Goal: Task Accomplishment & Management: Complete application form

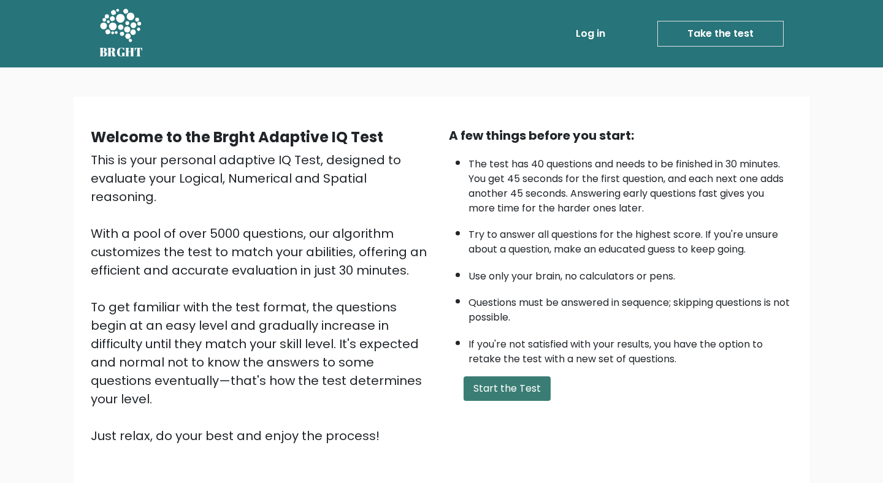
click at [502, 394] on button "Start the Test" at bounding box center [506, 388] width 87 height 25
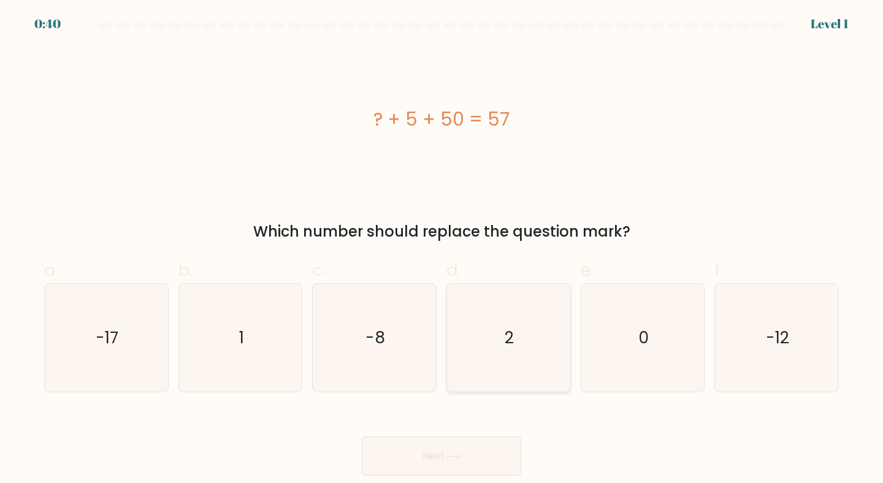
click at [531, 334] on icon "2" at bounding box center [508, 338] width 109 height 109
click at [442, 249] on input "d. 2" at bounding box center [441, 246] width 1 height 8
radio input "true"
click at [495, 455] on button "Next" at bounding box center [441, 455] width 159 height 39
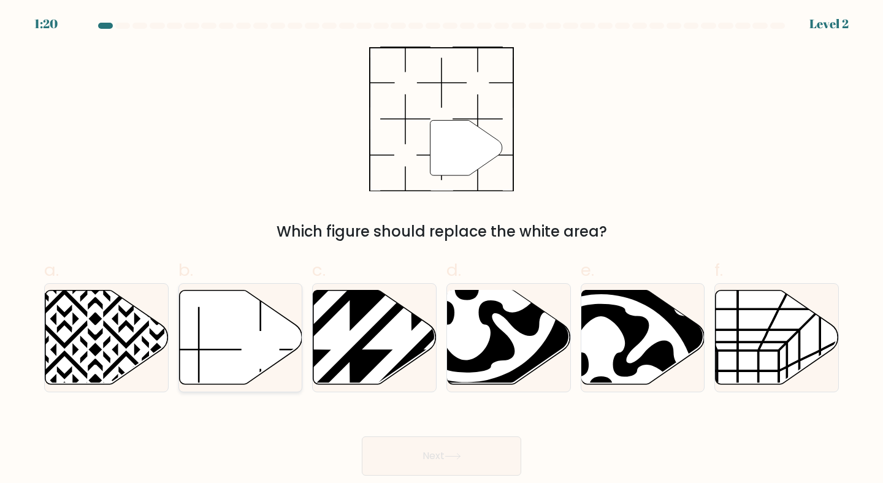
click at [236, 336] on icon at bounding box center [240, 337] width 123 height 94
click at [441, 249] on input "b." at bounding box center [441, 246] width 1 height 8
radio input "true"
click at [434, 449] on button "Next" at bounding box center [441, 455] width 159 height 39
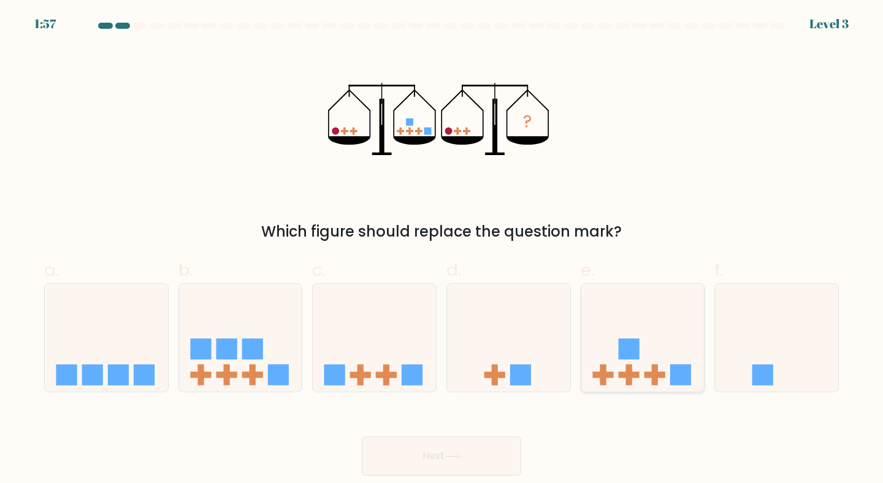
click at [650, 354] on icon at bounding box center [642, 338] width 123 height 102
click at [442, 249] on input "e." at bounding box center [441, 246] width 1 height 8
radio input "true"
click at [471, 454] on button "Next" at bounding box center [441, 455] width 159 height 39
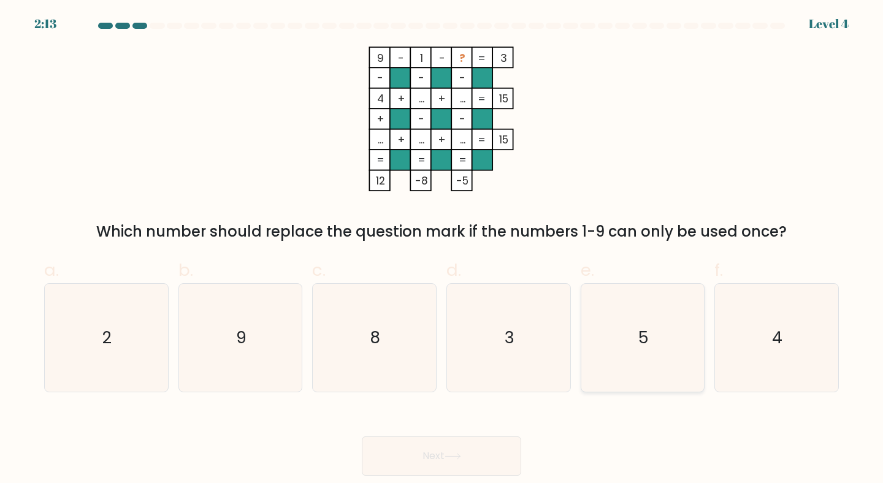
click at [630, 341] on icon "5" at bounding box center [642, 338] width 109 height 109
click at [442, 249] on input "e. 5" at bounding box center [441, 246] width 1 height 8
radio input "true"
click at [486, 454] on button "Next" at bounding box center [441, 455] width 159 height 39
click at [447, 452] on button "Next" at bounding box center [441, 455] width 159 height 39
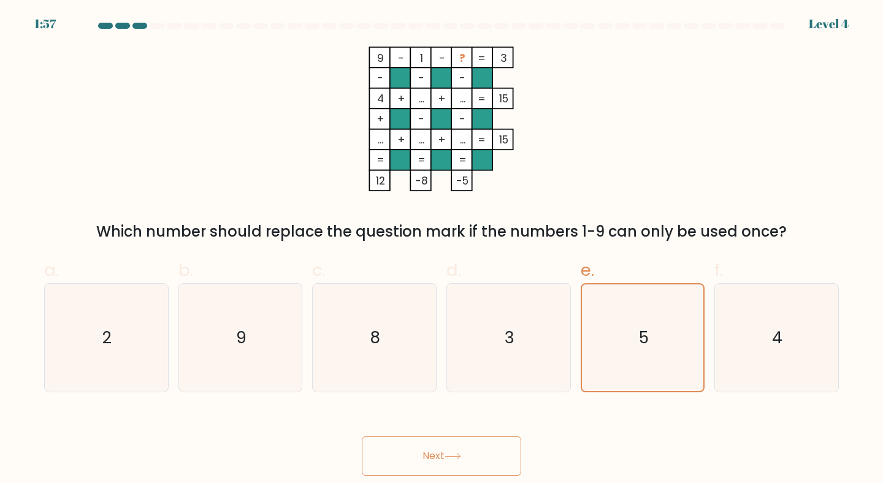
click at [456, 408] on div "Next" at bounding box center [441, 441] width 809 height 69
click at [647, 333] on text "5" at bounding box center [644, 338] width 10 height 22
click at [442, 249] on input "e. 5" at bounding box center [441, 246] width 1 height 8
click at [452, 459] on icon at bounding box center [452, 456] width 17 height 7
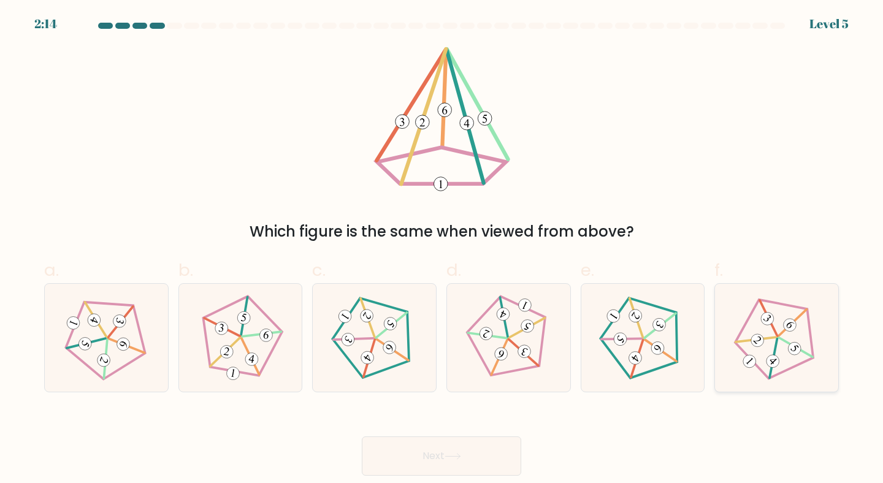
click at [787, 359] on icon at bounding box center [776, 337] width 86 height 86
click at [442, 249] on input "f." at bounding box center [441, 246] width 1 height 8
radio input "true"
click at [430, 464] on button "Next" at bounding box center [441, 455] width 159 height 39
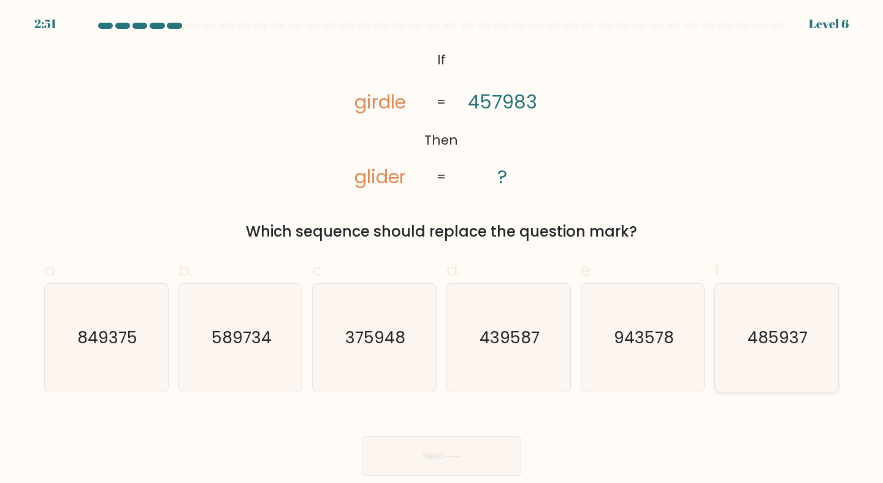
click at [760, 332] on text "485937" at bounding box center [777, 337] width 60 height 23
click at [442, 249] on input "f. 485937" at bounding box center [441, 246] width 1 height 8
radio input "true"
click at [470, 455] on button "Next" at bounding box center [441, 455] width 159 height 39
click at [442, 455] on button "Next" at bounding box center [441, 455] width 159 height 39
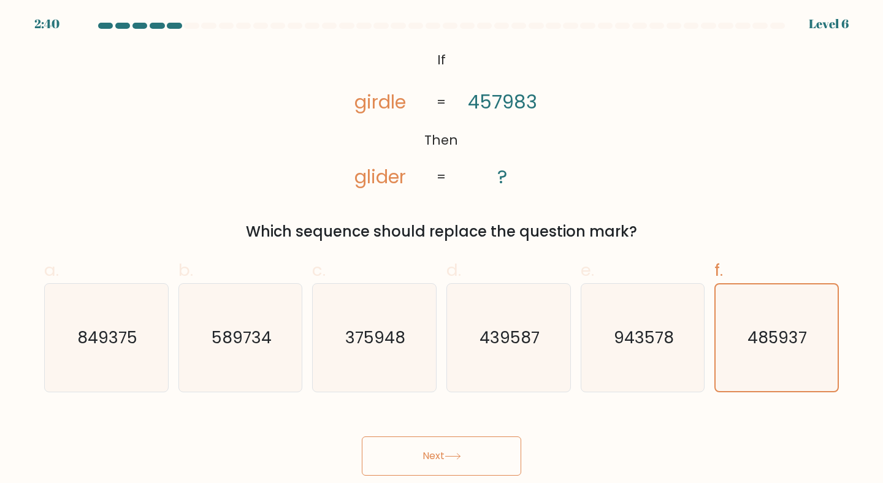
click at [432, 452] on button "Next" at bounding box center [441, 455] width 159 height 39
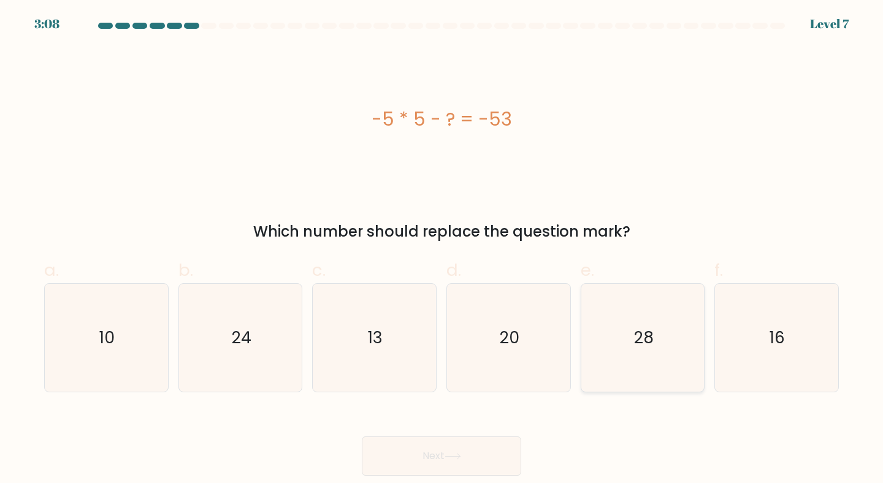
click at [651, 333] on text "28" at bounding box center [644, 337] width 20 height 23
click at [442, 249] on input "e. 28" at bounding box center [441, 246] width 1 height 8
radio input "true"
click at [465, 454] on button "Next" at bounding box center [441, 455] width 159 height 39
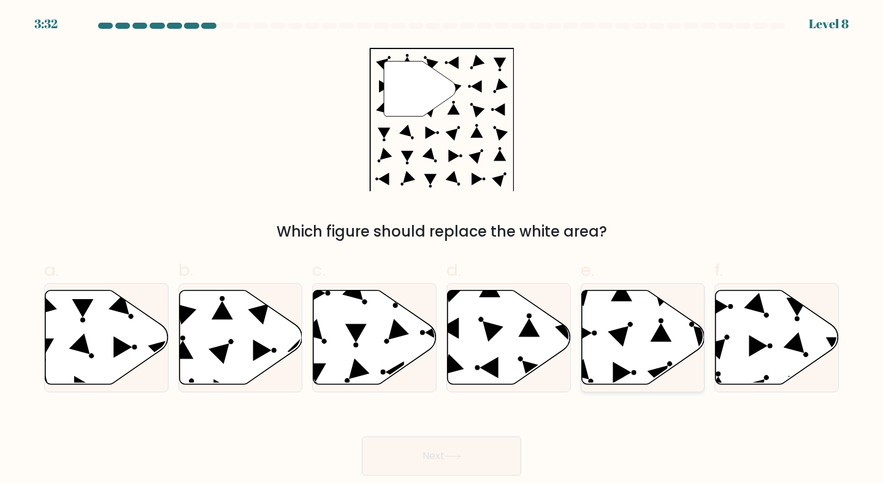
click at [637, 341] on icon at bounding box center [642, 337] width 123 height 94
click at [442, 249] on input "e." at bounding box center [441, 246] width 1 height 8
radio input "true"
click at [460, 454] on icon at bounding box center [452, 457] width 15 height 6
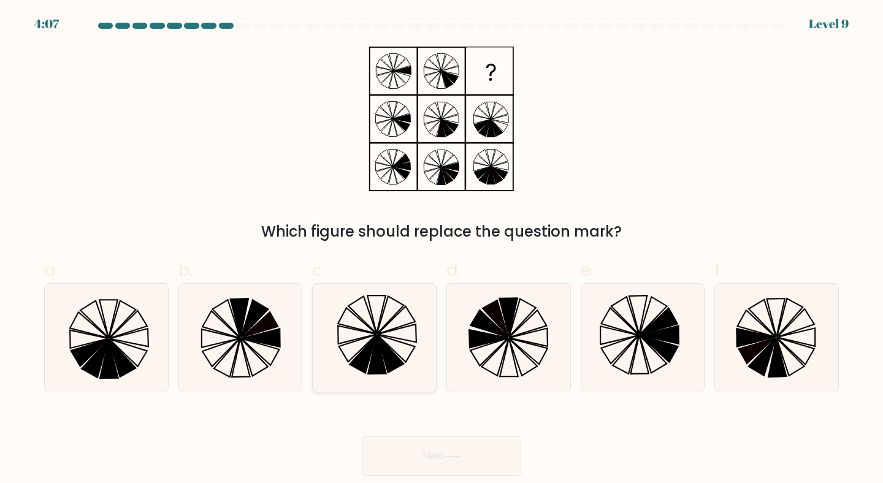
click at [398, 364] on icon at bounding box center [390, 354] width 27 height 38
click at [441, 249] on input "c." at bounding box center [441, 246] width 1 height 8
radio input "true"
click at [470, 454] on button "Next" at bounding box center [441, 455] width 159 height 39
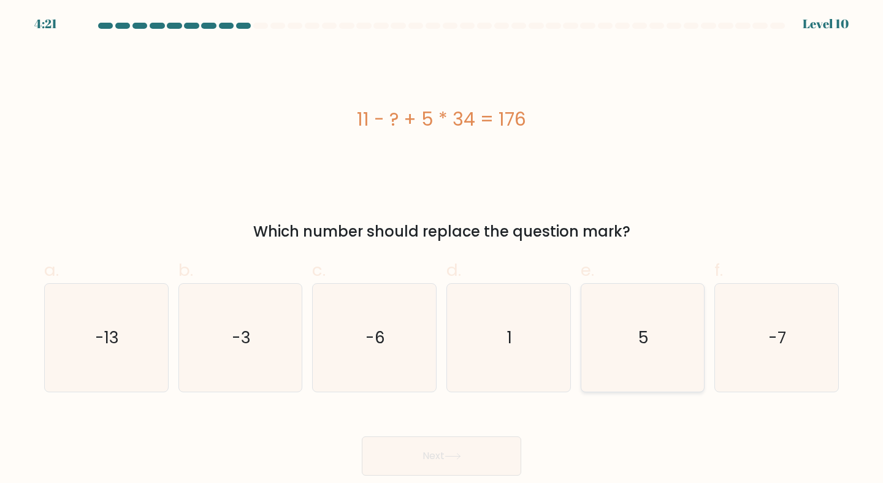
click at [657, 342] on icon "5" at bounding box center [642, 338] width 109 height 109
click at [442, 249] on input "e. 5" at bounding box center [441, 246] width 1 height 8
radio input "true"
click at [472, 452] on button "Next" at bounding box center [441, 455] width 159 height 39
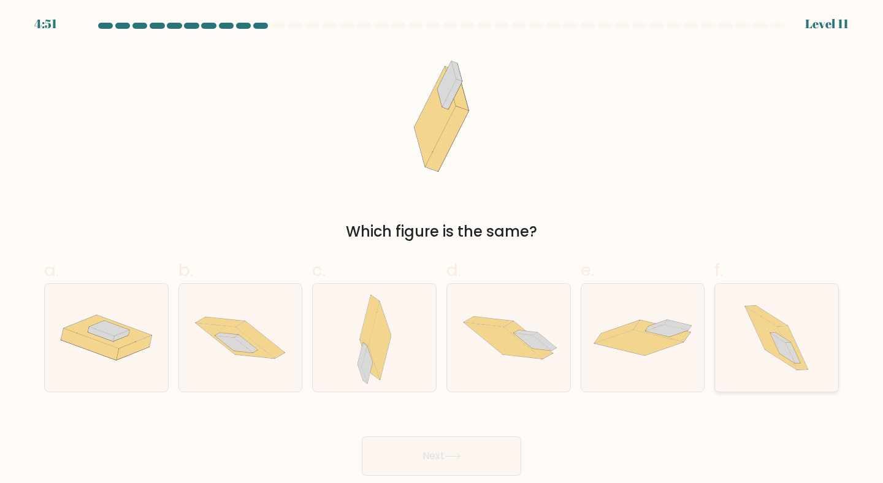
click at [777, 370] on icon at bounding box center [776, 338] width 96 height 109
click at [442, 249] on input "f." at bounding box center [441, 246] width 1 height 8
radio input "true"
click at [453, 457] on icon at bounding box center [452, 456] width 17 height 7
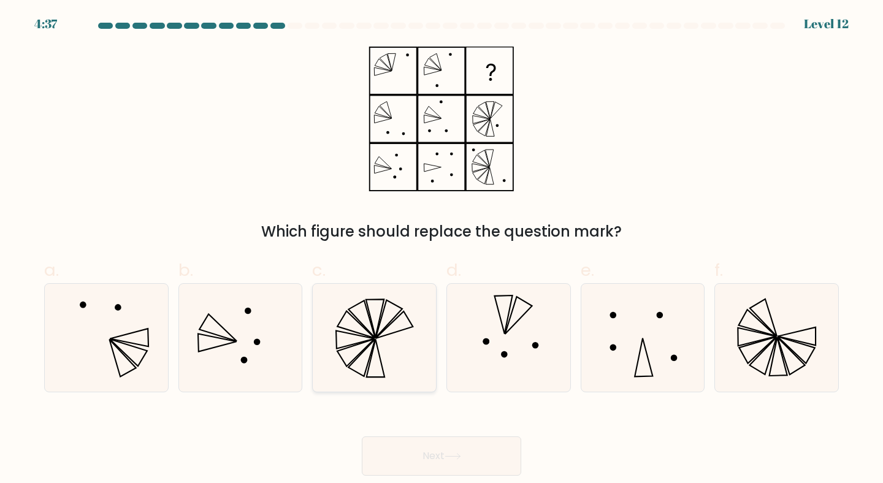
click at [397, 342] on icon at bounding box center [374, 338] width 109 height 109
click at [441, 249] on input "c." at bounding box center [441, 246] width 1 height 8
radio input "true"
click at [485, 447] on button "Next" at bounding box center [441, 455] width 159 height 39
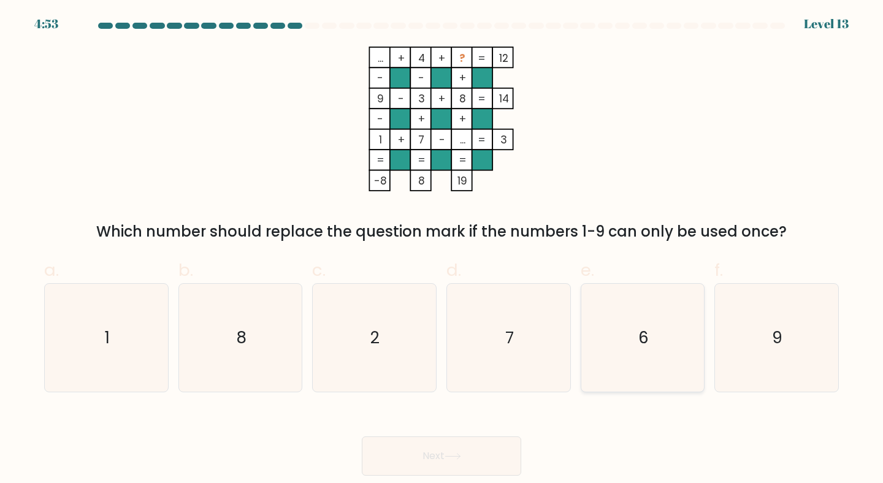
click at [626, 322] on icon "6" at bounding box center [642, 338] width 109 height 109
click at [442, 249] on input "e. 6" at bounding box center [441, 246] width 1 height 8
radio input "true"
click at [468, 451] on button "Next" at bounding box center [441, 455] width 159 height 39
click at [429, 467] on button "Next" at bounding box center [441, 455] width 159 height 39
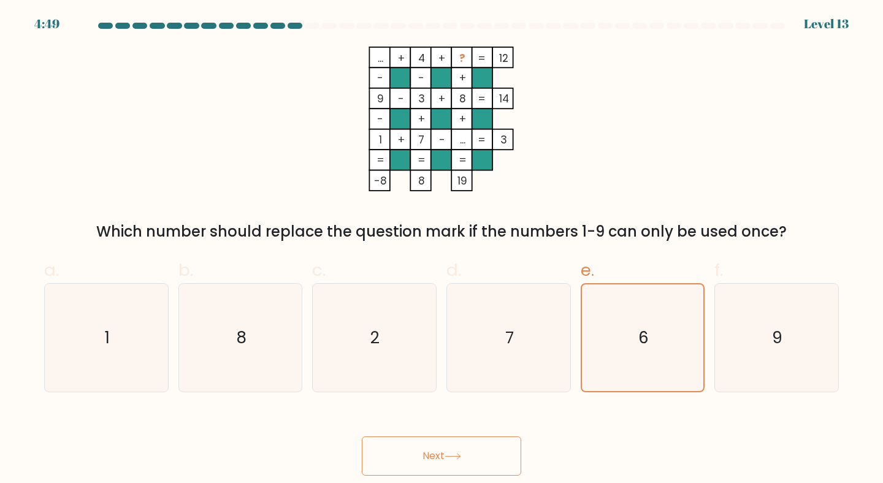
click at [436, 457] on button "Next" at bounding box center [441, 455] width 159 height 39
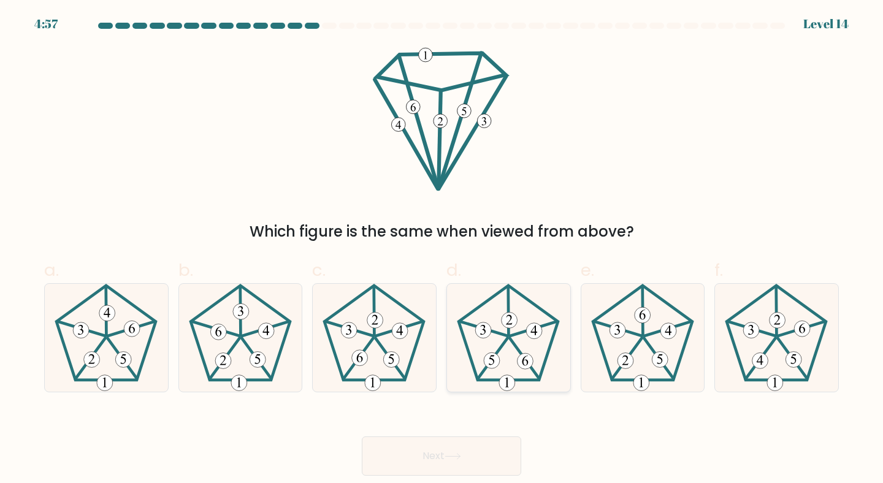
click at [515, 355] on icon at bounding box center [508, 338] width 109 height 109
click at [442, 249] on input "d." at bounding box center [441, 246] width 1 height 8
radio input "true"
click at [485, 453] on button "Next" at bounding box center [441, 455] width 159 height 39
click at [441, 454] on button "Next" at bounding box center [441, 455] width 159 height 39
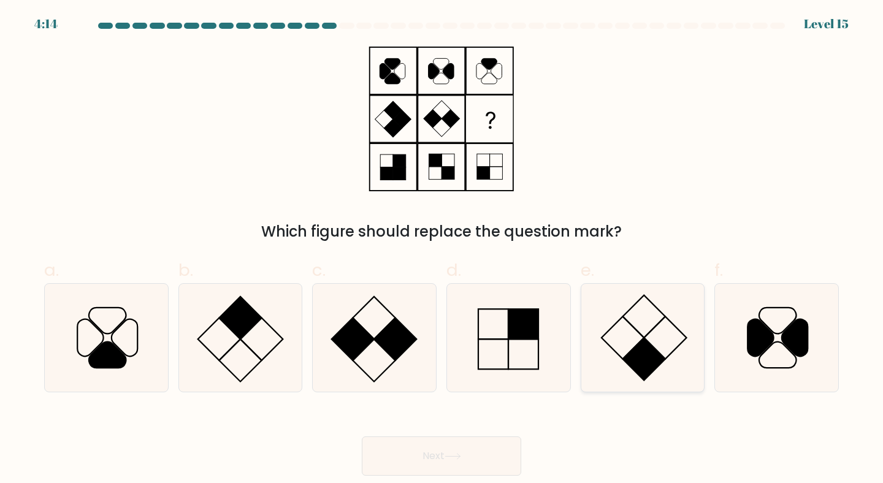
click at [650, 349] on rect at bounding box center [643, 359] width 42 height 42
click at [442, 249] on input "e." at bounding box center [441, 246] width 1 height 8
radio input "true"
click at [431, 447] on button "Next" at bounding box center [441, 455] width 159 height 39
click at [444, 450] on button "Next" at bounding box center [441, 455] width 159 height 39
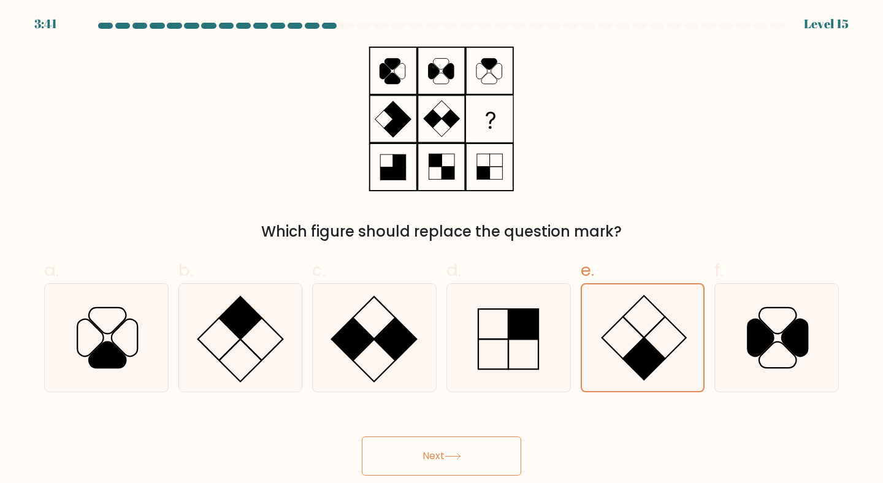
click at [435, 452] on button "Next" at bounding box center [441, 455] width 159 height 39
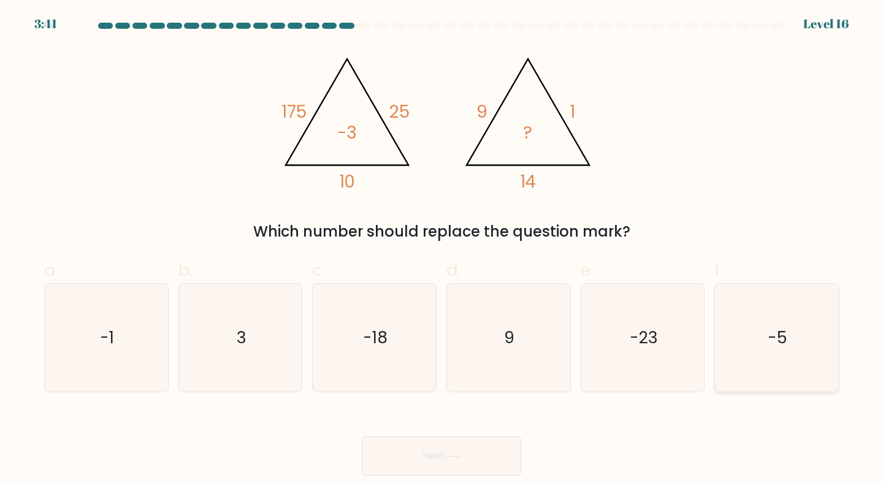
click at [803, 340] on icon "-5" at bounding box center [776, 338] width 109 height 109
click at [442, 249] on input "f. -5" at bounding box center [441, 246] width 1 height 8
radio input "true"
click at [462, 452] on button "Next" at bounding box center [441, 455] width 159 height 39
click at [436, 451] on button "Next" at bounding box center [441, 455] width 159 height 39
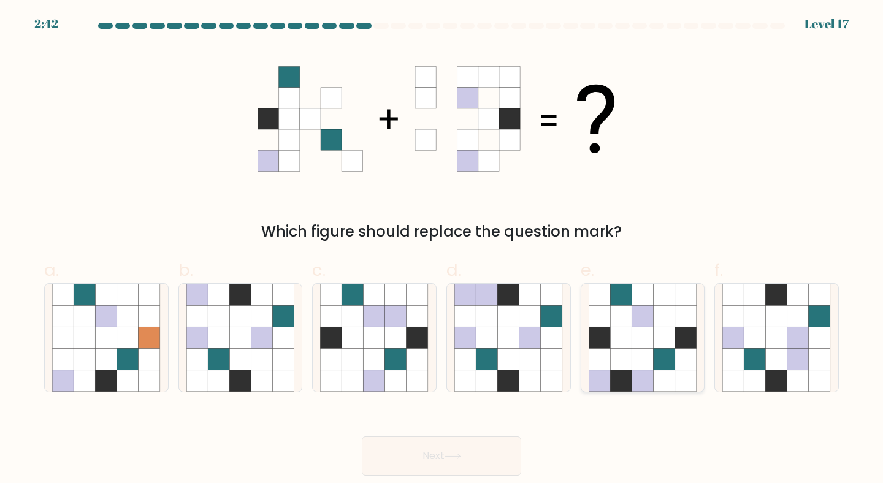
click at [639, 348] on icon at bounding box center [641, 337] width 21 height 21
click at [442, 249] on input "e." at bounding box center [441, 246] width 1 height 8
radio input "true"
click at [465, 454] on button "Next" at bounding box center [441, 455] width 159 height 39
click at [435, 452] on button "Next" at bounding box center [441, 455] width 159 height 39
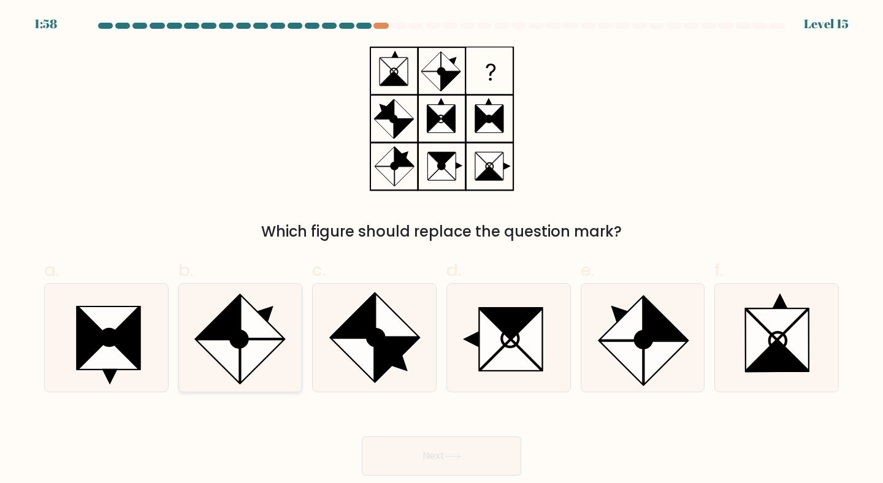
click at [257, 351] on icon at bounding box center [262, 362] width 44 height 44
click at [441, 249] on input "b." at bounding box center [441, 246] width 1 height 8
radio input "true"
click at [441, 452] on button "Next" at bounding box center [441, 455] width 159 height 39
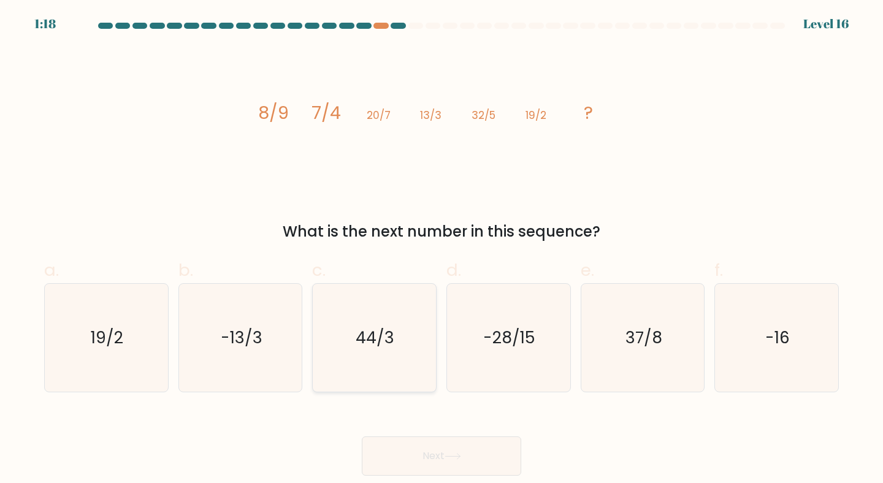
click at [404, 346] on icon "44/3" at bounding box center [374, 338] width 109 height 109
click at [441, 249] on input "c. 44/3" at bounding box center [441, 246] width 1 height 8
radio input "true"
click at [440, 450] on button "Next" at bounding box center [441, 455] width 159 height 39
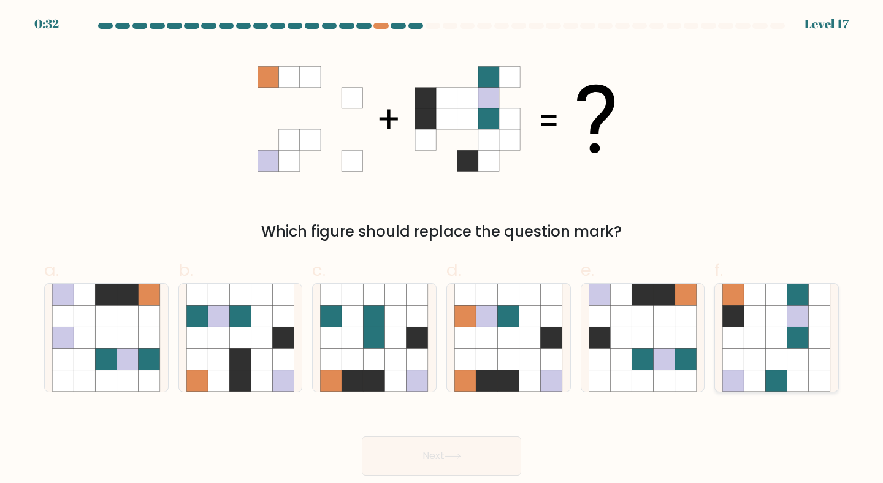
click at [773, 348] on icon at bounding box center [776, 337] width 21 height 21
click at [442, 249] on input "f." at bounding box center [441, 246] width 1 height 8
radio input "true"
click at [461, 455] on icon at bounding box center [452, 456] width 17 height 7
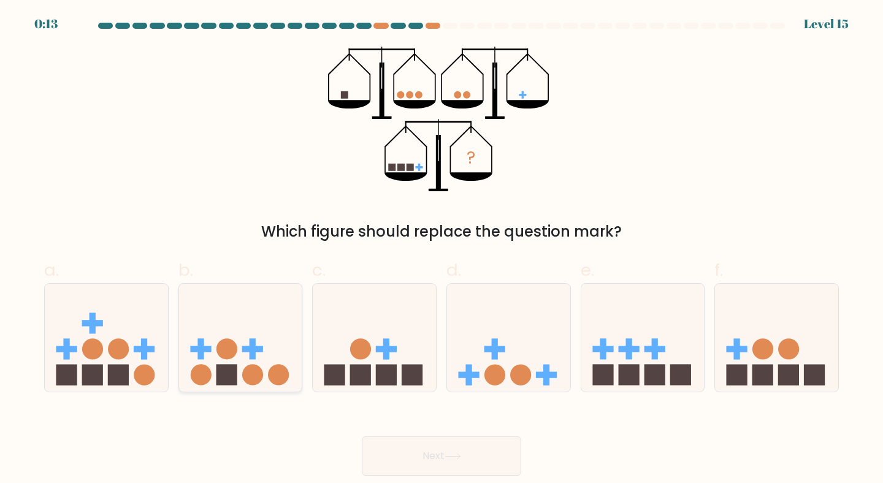
click at [235, 377] on rect at bounding box center [226, 375] width 21 height 21
click at [441, 249] on input "b." at bounding box center [441, 246] width 1 height 8
radio input "true"
click at [423, 446] on button "Next" at bounding box center [441, 455] width 159 height 39
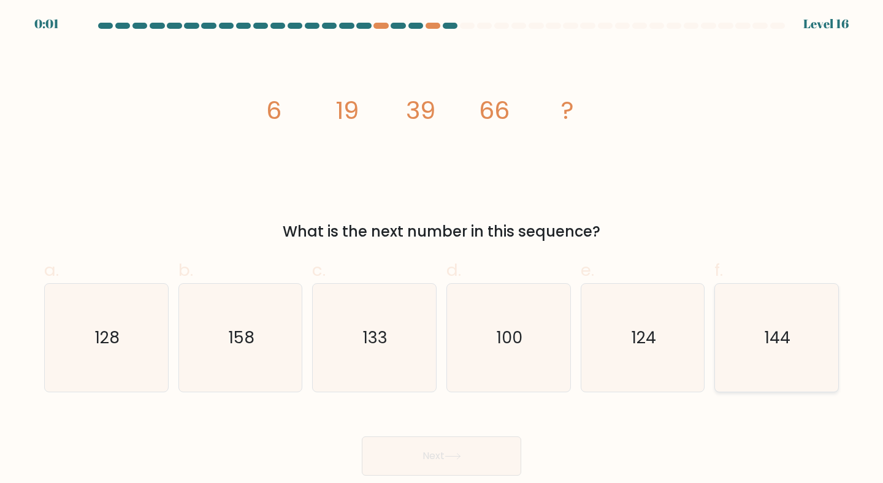
click at [783, 319] on icon "144" at bounding box center [776, 338] width 109 height 109
click at [442, 249] on input "f. 144" at bounding box center [441, 246] width 1 height 8
radio input "true"
click at [475, 446] on button "Next" at bounding box center [441, 455] width 159 height 39
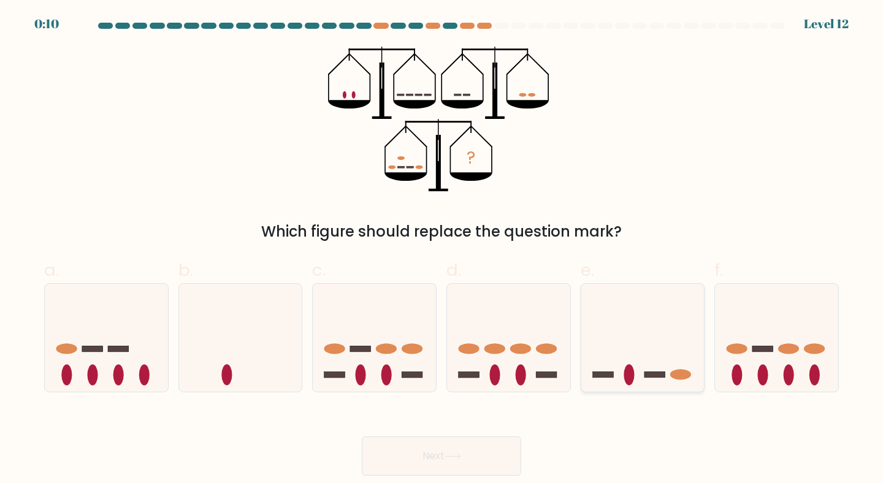
click at [680, 329] on icon at bounding box center [642, 338] width 123 height 102
click at [442, 249] on input "e." at bounding box center [441, 246] width 1 height 8
radio input "true"
click at [468, 454] on button "Next" at bounding box center [441, 455] width 159 height 39
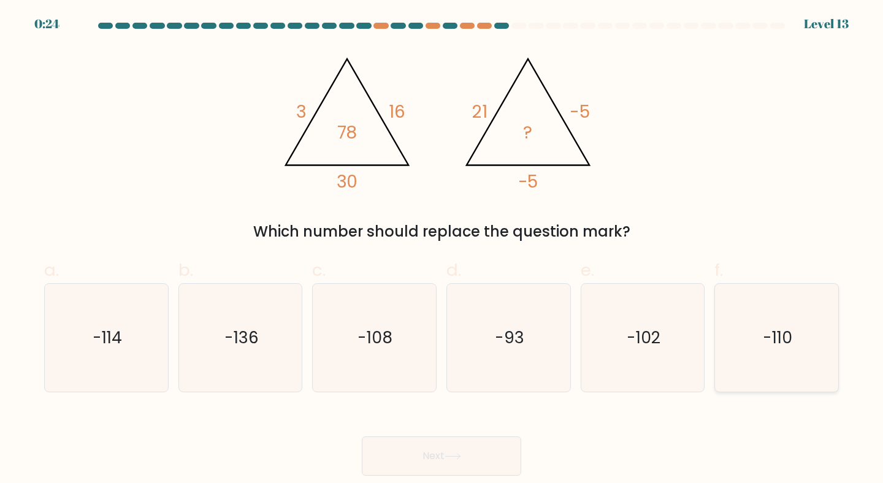
click at [747, 325] on icon "-110" at bounding box center [776, 338] width 109 height 109
click at [442, 249] on input "f. -110" at bounding box center [441, 246] width 1 height 8
radio input "true"
click at [420, 455] on button "Next" at bounding box center [441, 455] width 159 height 39
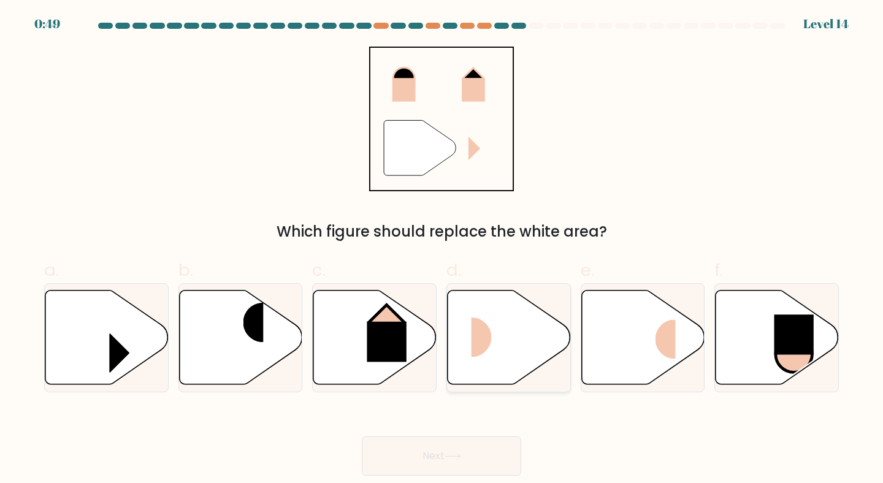
click at [514, 352] on icon at bounding box center [508, 337] width 123 height 94
click at [442, 249] on input "d." at bounding box center [441, 246] width 1 height 8
radio input "true"
click at [449, 455] on icon at bounding box center [452, 456] width 17 height 7
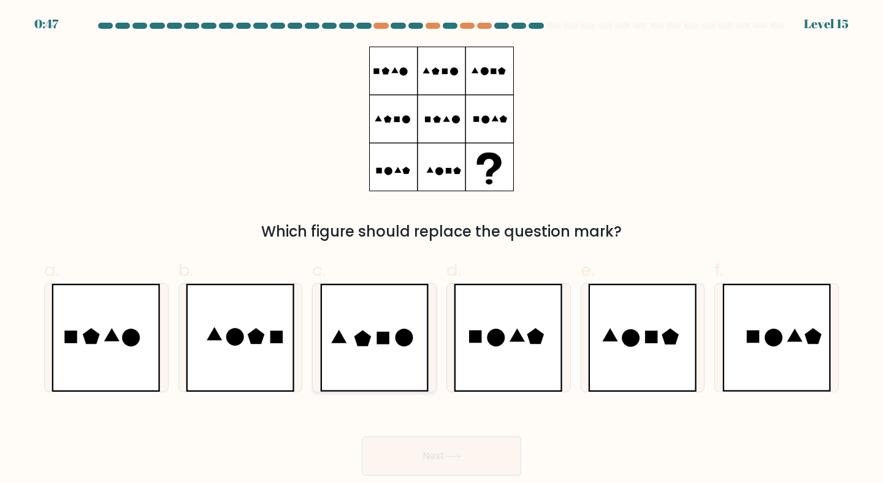
click at [386, 359] on icon at bounding box center [374, 338] width 109 height 109
click at [441, 249] on input "c." at bounding box center [441, 246] width 1 height 8
radio input "true"
click at [442, 455] on button "Next" at bounding box center [441, 455] width 159 height 39
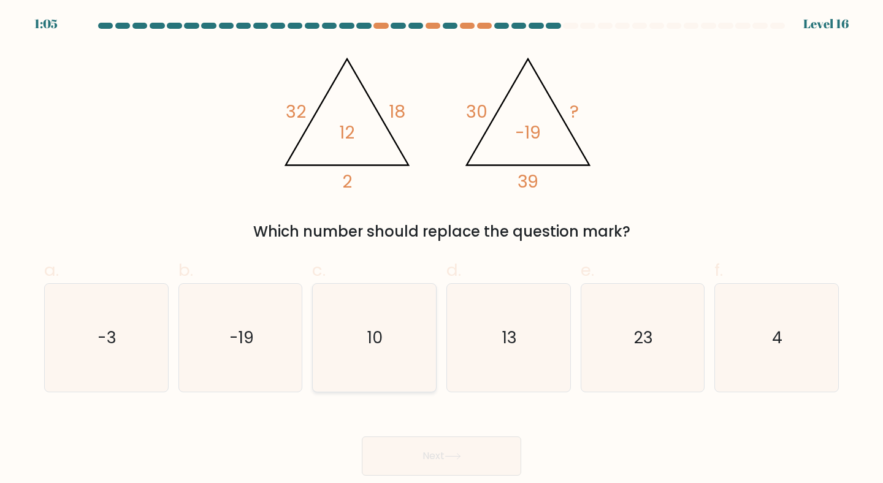
click at [420, 323] on icon "10" at bounding box center [374, 338] width 109 height 109
click at [441, 249] on input "c. 10" at bounding box center [441, 246] width 1 height 8
radio input "true"
click at [444, 455] on button "Next" at bounding box center [441, 455] width 159 height 39
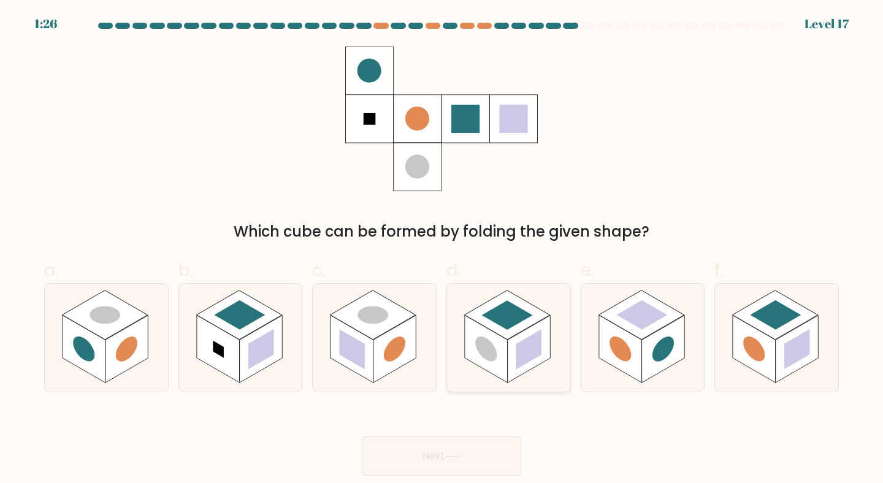
click at [512, 364] on rect at bounding box center [529, 348] width 43 height 67
click at [442, 249] on input "d." at bounding box center [441, 246] width 1 height 8
radio input "true"
click at [443, 455] on button "Next" at bounding box center [441, 455] width 159 height 39
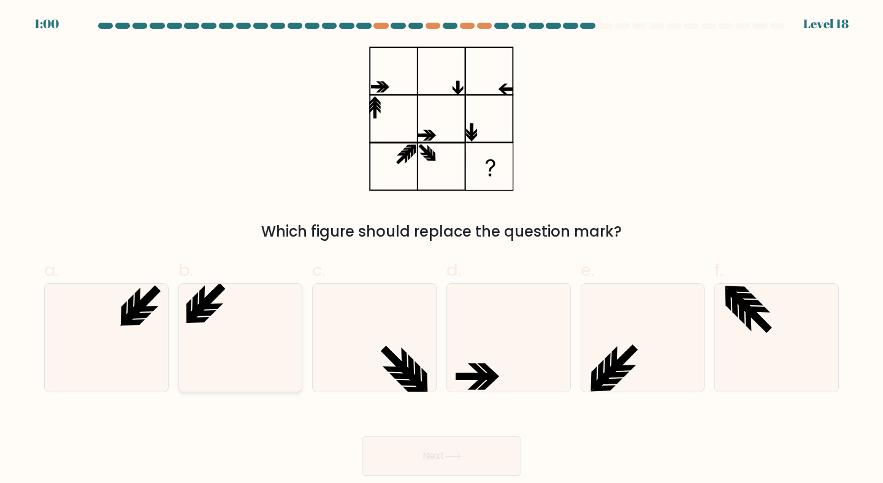
click at [248, 356] on icon at bounding box center [240, 338] width 109 height 109
click at [441, 249] on input "b." at bounding box center [441, 246] width 1 height 8
radio input "true"
click at [435, 458] on button "Next" at bounding box center [441, 455] width 159 height 39
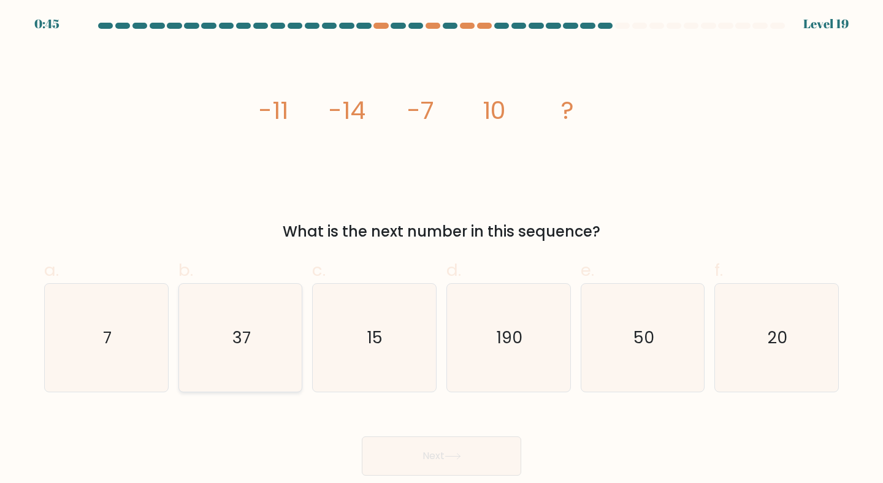
click at [194, 338] on icon "37" at bounding box center [240, 338] width 109 height 109
click at [441, 249] on input "b. 37" at bounding box center [441, 246] width 1 height 8
radio input "true"
click at [448, 469] on button "Next" at bounding box center [441, 455] width 159 height 39
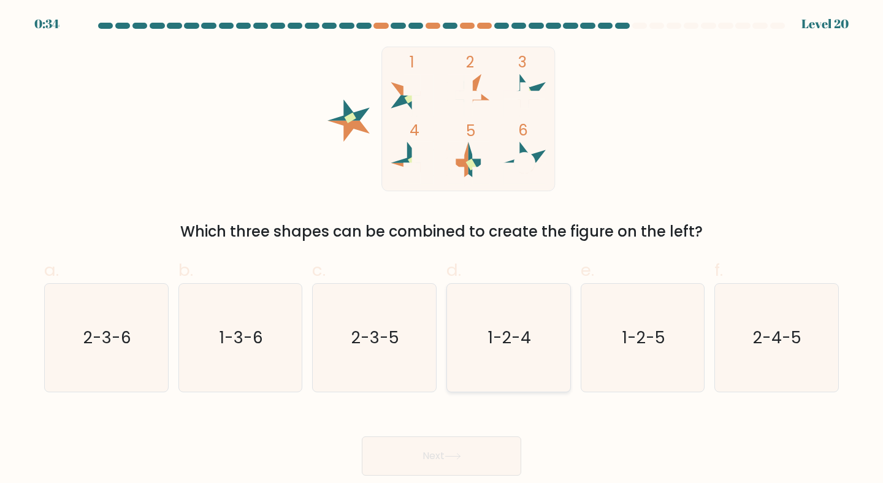
click at [502, 302] on icon "1-2-4" at bounding box center [508, 338] width 109 height 109
click at [442, 249] on input "d. 1-2-4" at bounding box center [441, 246] width 1 height 8
radio input "true"
click at [436, 463] on button "Next" at bounding box center [441, 455] width 159 height 39
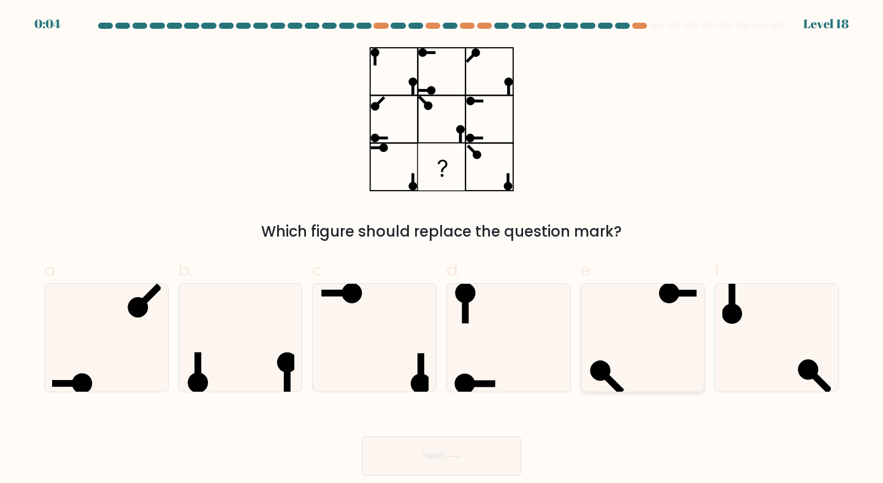
click at [626, 341] on icon at bounding box center [642, 338] width 109 height 109
click at [442, 249] on input "e." at bounding box center [441, 246] width 1 height 8
radio input "true"
click at [471, 452] on button "Next" at bounding box center [441, 455] width 159 height 39
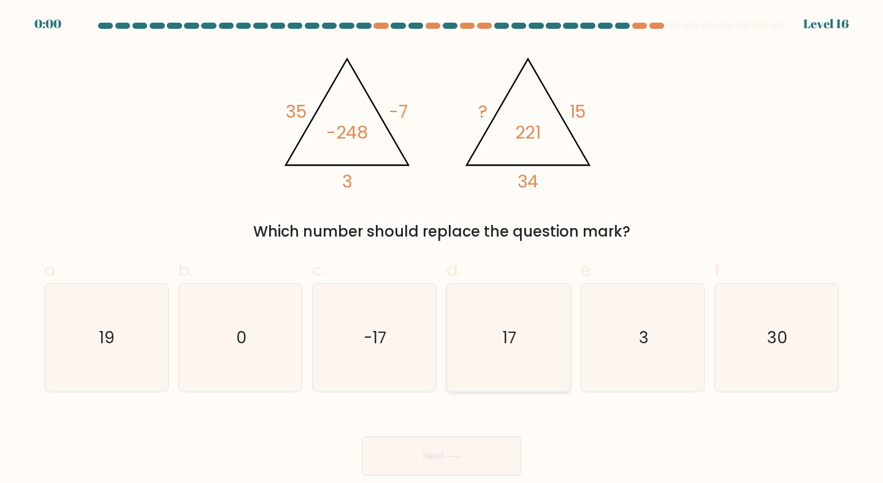
click at [470, 357] on icon "17" at bounding box center [508, 338] width 109 height 109
click at [442, 249] on input "d. 17" at bounding box center [441, 246] width 1 height 8
radio input "true"
click at [441, 452] on button "Next" at bounding box center [441, 455] width 159 height 39
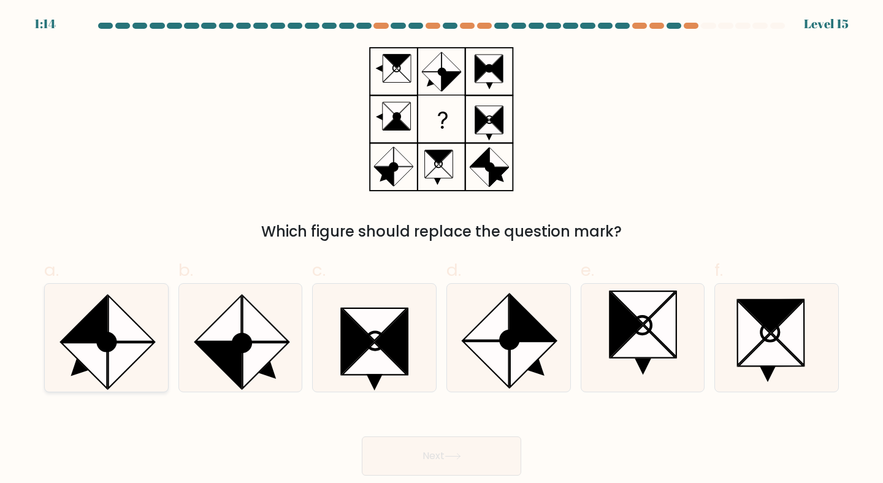
click at [104, 349] on icon at bounding box center [107, 342] width 18 height 18
click at [441, 249] on input "a." at bounding box center [441, 246] width 1 height 8
radio input "true"
click at [442, 455] on button "Next" at bounding box center [441, 455] width 159 height 39
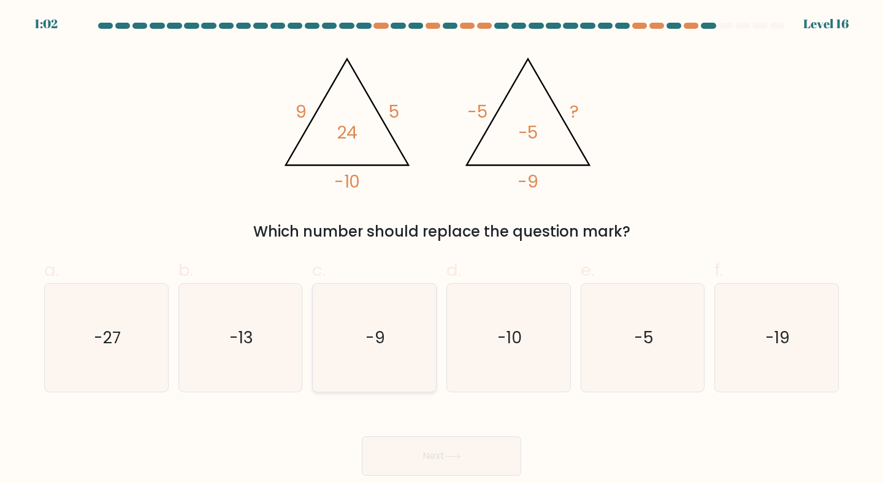
click at [386, 354] on icon "-9" at bounding box center [374, 338] width 109 height 109
click at [441, 249] on input "c. -9" at bounding box center [441, 246] width 1 height 8
radio input "true"
click at [439, 460] on button "Next" at bounding box center [441, 455] width 159 height 39
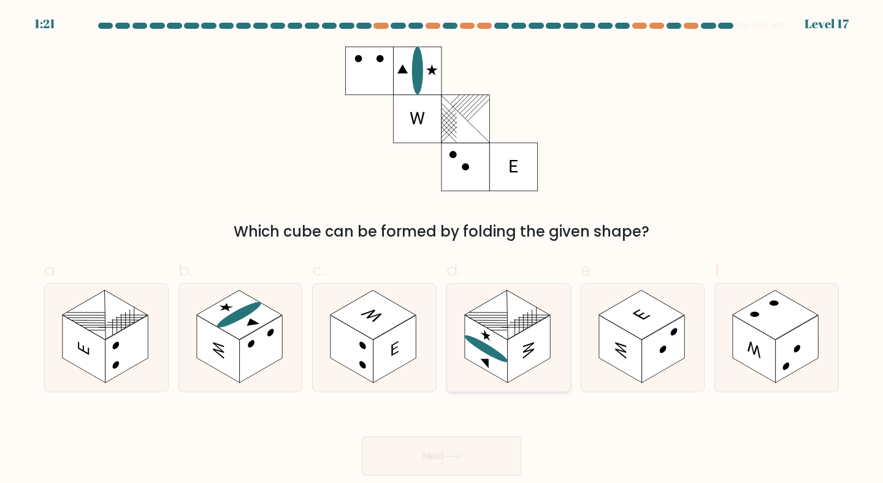
click at [514, 358] on rect at bounding box center [529, 348] width 43 height 67
click at [442, 249] on input "d." at bounding box center [441, 246] width 1 height 8
radio input "true"
click at [450, 459] on icon at bounding box center [452, 456] width 17 height 7
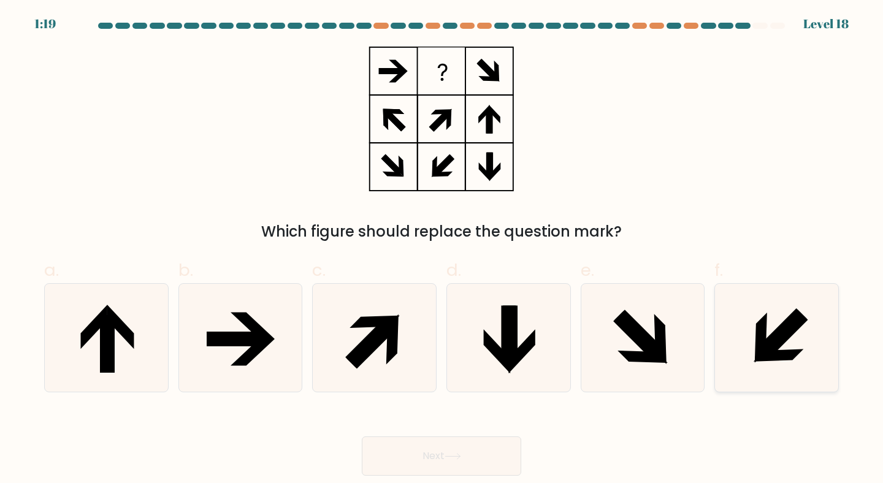
click at [760, 330] on icon at bounding box center [761, 338] width 12 height 50
click at [442, 249] on input "f." at bounding box center [441, 246] width 1 height 8
radio input "true"
click at [434, 456] on button "Next" at bounding box center [441, 455] width 159 height 39
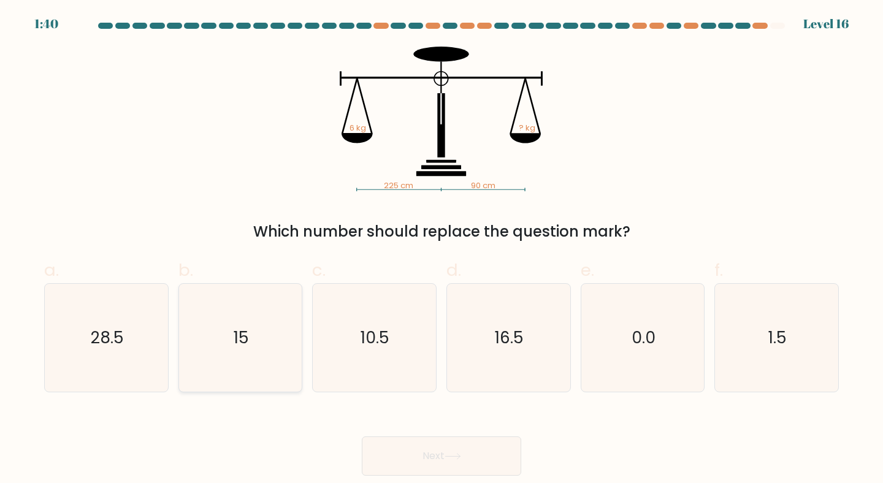
click at [254, 362] on icon "15" at bounding box center [240, 338] width 109 height 109
click at [441, 249] on input "b. 15" at bounding box center [441, 246] width 1 height 8
radio input "true"
click at [422, 463] on button "Next" at bounding box center [441, 455] width 159 height 39
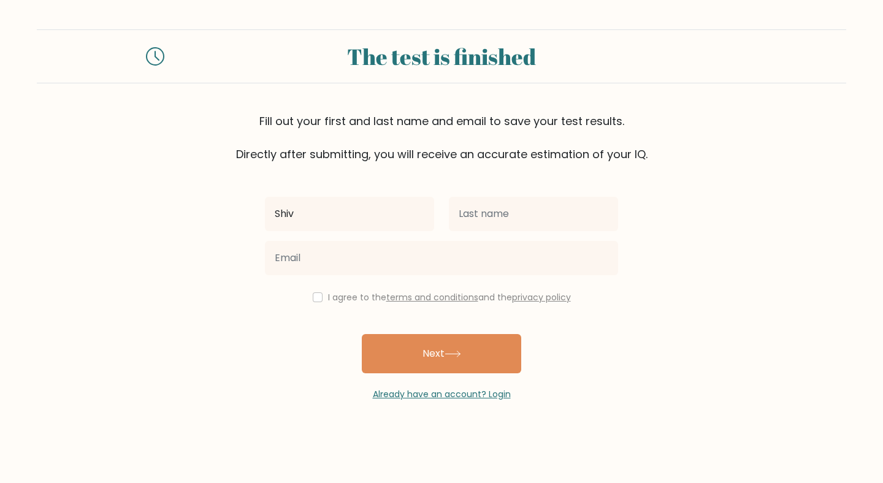
type input "Shiv"
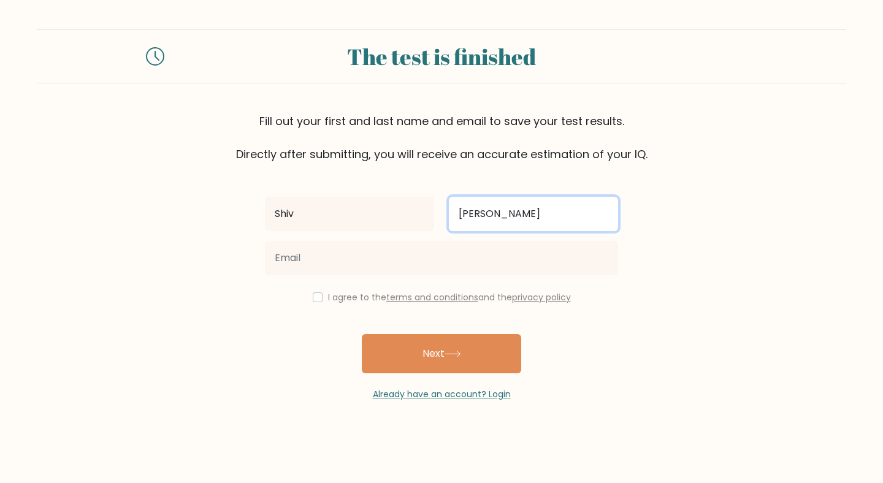
type input "[PERSON_NAME]"
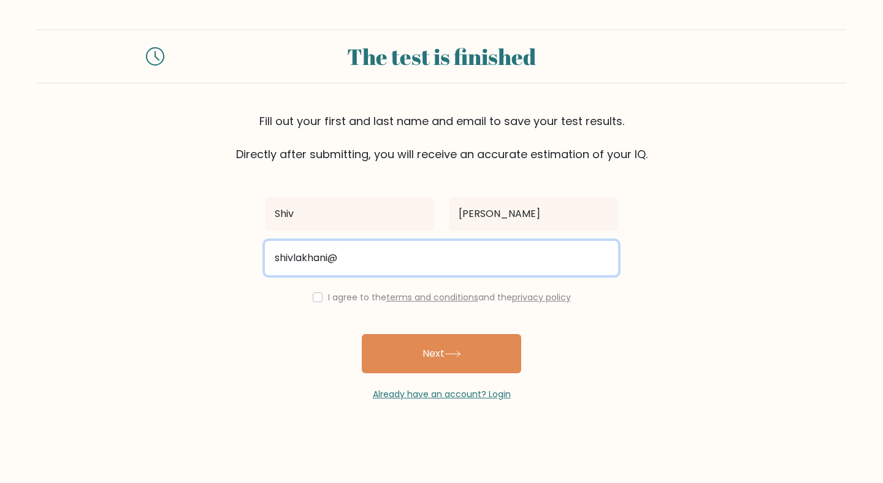
type input "[EMAIL_ADDRESS][DOMAIN_NAME]"
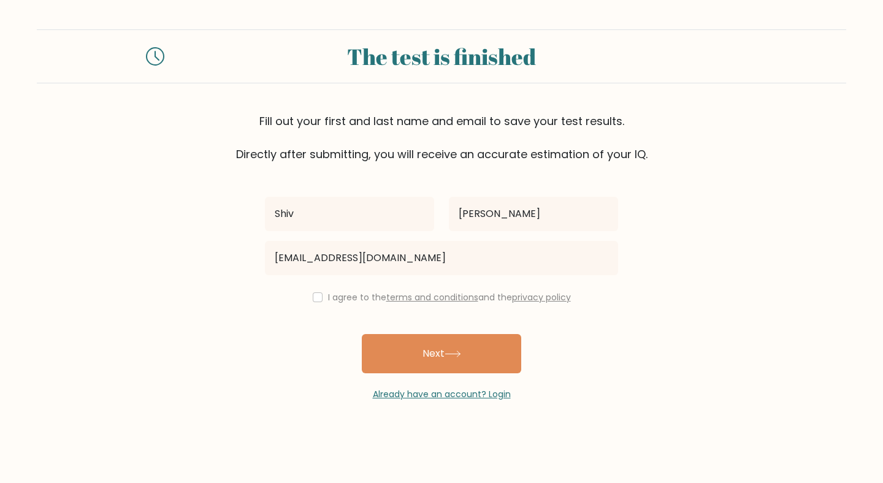
click at [320, 317] on div "[PERSON_NAME][GEOGRAPHIC_DATA] [EMAIL_ADDRESS][DOMAIN_NAME] I agree to the term…" at bounding box center [441, 281] width 368 height 238
click at [335, 297] on label "I agree to the terms and conditions and the privacy policy" at bounding box center [449, 297] width 243 height 12
click at [318, 298] on input "checkbox" at bounding box center [318, 297] width 10 height 10
click at [313, 295] on input "checkbox" at bounding box center [318, 297] width 10 height 10
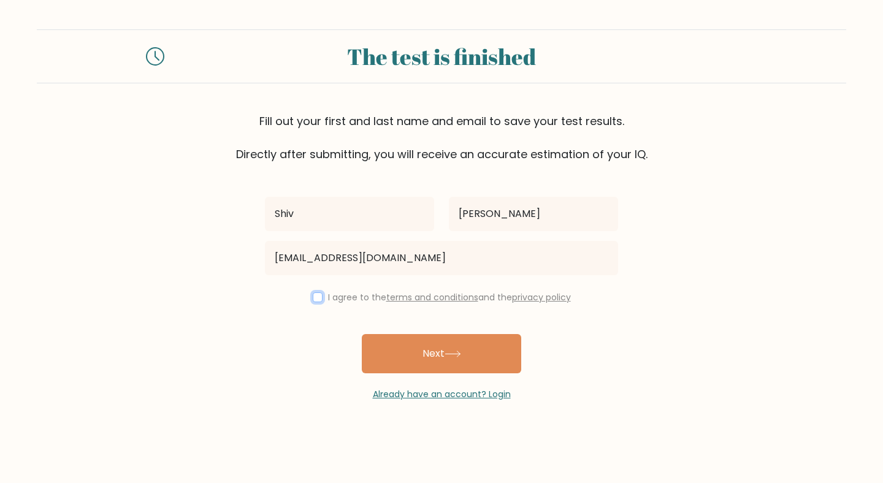
checkbox input "true"
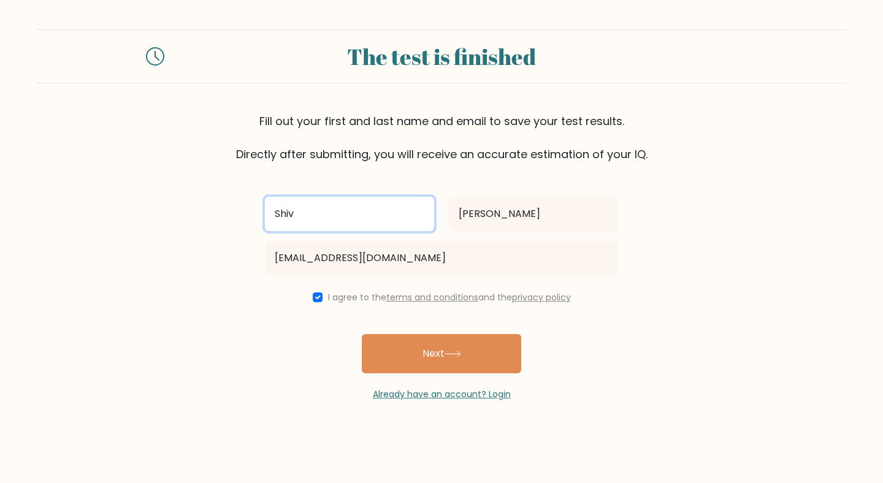
click at [313, 216] on input "Shiv" at bounding box center [349, 214] width 169 height 34
type input "S"
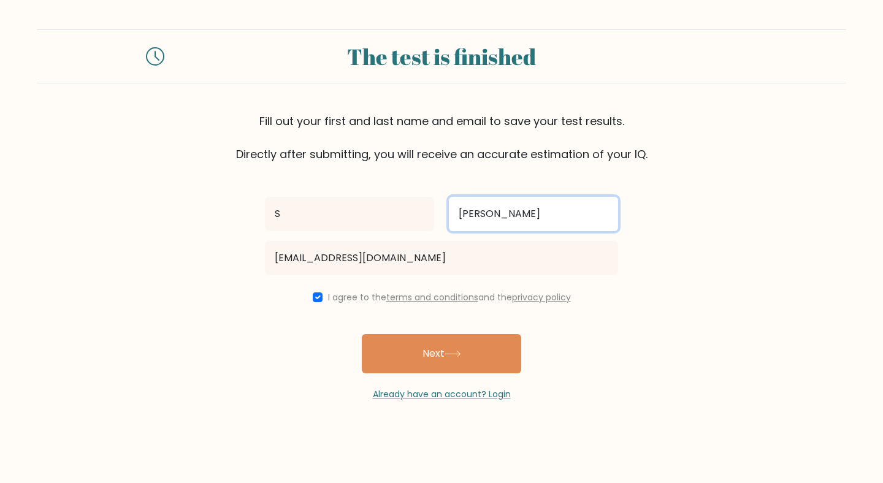
click at [505, 218] on input "Lakhani" at bounding box center [533, 214] width 169 height 34
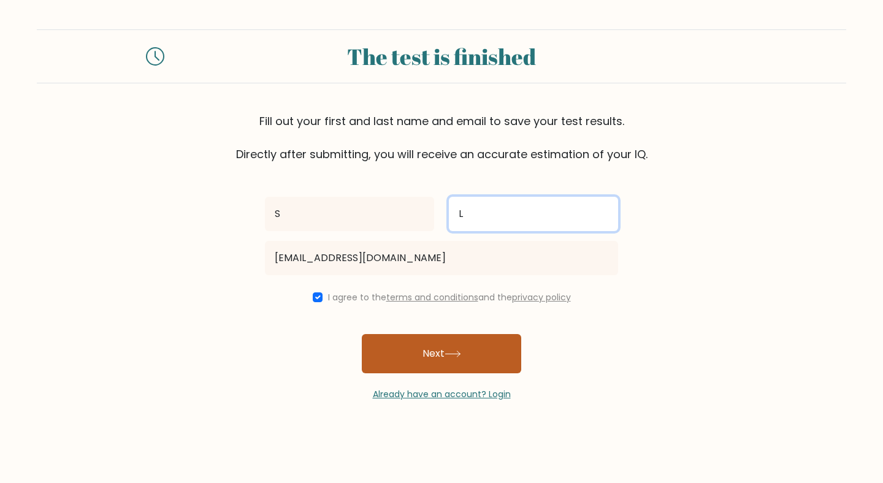
type input "L"
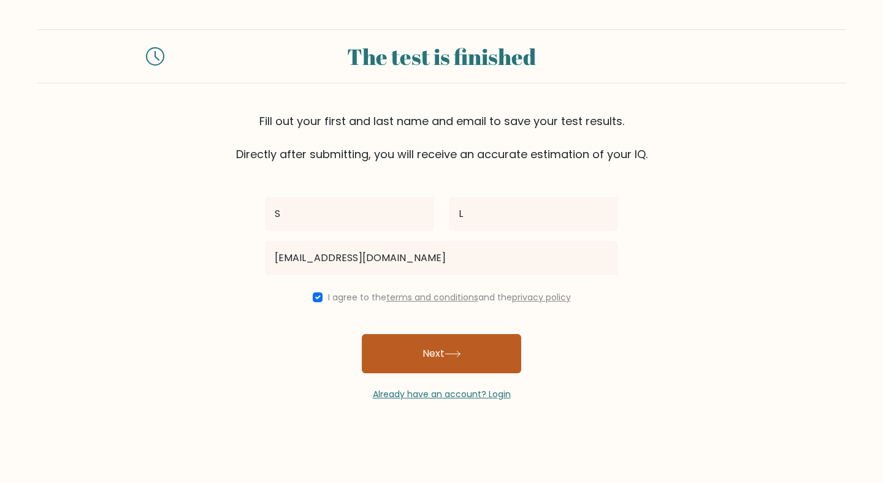
click at [421, 347] on button "Next" at bounding box center [441, 353] width 159 height 39
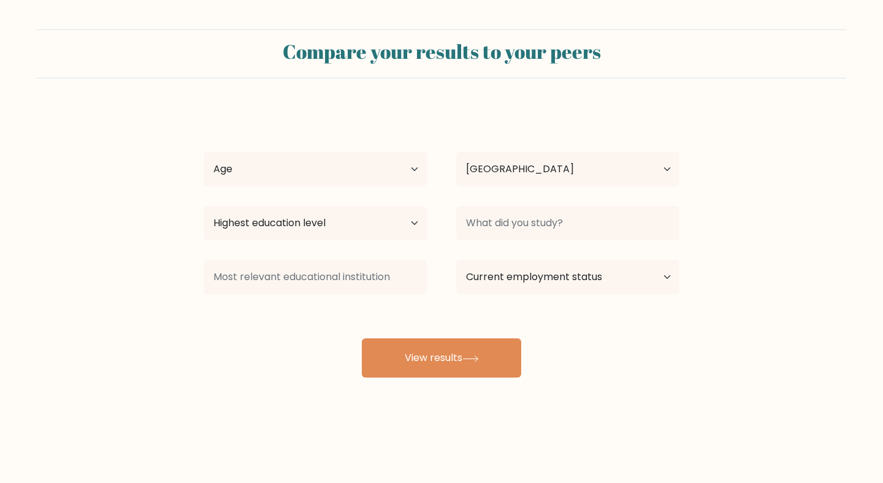
select select "US"
click at [389, 171] on select "Age Under [DEMOGRAPHIC_DATA] [DEMOGRAPHIC_DATA] [DEMOGRAPHIC_DATA] [DEMOGRAPHIC…" at bounding box center [315, 169] width 223 height 34
select select "25_34"
click at [204, 152] on select "Age Under [DEMOGRAPHIC_DATA] [DEMOGRAPHIC_DATA] [DEMOGRAPHIC_DATA] [DEMOGRAPHIC…" at bounding box center [315, 169] width 223 height 34
click at [503, 177] on select "Country [GEOGRAPHIC_DATA] [GEOGRAPHIC_DATA] [GEOGRAPHIC_DATA] [US_STATE] [GEOGR…" at bounding box center [567, 169] width 223 height 34
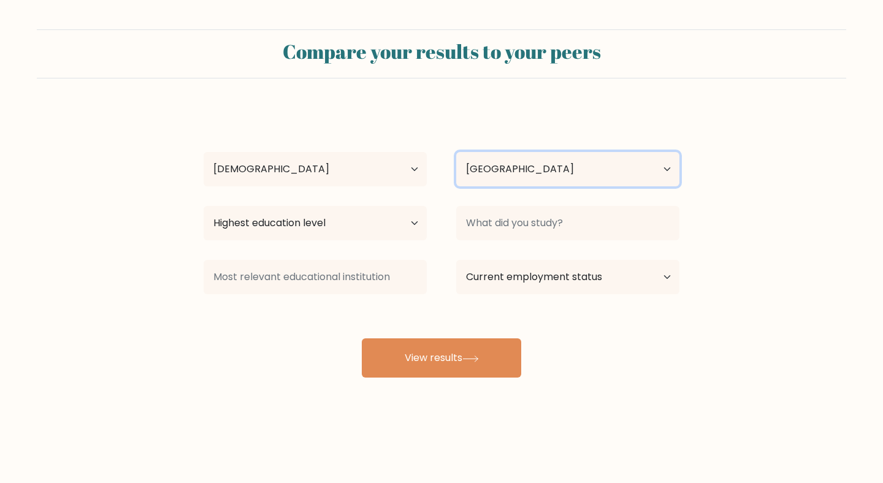
select select "GB"
click at [456, 152] on select "Country [GEOGRAPHIC_DATA] [GEOGRAPHIC_DATA] [GEOGRAPHIC_DATA] [US_STATE] [GEOGR…" at bounding box center [567, 169] width 223 height 34
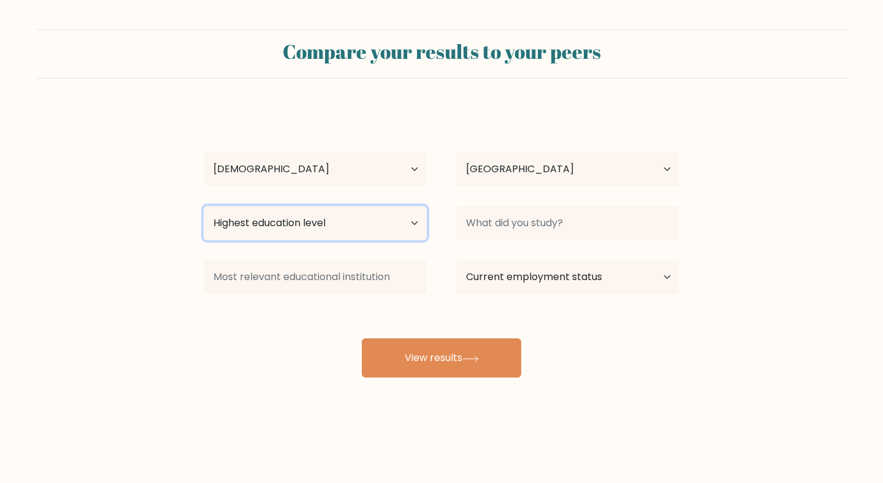
click at [348, 229] on select "Highest education level No schooling Primary Lower Secondary Upper Secondary Oc…" at bounding box center [315, 223] width 223 height 34
select select "bachelors_degree"
click at [204, 206] on select "Highest education level No schooling Primary Lower Secondary Upper Secondary Oc…" at bounding box center [315, 223] width 223 height 34
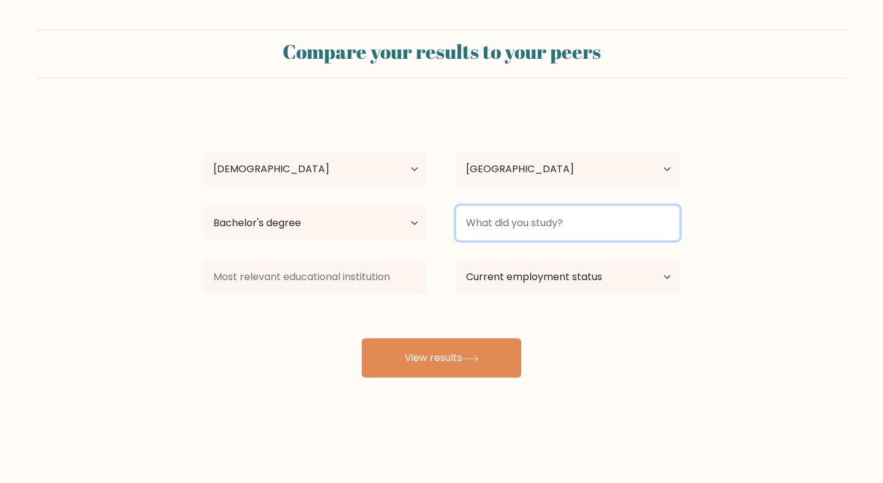
click at [506, 227] on input at bounding box center [567, 223] width 223 height 34
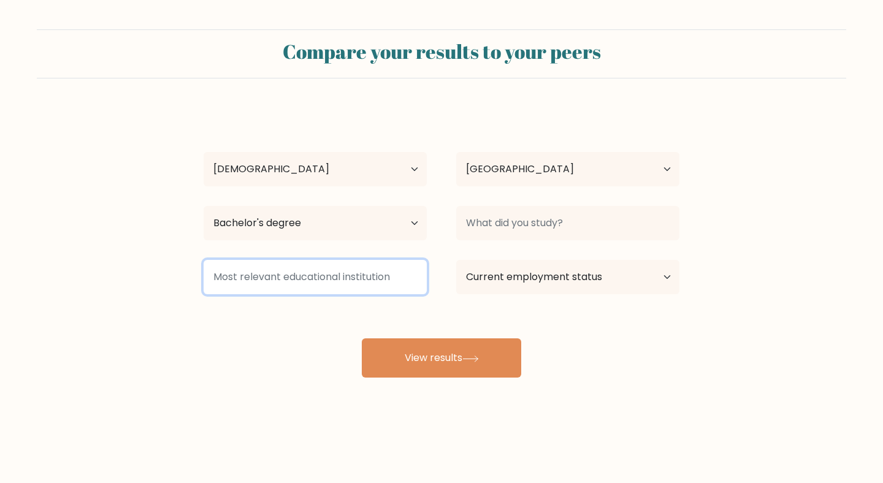
click at [381, 285] on input at bounding box center [315, 277] width 223 height 34
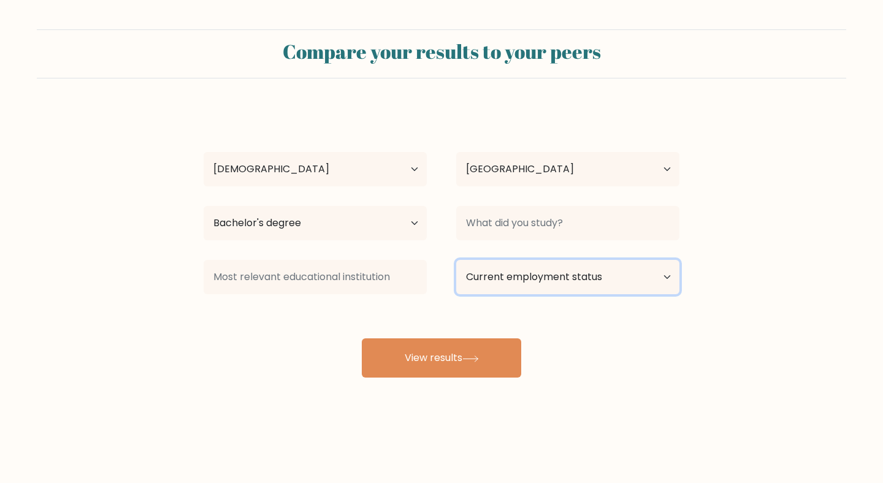
click at [470, 283] on select "Current employment status Employed Student Retired Other / prefer not to answer" at bounding box center [567, 277] width 223 height 34
select select "other"
click at [456, 260] on select "Current employment status Employed Student Retired Other / prefer not to answer" at bounding box center [567, 277] width 223 height 34
click at [428, 322] on div "S L Age Under [DEMOGRAPHIC_DATA] [DEMOGRAPHIC_DATA] [DEMOGRAPHIC_DATA] [DEMOGRA…" at bounding box center [441, 243] width 490 height 270
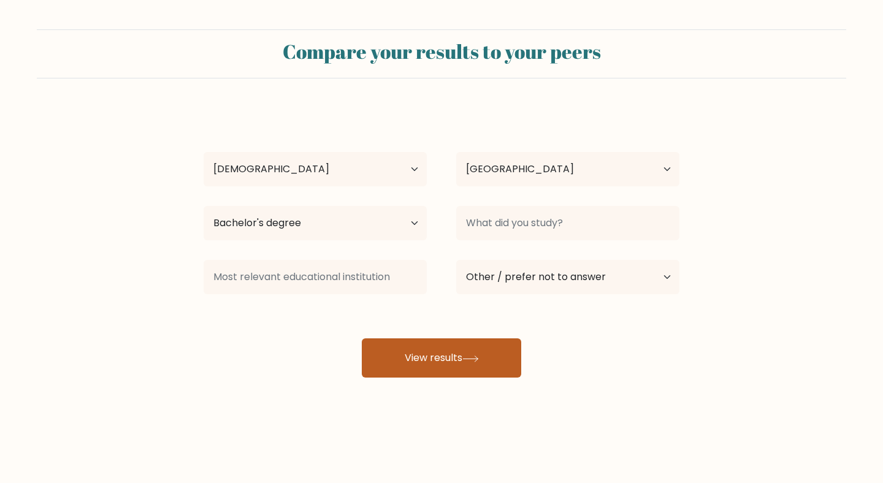
click at [454, 352] on button "View results" at bounding box center [441, 357] width 159 height 39
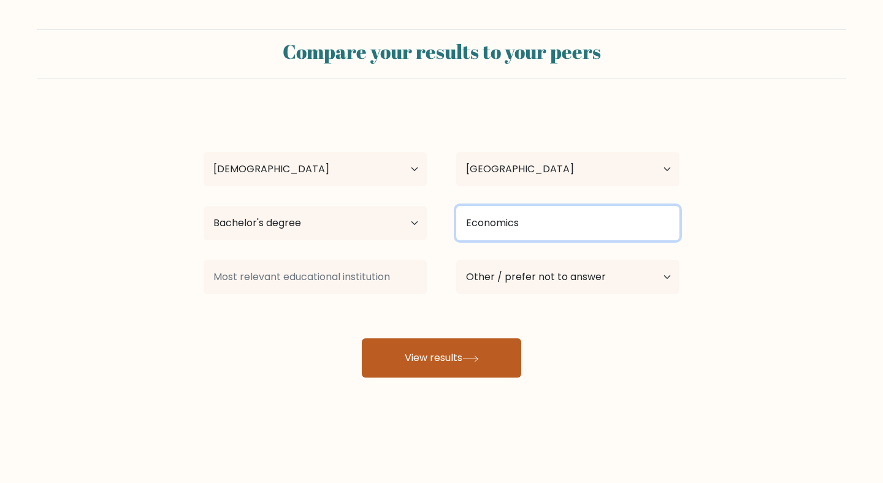
type input "Economics"
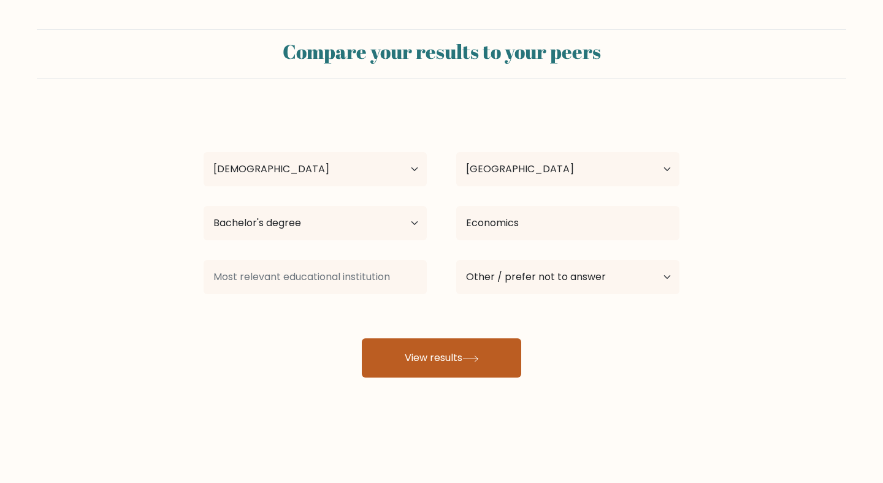
click at [444, 351] on button "View results" at bounding box center [441, 357] width 159 height 39
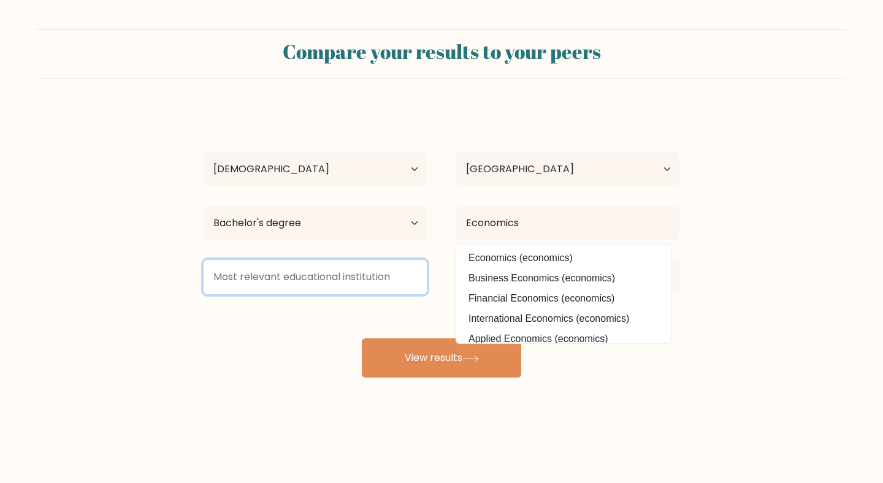
click at [370, 283] on input at bounding box center [315, 277] width 223 height 34
type input "University"
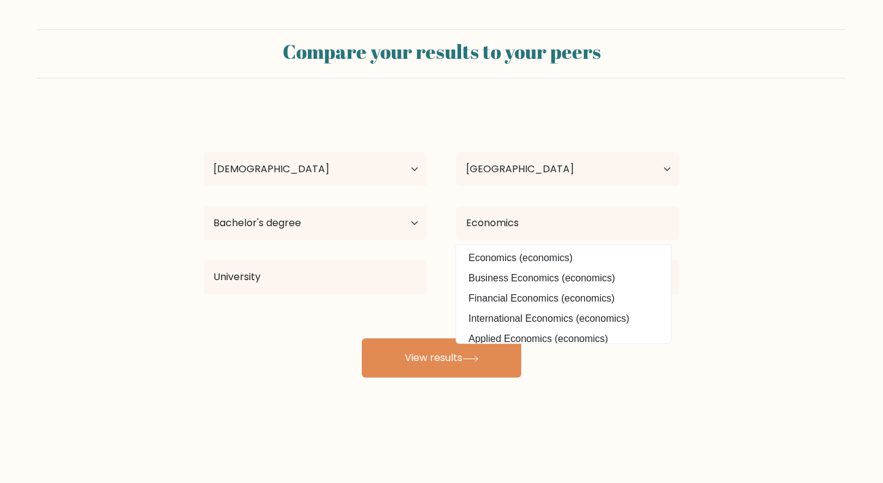
click at [292, 371] on div "S L Age Under [DEMOGRAPHIC_DATA] [DEMOGRAPHIC_DATA] [DEMOGRAPHIC_DATA] [DEMOGRA…" at bounding box center [441, 243] width 490 height 270
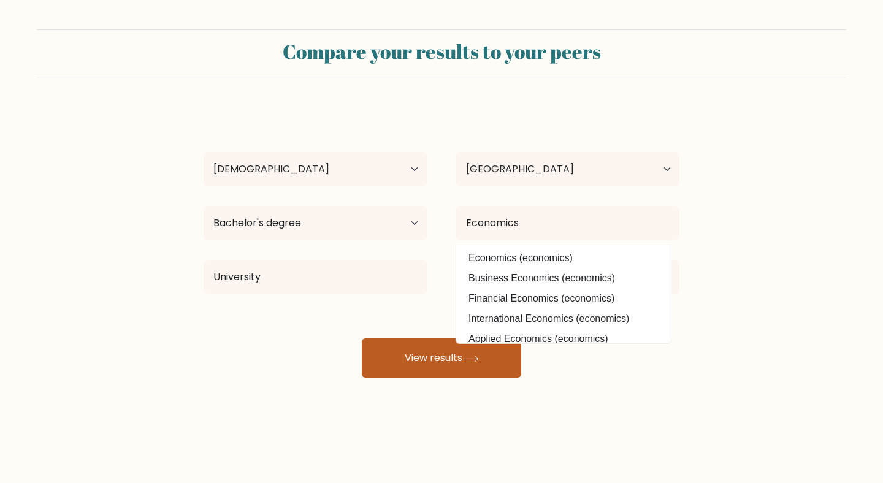
click at [399, 359] on button "View results" at bounding box center [441, 357] width 159 height 39
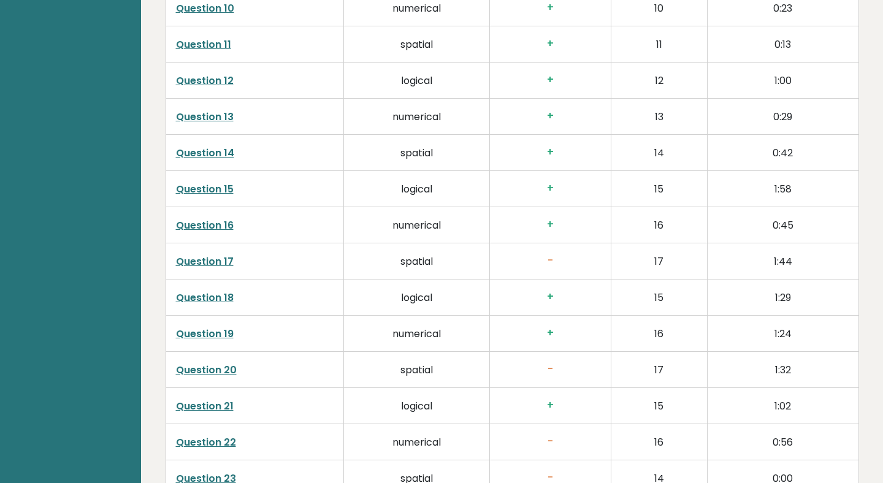
scroll to position [2290, 0]
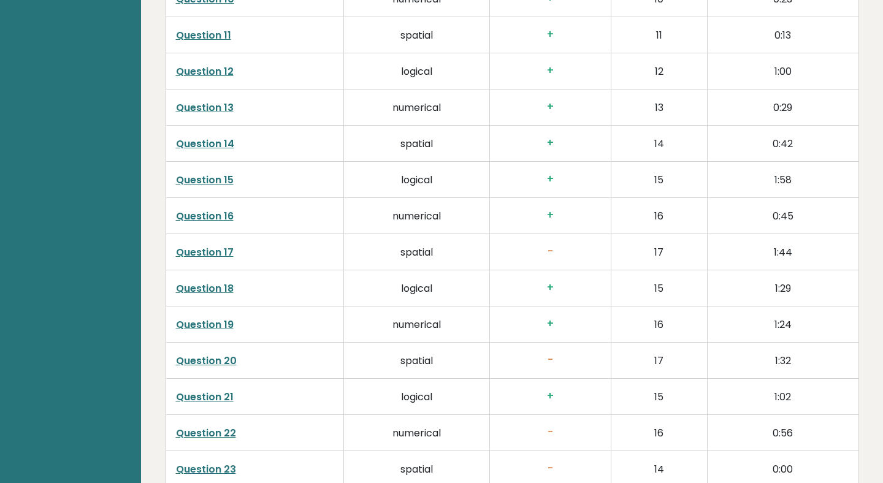
click at [550, 281] on h3 "+" at bounding box center [550, 287] width 101 height 13
click at [227, 281] on link "Question 18" at bounding box center [205, 288] width 58 height 14
click at [216, 281] on link "Question 18" at bounding box center [205, 288] width 58 height 14
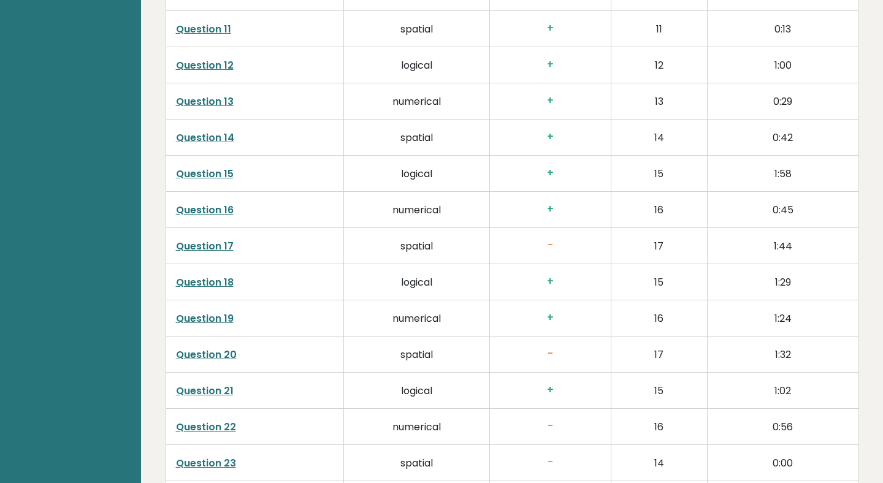
click at [224, 348] on link "Question 20" at bounding box center [206, 355] width 61 height 14
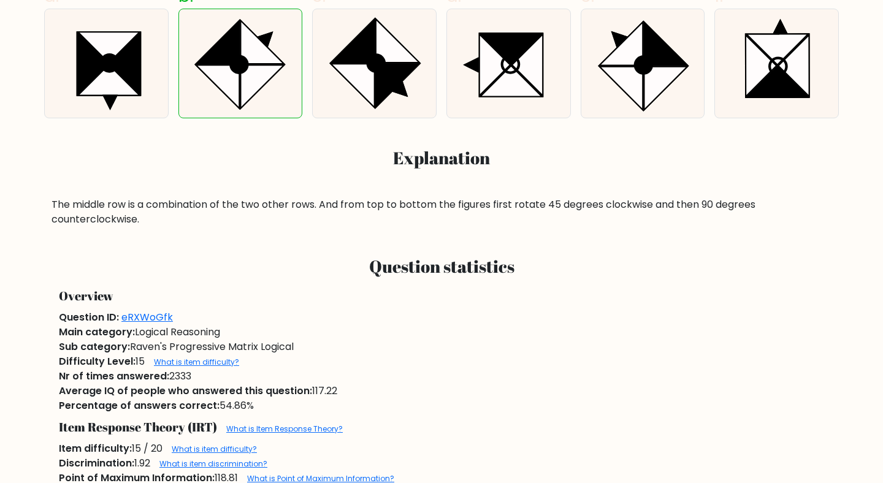
scroll to position [544, 0]
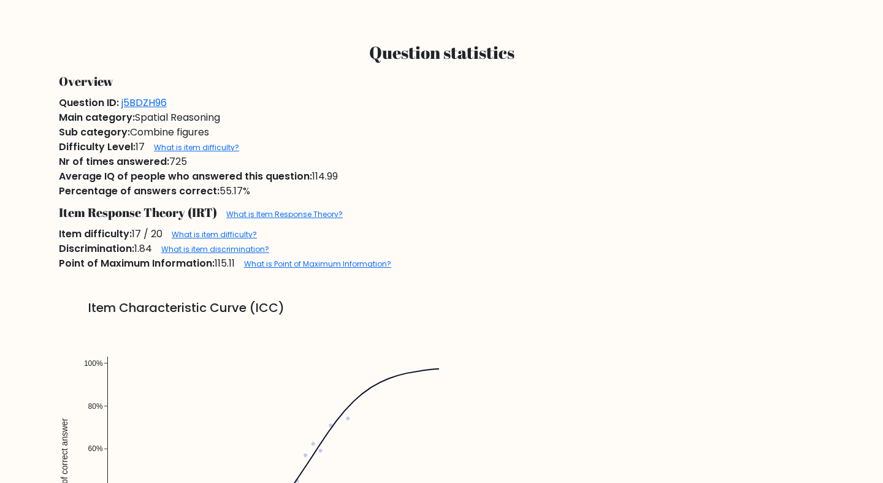
scroll to position [806, 0]
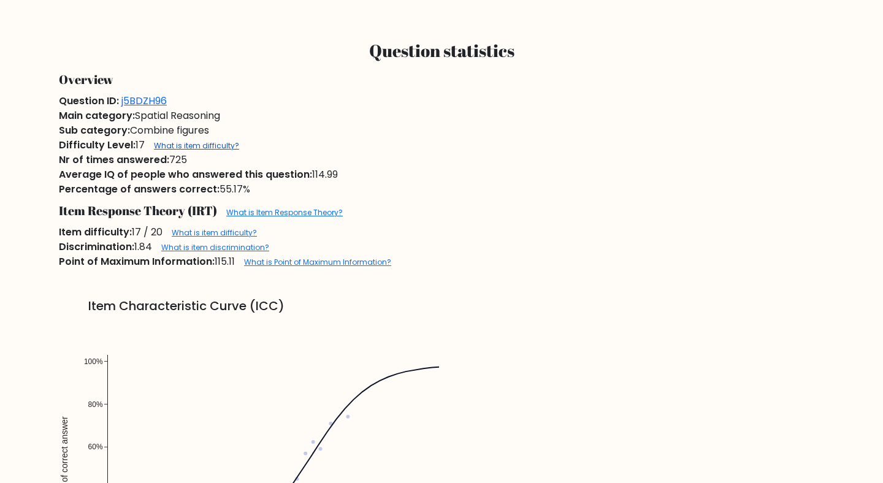
click at [216, 148] on link "What is item difficulty?" at bounding box center [196, 145] width 85 height 10
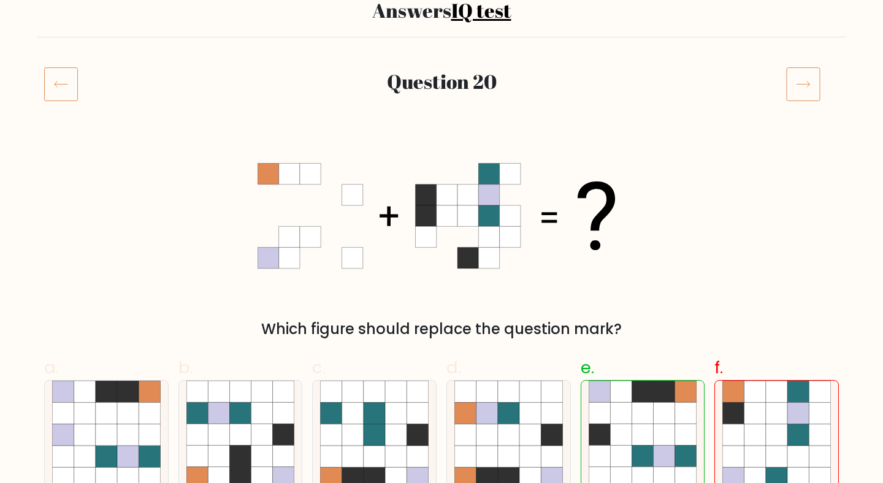
scroll to position [0, 0]
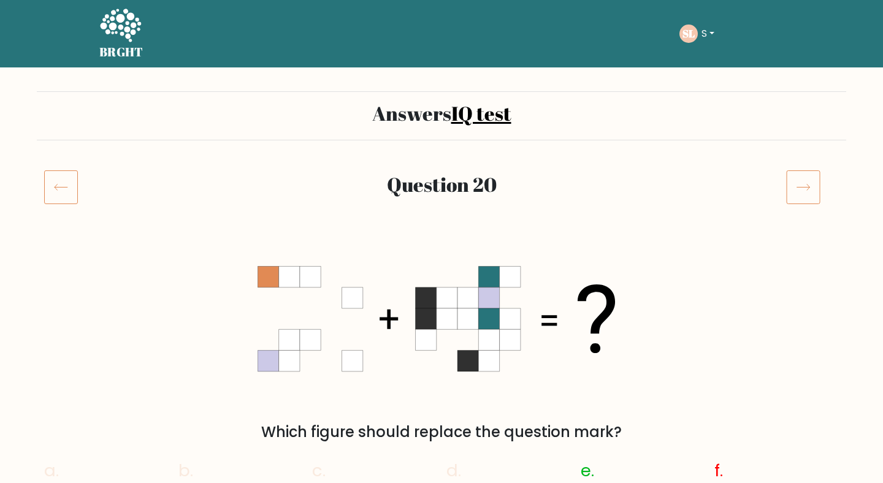
click at [718, 29] on button "S" at bounding box center [708, 34] width 20 height 16
click at [714, 60] on link "Dashboard" at bounding box center [728, 60] width 97 height 20
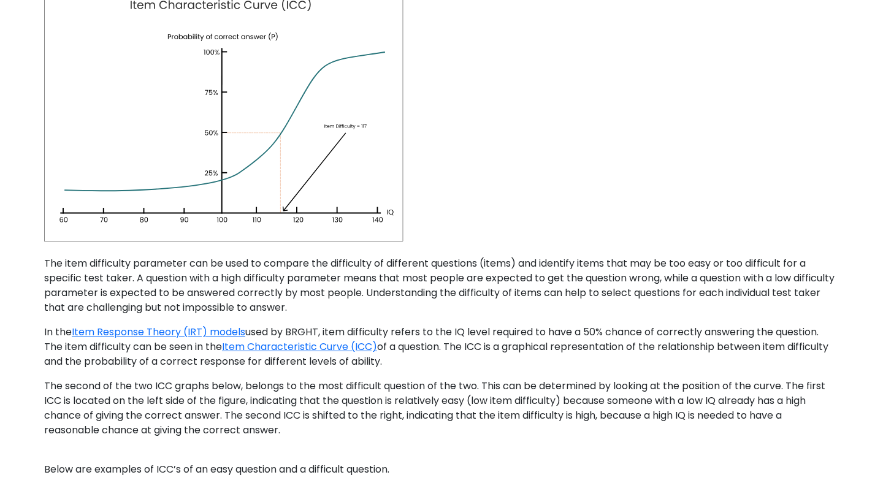
scroll to position [132, 0]
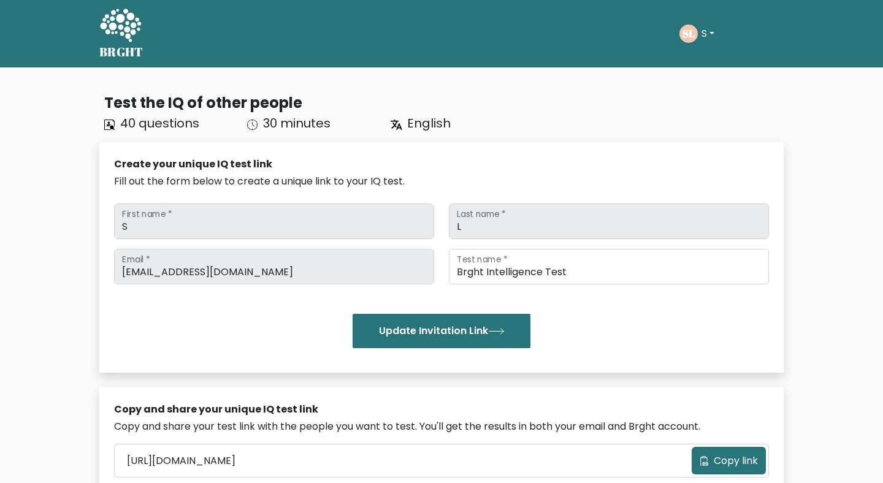
click at [131, 31] on icon at bounding box center [120, 25] width 41 height 33
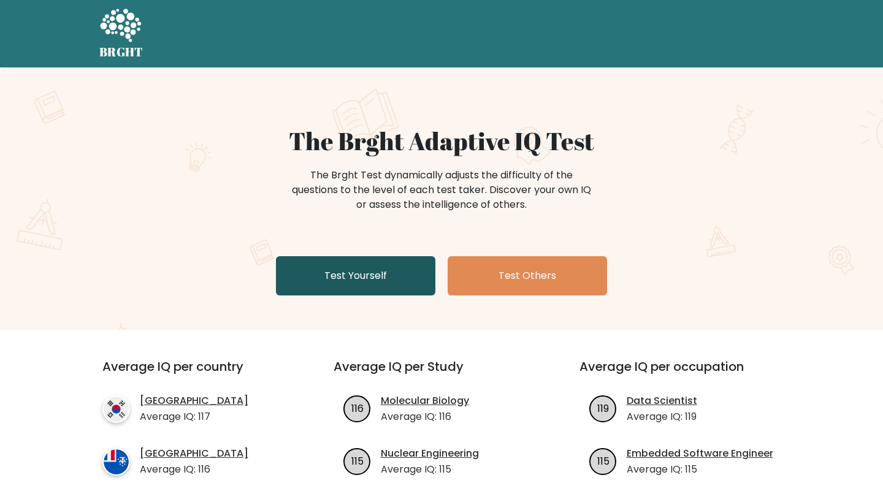
click at [360, 275] on link "Test Yourself" at bounding box center [355, 275] width 159 height 39
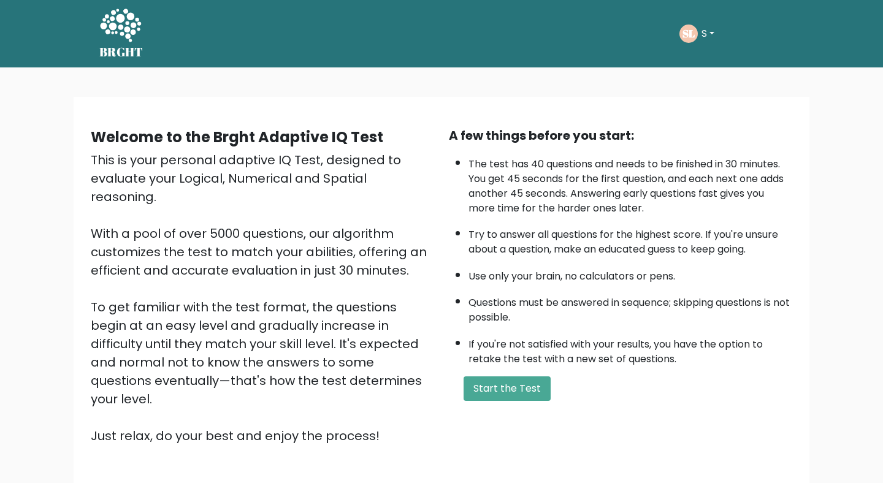
click at [712, 37] on button "S" at bounding box center [708, 34] width 20 height 16
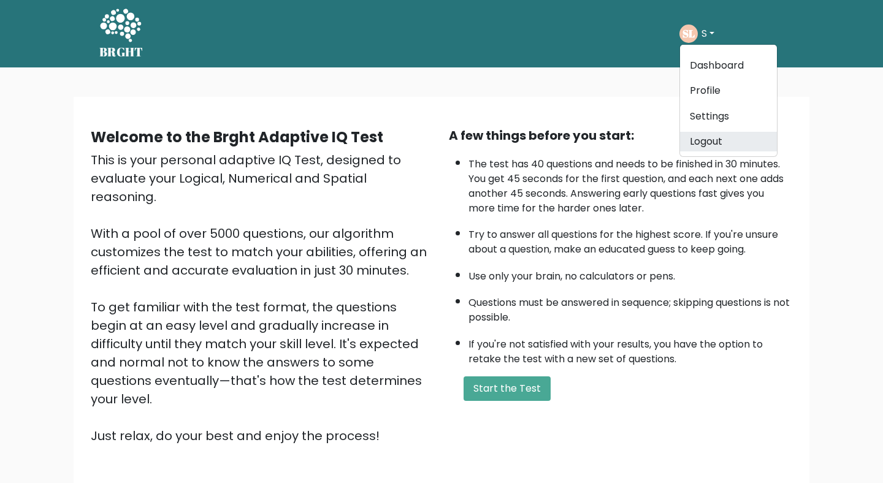
click at [720, 143] on link "Logout" at bounding box center [728, 142] width 97 height 20
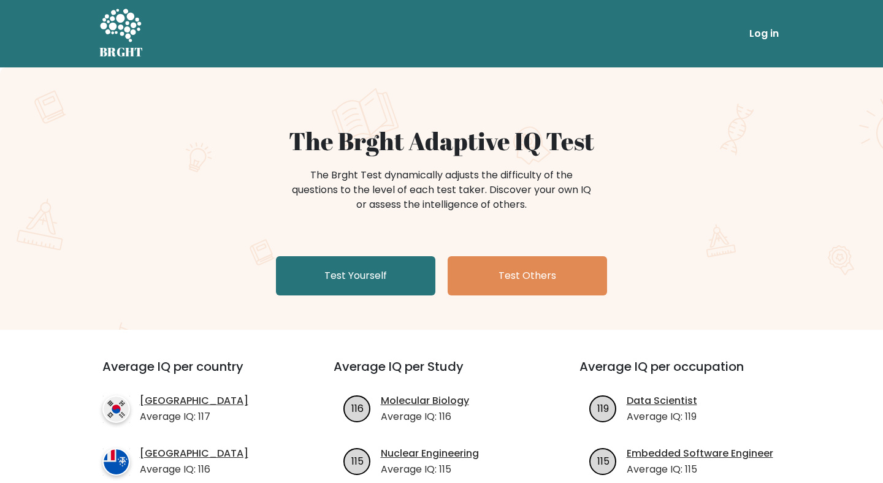
click at [328, 152] on h1 "The Brght Adaptive IQ Test" at bounding box center [441, 140] width 598 height 29
click at [247, 119] on div "The Brght Adaptive IQ Test The Brght Test dynamically adjusts the difficulty of…" at bounding box center [441, 198] width 883 height 262
click at [128, 40] on icon at bounding box center [120, 26] width 42 height 37
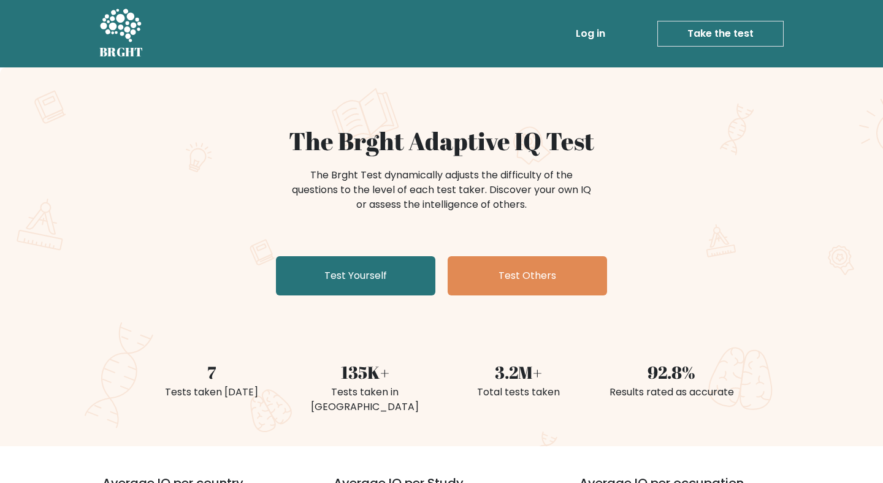
click at [623, 199] on div "The Brght Test dynamically adjusts the difficulty of the questions to the level…" at bounding box center [441, 196] width 490 height 61
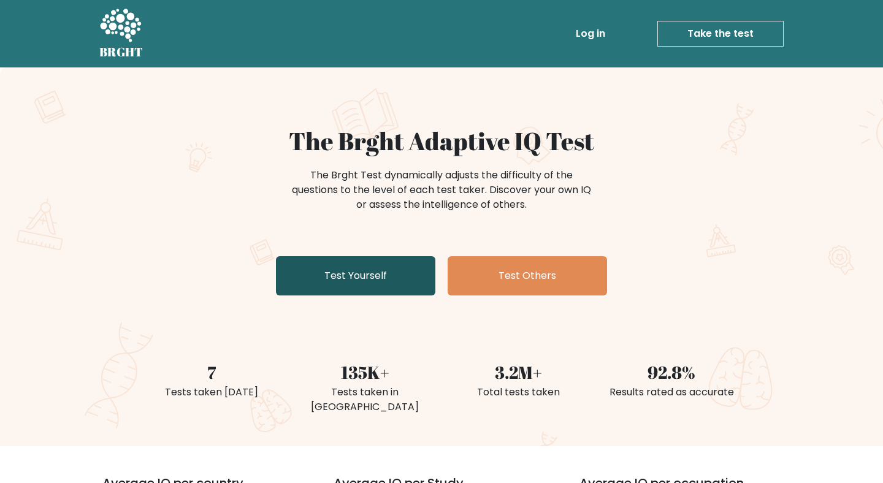
click at [371, 280] on link "Test Yourself" at bounding box center [355, 275] width 159 height 39
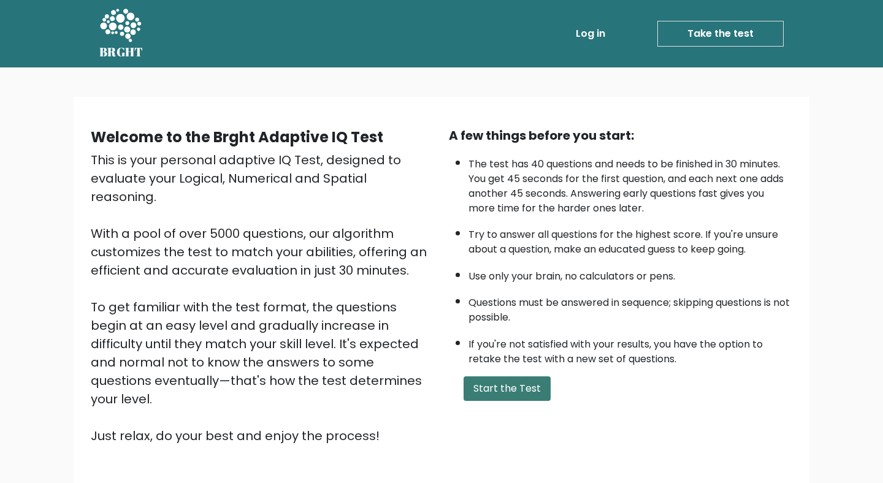
click at [524, 388] on button "Start the Test" at bounding box center [506, 388] width 87 height 25
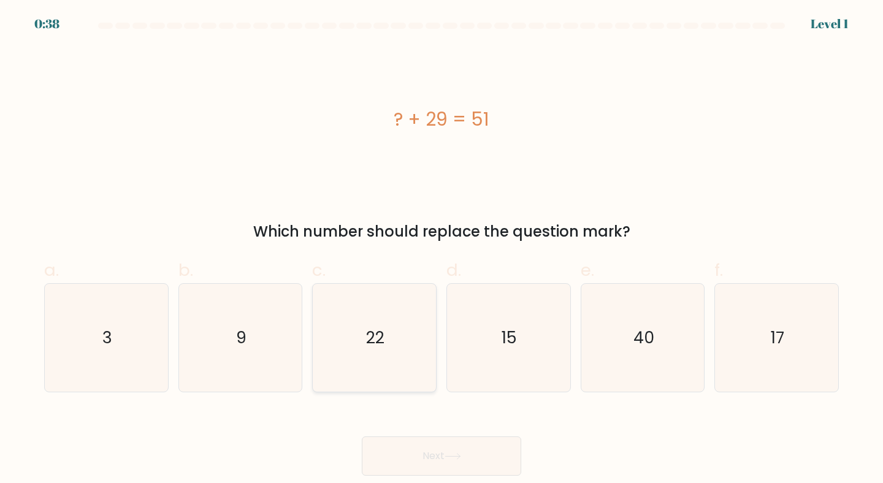
click at [400, 311] on icon "22" at bounding box center [374, 338] width 109 height 109
click at [441, 249] on input "c. 22" at bounding box center [441, 246] width 1 height 8
radio input "true"
click at [432, 452] on button "Next" at bounding box center [441, 455] width 159 height 39
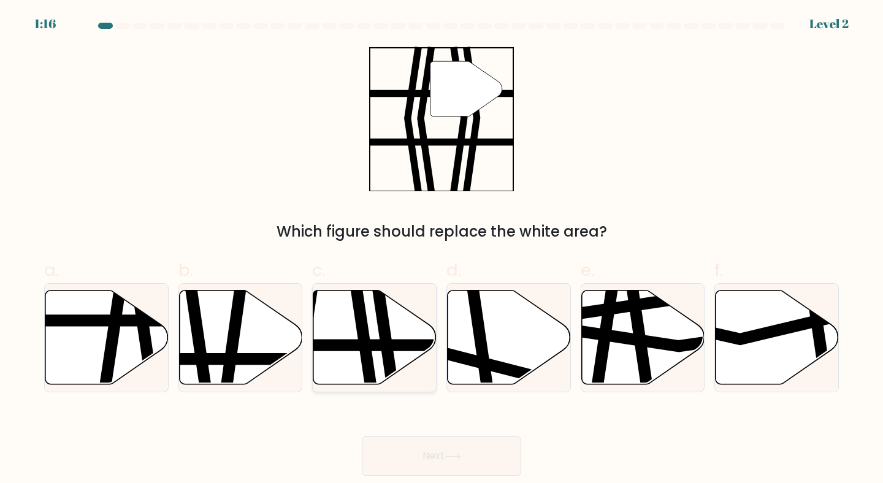
click at [381, 352] on icon at bounding box center [374, 337] width 123 height 94
click at [441, 249] on input "c." at bounding box center [441, 246] width 1 height 8
radio input "true"
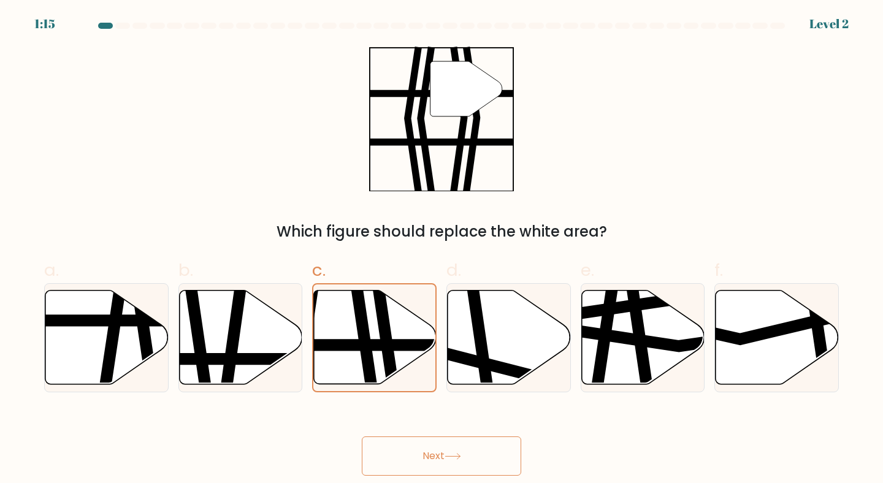
click at [422, 451] on button "Next" at bounding box center [441, 455] width 159 height 39
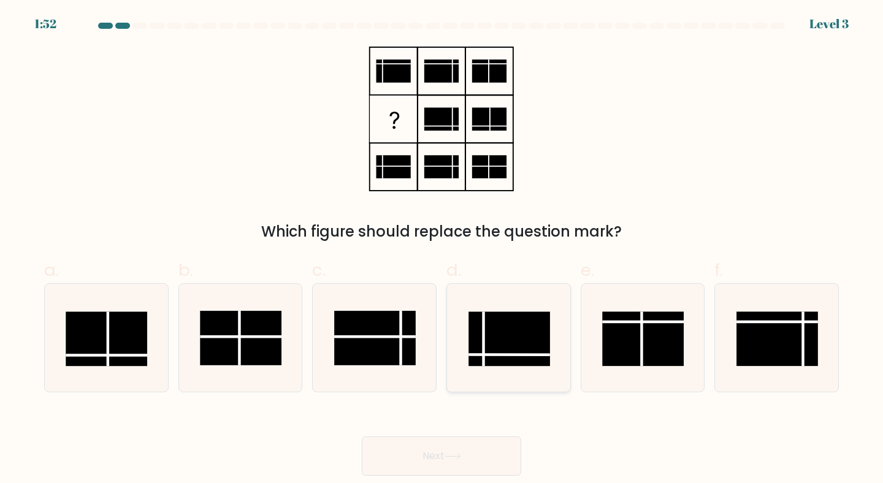
click at [501, 365] on rect at bounding box center [509, 338] width 82 height 55
click at [442, 249] on input "d." at bounding box center [441, 246] width 1 height 8
radio input "true"
click at [443, 447] on button "Next" at bounding box center [441, 455] width 159 height 39
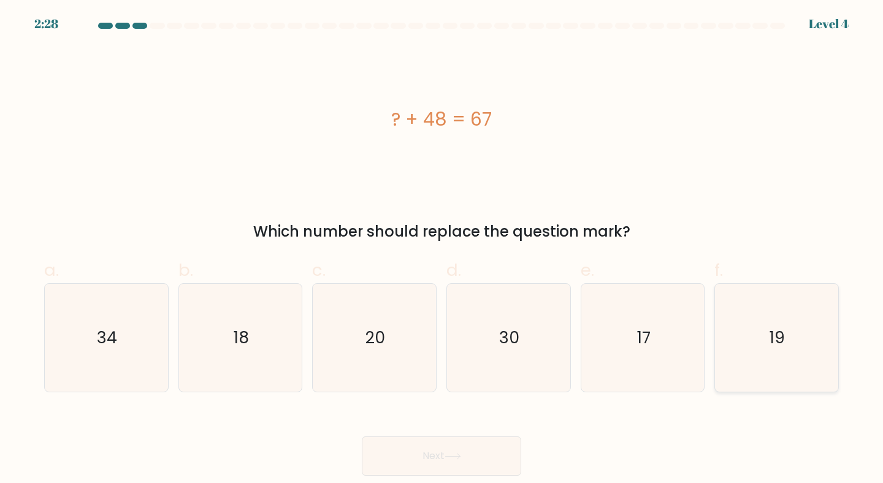
click at [762, 340] on icon "19" at bounding box center [776, 338] width 109 height 109
click at [442, 249] on input "f. 19" at bounding box center [441, 246] width 1 height 8
radio input "true"
click at [445, 459] on button "Next" at bounding box center [441, 455] width 159 height 39
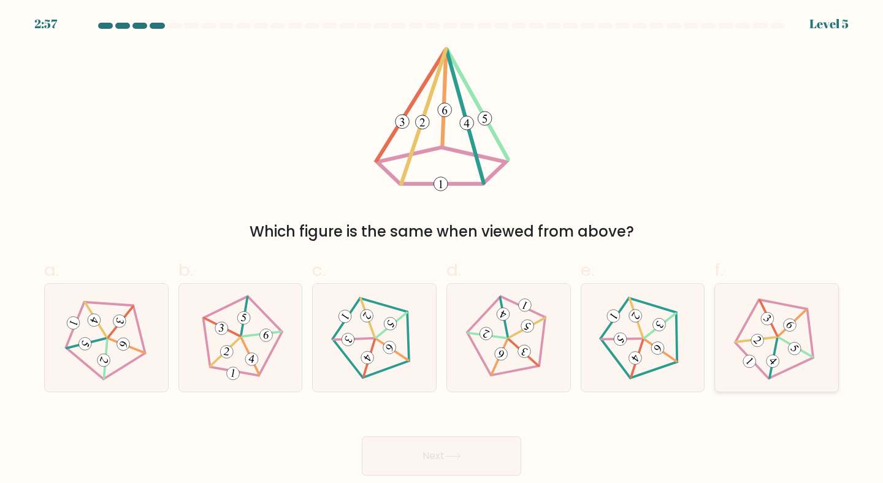
click at [775, 347] on 539 at bounding box center [773, 358] width 40 height 39
click at [442, 249] on input "f." at bounding box center [441, 246] width 1 height 8
radio input "true"
click at [456, 453] on icon at bounding box center [452, 456] width 17 height 7
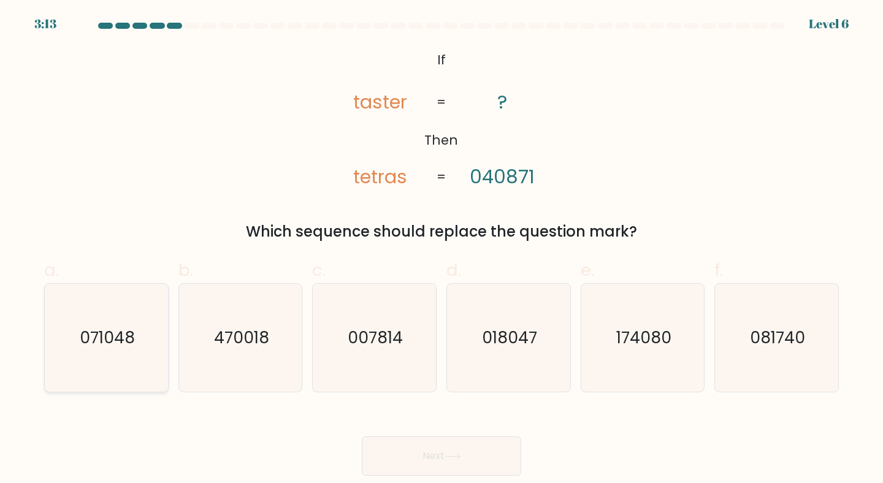
click at [103, 371] on icon "071048" at bounding box center [106, 338] width 109 height 109
click at [441, 249] on input "a. 071048" at bounding box center [441, 246] width 1 height 8
radio input "true"
click at [428, 449] on button "Next" at bounding box center [441, 455] width 159 height 39
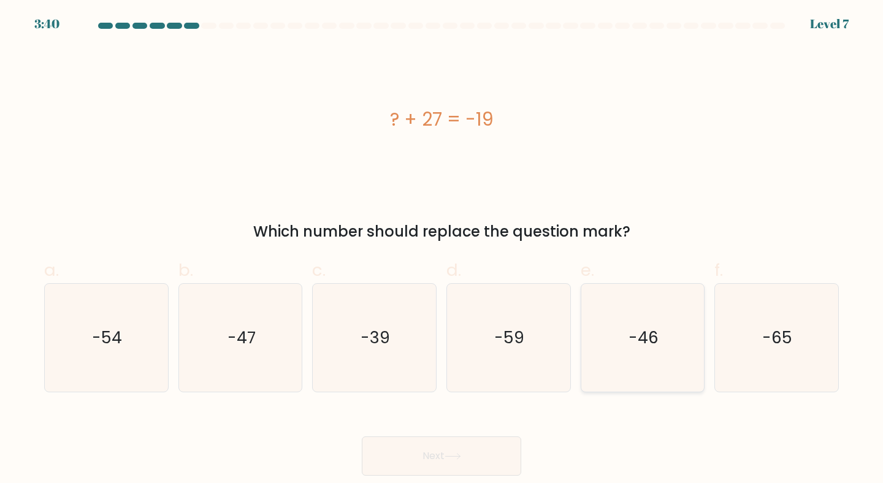
click at [646, 367] on icon "-46" at bounding box center [642, 338] width 109 height 109
click at [442, 249] on input "e. -46" at bounding box center [441, 246] width 1 height 8
radio input "true"
click at [441, 456] on button "Next" at bounding box center [441, 455] width 159 height 39
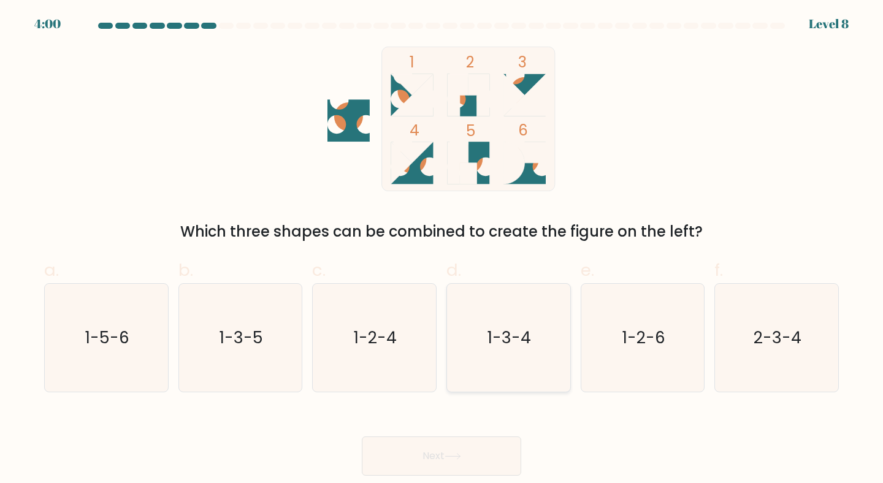
click at [512, 369] on icon "1-3-4" at bounding box center [508, 338] width 109 height 109
click at [442, 249] on input "d. 1-3-4" at bounding box center [441, 246] width 1 height 8
radio input "true"
click at [435, 454] on button "Next" at bounding box center [441, 455] width 159 height 39
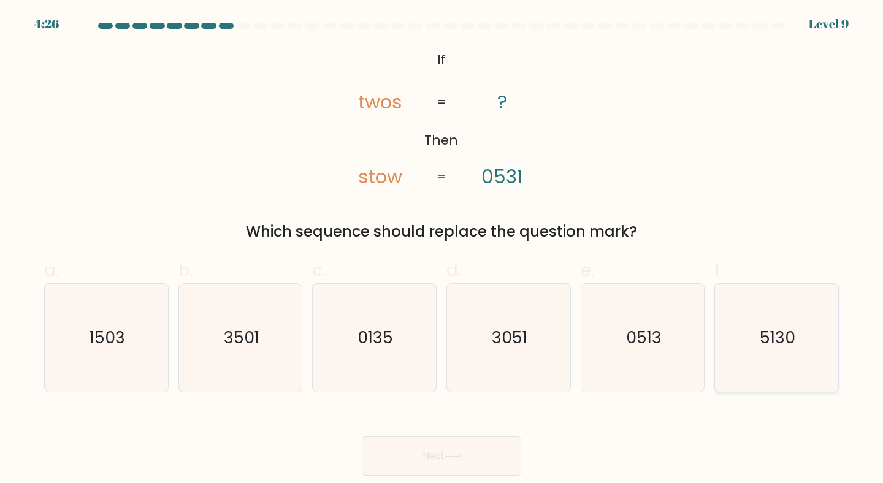
click at [773, 351] on icon "5130" at bounding box center [776, 338] width 109 height 109
click at [442, 249] on input "f. 5130" at bounding box center [441, 246] width 1 height 8
radio input "true"
click at [436, 460] on button "Next" at bounding box center [441, 455] width 159 height 39
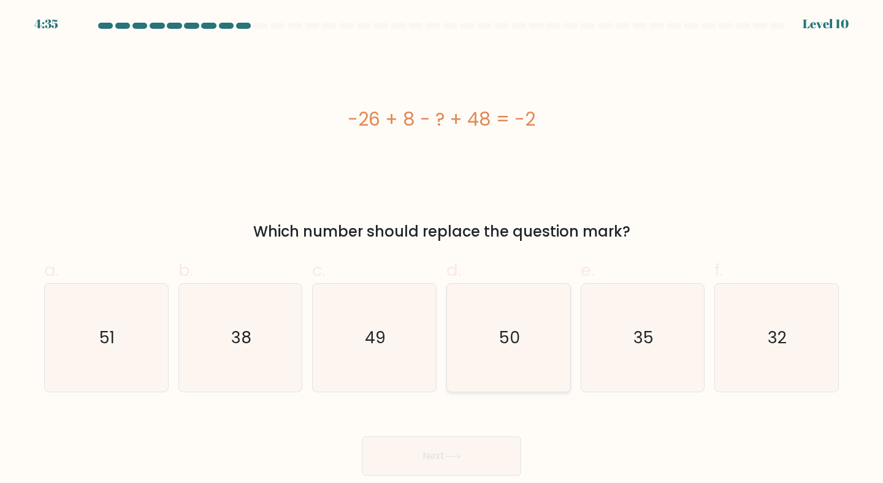
click at [477, 346] on icon "50" at bounding box center [508, 338] width 109 height 109
click at [442, 249] on input "d. 50" at bounding box center [441, 246] width 1 height 8
radio input "true"
click at [823, 356] on icon "32" at bounding box center [776, 338] width 109 height 109
click at [442, 249] on input "f. 32" at bounding box center [441, 246] width 1 height 8
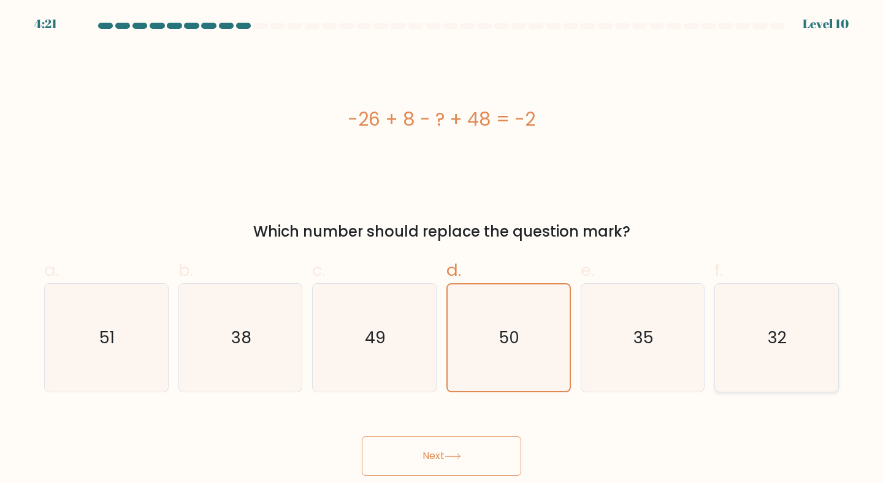
radio input "true"
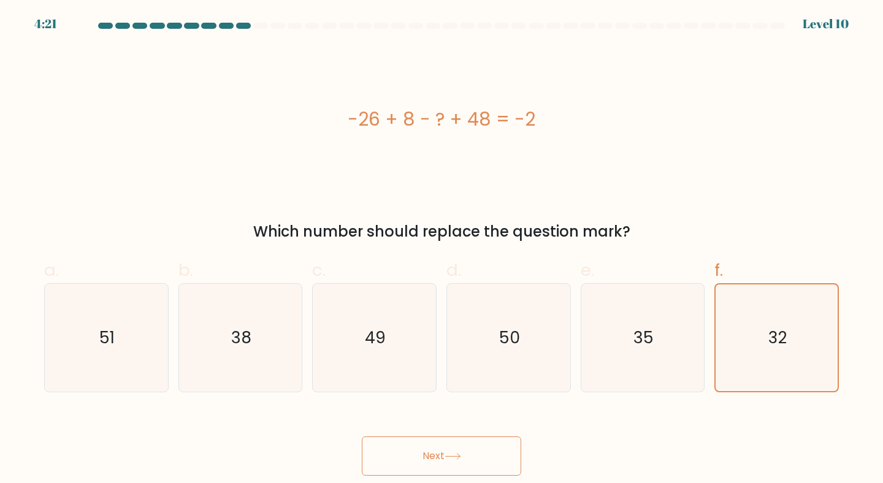
click at [435, 451] on button "Next" at bounding box center [441, 455] width 159 height 39
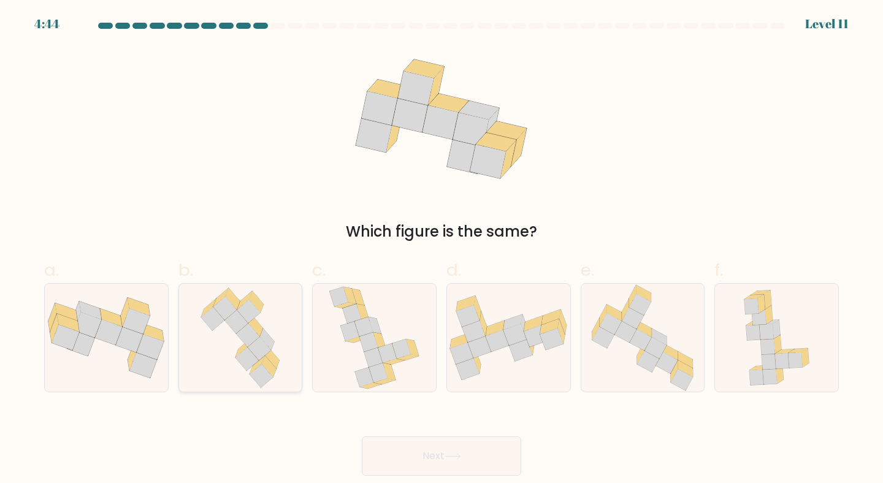
click at [264, 368] on icon at bounding box center [260, 375] width 23 height 23
click at [441, 249] on input "b." at bounding box center [441, 246] width 1 height 8
radio input "true"
click at [439, 447] on button "Next" at bounding box center [441, 455] width 159 height 39
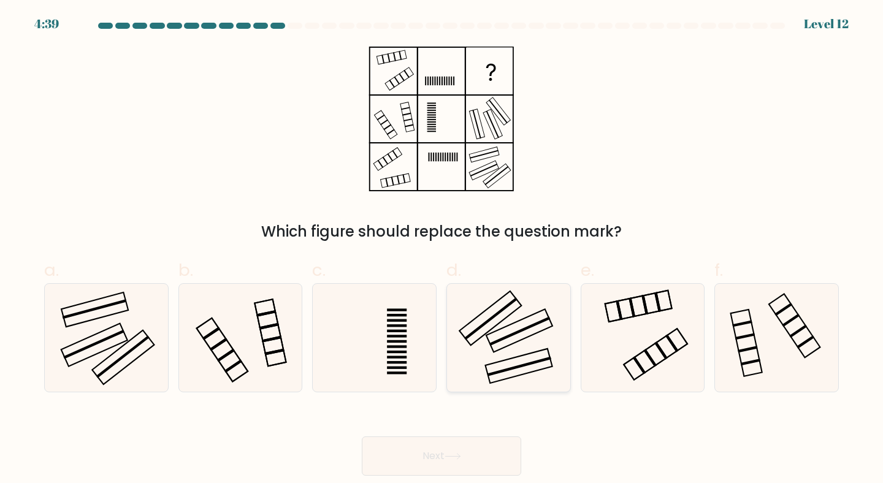
click at [506, 346] on rect at bounding box center [519, 330] width 66 height 43
click at [442, 249] on input "d." at bounding box center [441, 246] width 1 height 8
radio input "true"
click at [441, 452] on button "Next" at bounding box center [441, 455] width 159 height 39
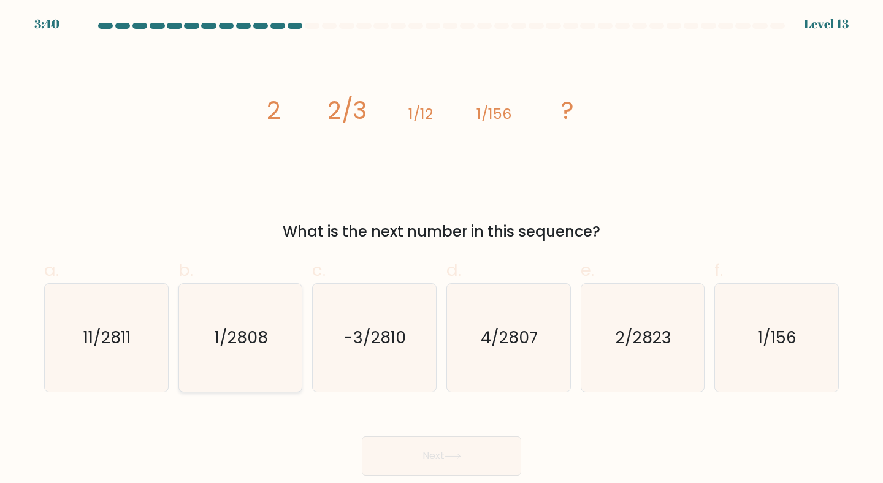
click at [244, 359] on icon "1/2808" at bounding box center [240, 338] width 109 height 109
click at [441, 249] on input "b. 1/2808" at bounding box center [441, 246] width 1 height 8
radio input "true"
click at [445, 452] on button "Next" at bounding box center [441, 455] width 159 height 39
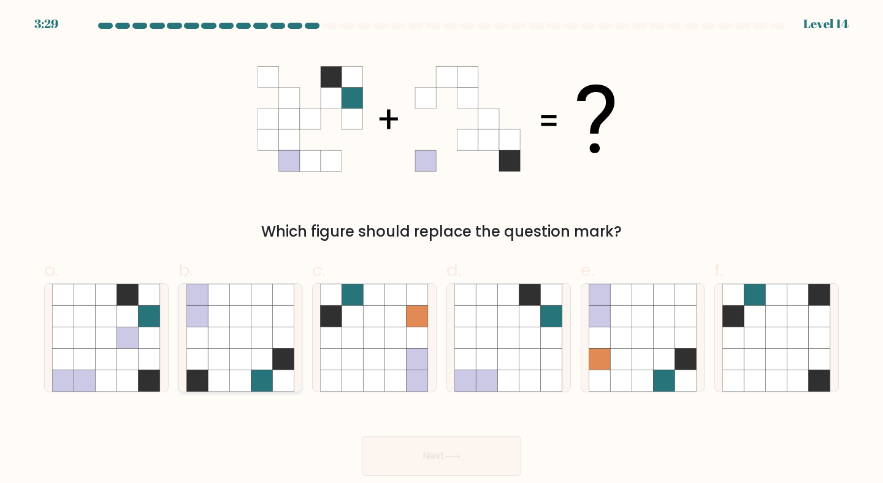
click at [242, 333] on icon at bounding box center [239, 337] width 21 height 21
click at [441, 249] on input "b." at bounding box center [441, 246] width 1 height 8
radio input "true"
click at [441, 456] on button "Next" at bounding box center [441, 455] width 159 height 39
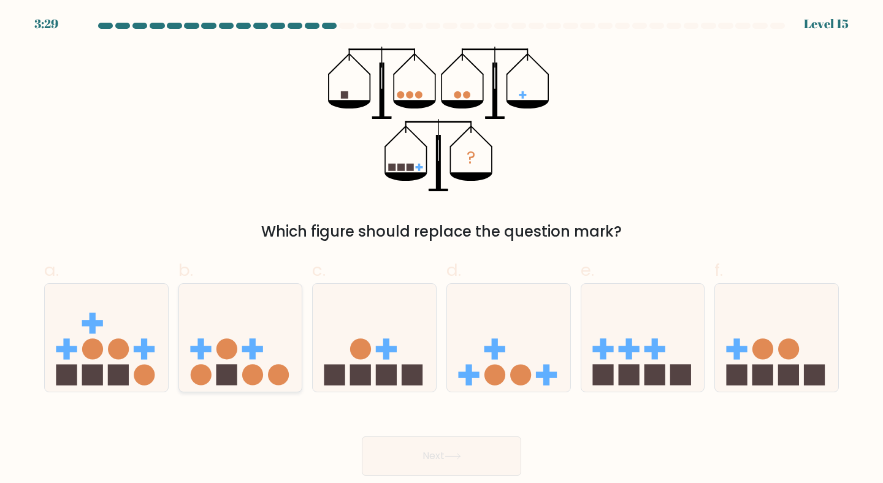
click at [265, 349] on icon at bounding box center [240, 338] width 123 height 102
click at [441, 249] on input "b." at bounding box center [441, 246] width 1 height 8
radio input "true"
click at [435, 449] on button "Next" at bounding box center [441, 455] width 159 height 39
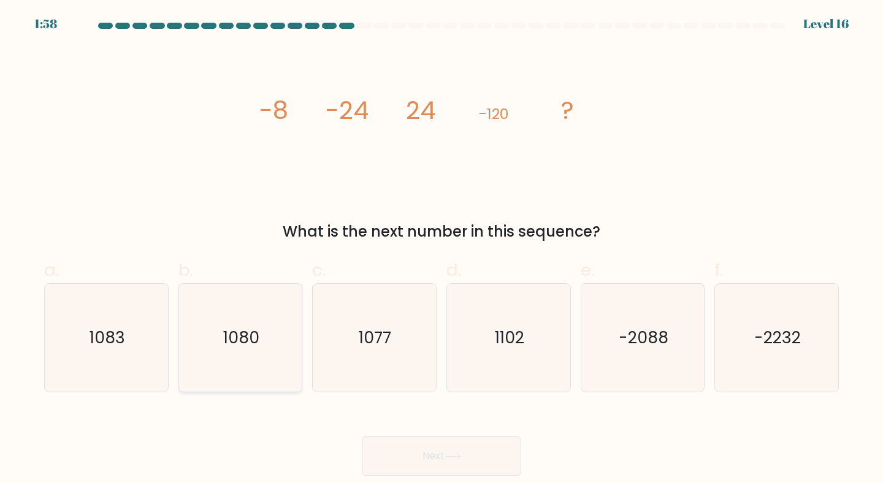
click at [273, 367] on icon "1080" at bounding box center [240, 338] width 109 height 109
click at [441, 249] on input "b. 1080" at bounding box center [441, 246] width 1 height 8
radio input "true"
click at [432, 446] on button "Next" at bounding box center [441, 455] width 159 height 39
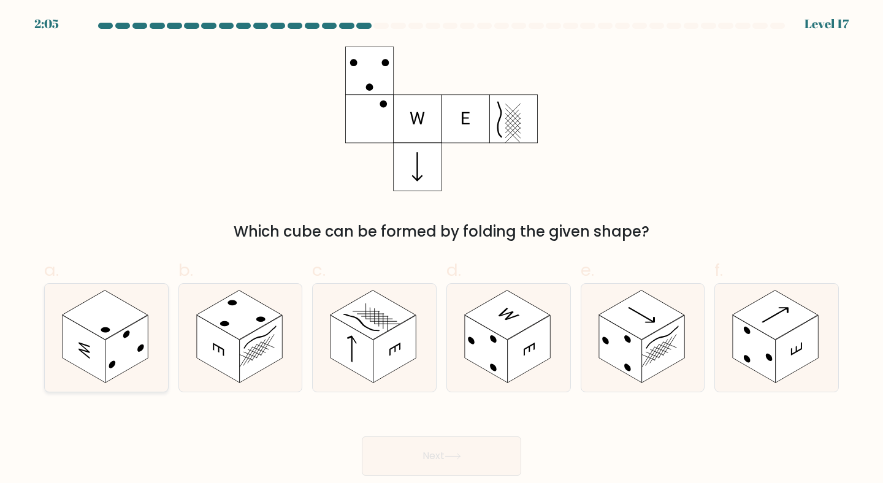
click at [131, 363] on rect at bounding box center [126, 348] width 43 height 67
click at [441, 249] on input "a." at bounding box center [441, 246] width 1 height 8
radio input "true"
click at [435, 455] on button "Next" at bounding box center [441, 455] width 159 height 39
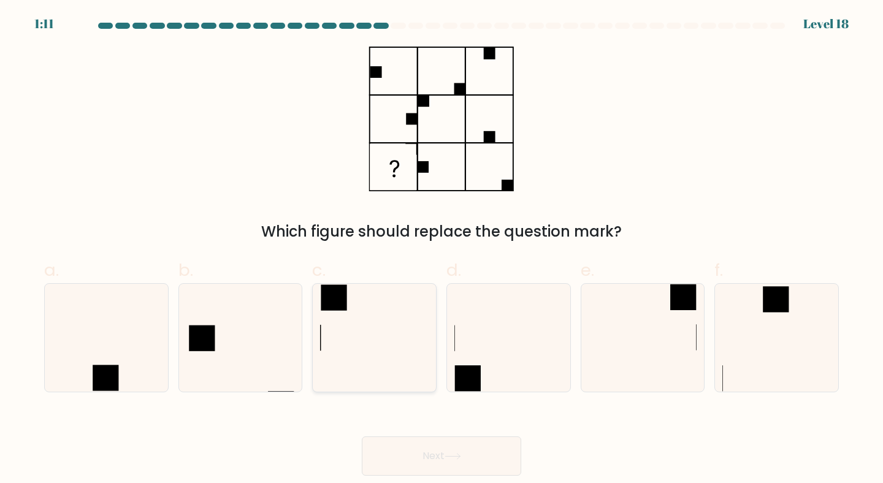
click at [352, 313] on icon at bounding box center [374, 338] width 109 height 109
click at [441, 249] on input "c." at bounding box center [441, 246] width 1 height 8
radio input "true"
click at [442, 471] on button "Next" at bounding box center [441, 455] width 159 height 39
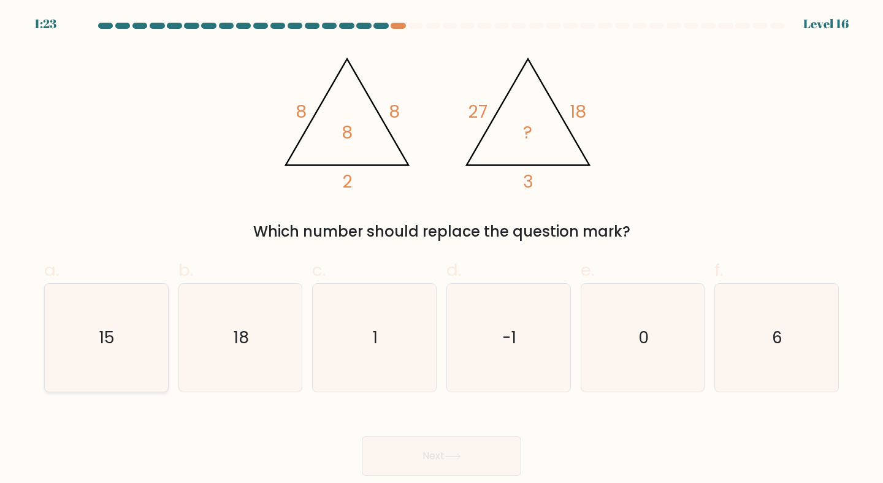
click at [150, 337] on icon "15" at bounding box center [106, 338] width 109 height 109
click at [441, 249] on input "a. 15" at bounding box center [441, 246] width 1 height 8
radio input "true"
click at [449, 460] on button "Next" at bounding box center [441, 455] width 159 height 39
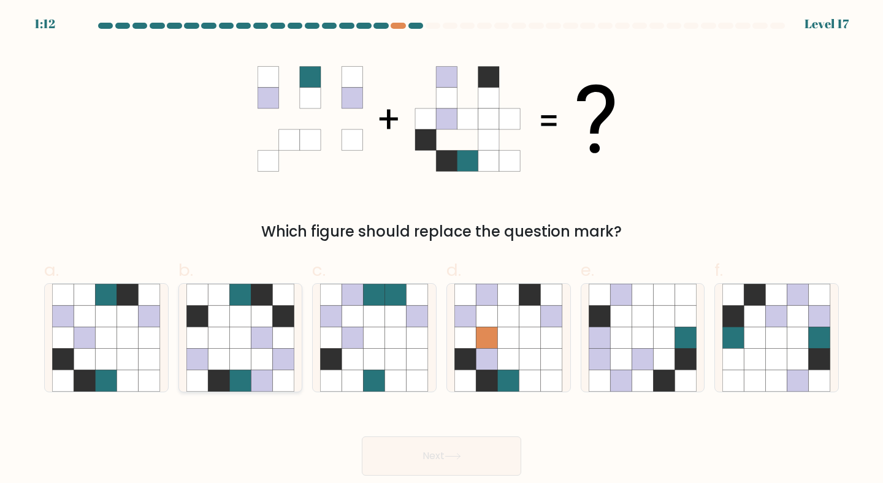
click at [252, 357] on icon at bounding box center [261, 359] width 21 height 21
click at [441, 249] on input "b." at bounding box center [441, 246] width 1 height 8
radio input "true"
click at [467, 464] on button "Next" at bounding box center [441, 455] width 159 height 39
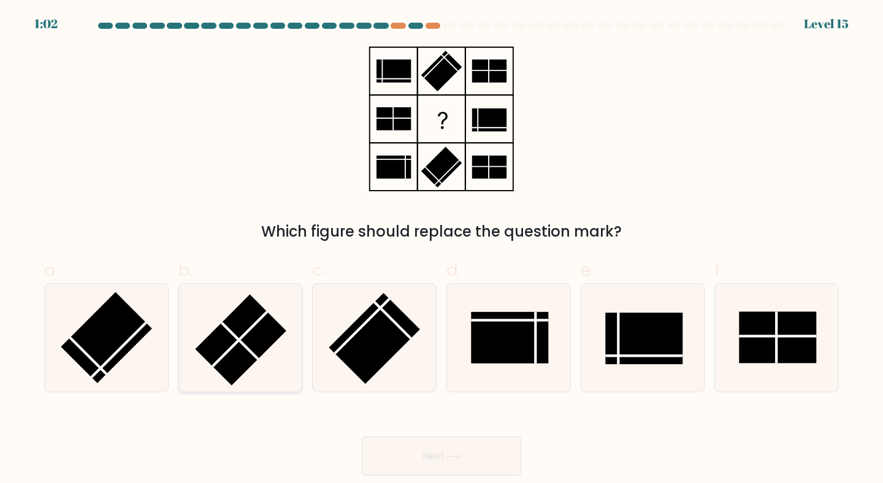
click at [249, 349] on line at bounding box center [239, 340] width 37 height 37
click at [441, 249] on input "b." at bounding box center [441, 246] width 1 height 8
radio input "true"
click at [427, 452] on button "Next" at bounding box center [441, 455] width 159 height 39
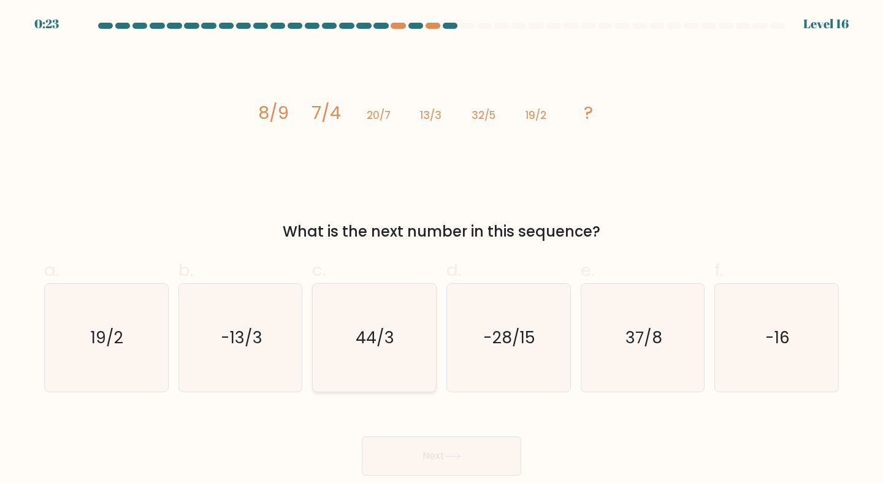
click at [383, 357] on icon "44/3" at bounding box center [374, 338] width 109 height 109
click at [441, 249] on input "c. 44/3" at bounding box center [441, 246] width 1 height 8
radio input "true"
click at [421, 449] on button "Next" at bounding box center [441, 455] width 159 height 39
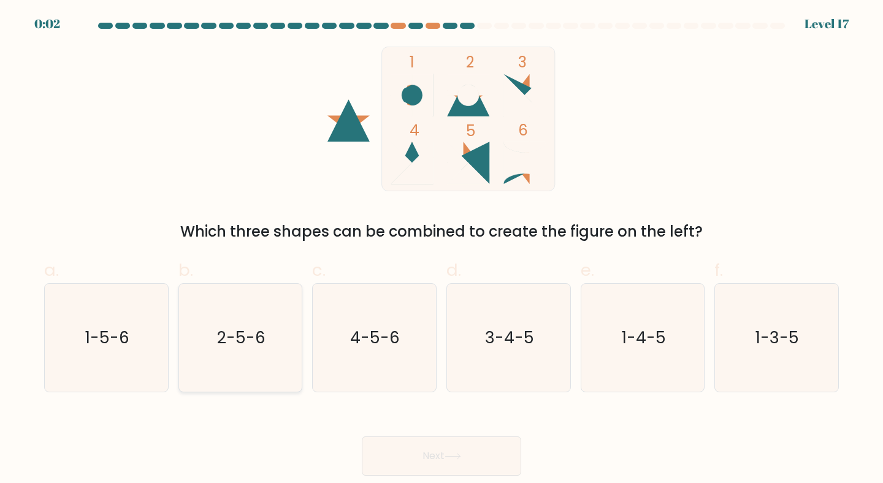
click at [266, 368] on icon "2-5-6" at bounding box center [240, 338] width 109 height 109
click at [441, 249] on input "b. 2-5-6" at bounding box center [441, 246] width 1 height 8
radio input "true"
click at [401, 443] on button "Next" at bounding box center [441, 455] width 159 height 39
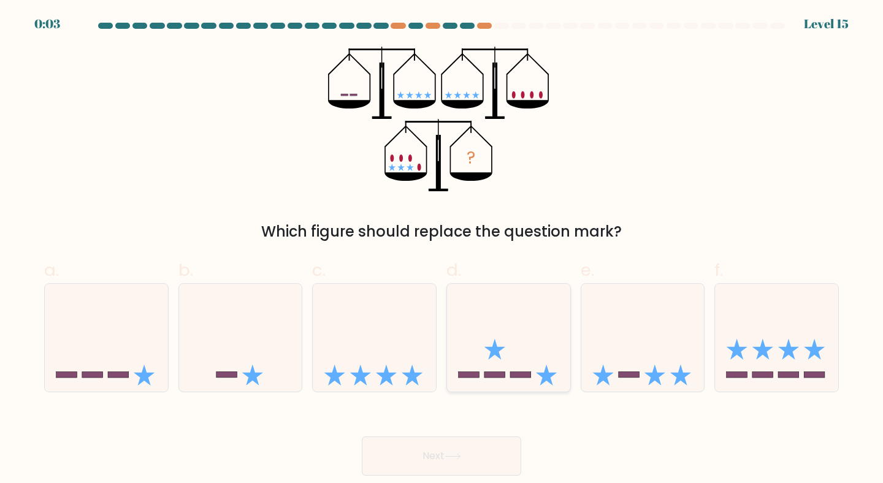
click at [527, 349] on icon at bounding box center [508, 338] width 123 height 102
click at [442, 249] on input "d." at bounding box center [441, 246] width 1 height 8
radio input "true"
click at [428, 454] on button "Next" at bounding box center [441, 455] width 159 height 39
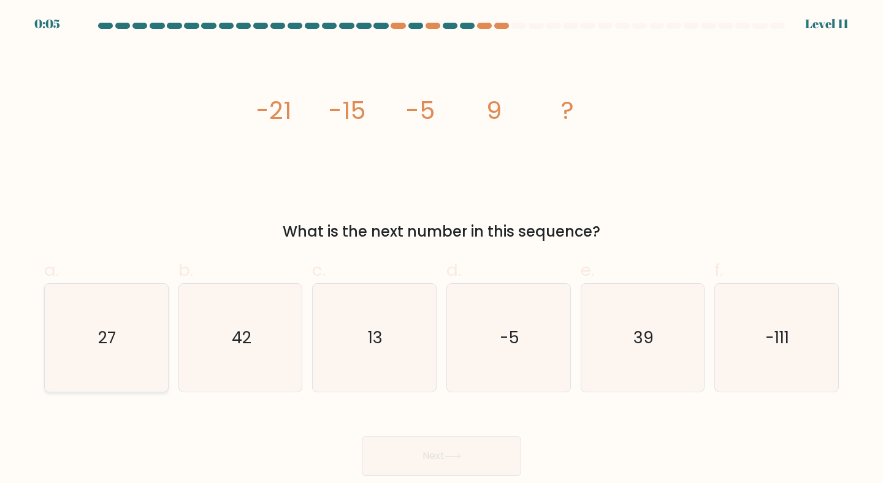
click at [137, 334] on icon "27" at bounding box center [106, 338] width 109 height 109
click at [441, 249] on input "a. 27" at bounding box center [441, 246] width 1 height 8
radio input "true"
click at [416, 449] on button "Next" at bounding box center [441, 455] width 159 height 39
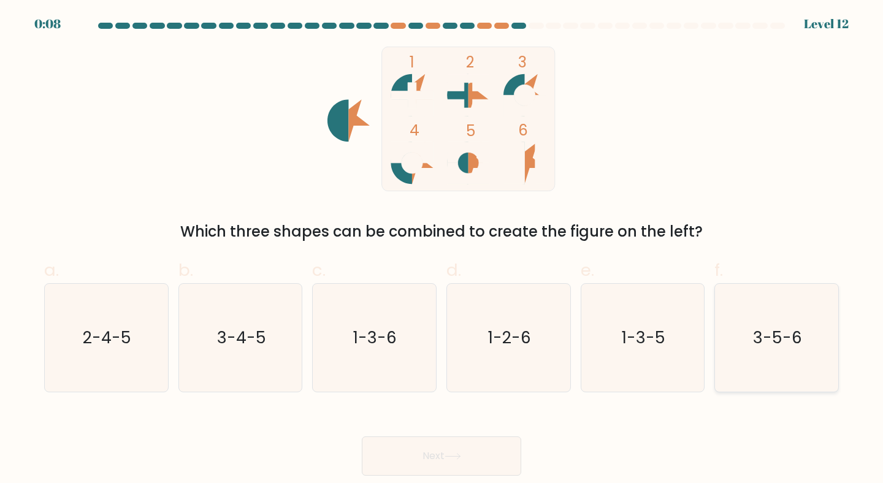
click at [777, 348] on text "3-5-6" at bounding box center [777, 337] width 49 height 23
click at [442, 249] on input "f. 3-5-6" at bounding box center [441, 246] width 1 height 8
radio input "true"
click at [398, 455] on button "Next" at bounding box center [441, 455] width 159 height 39
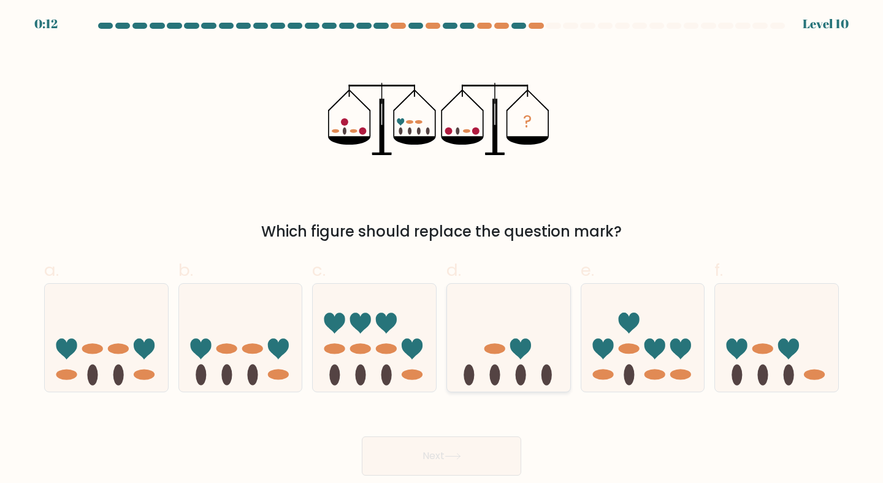
click at [537, 360] on icon at bounding box center [508, 338] width 123 height 102
click at [442, 249] on input "d." at bounding box center [441, 246] width 1 height 8
radio input "true"
click at [444, 454] on button "Next" at bounding box center [441, 455] width 159 height 39
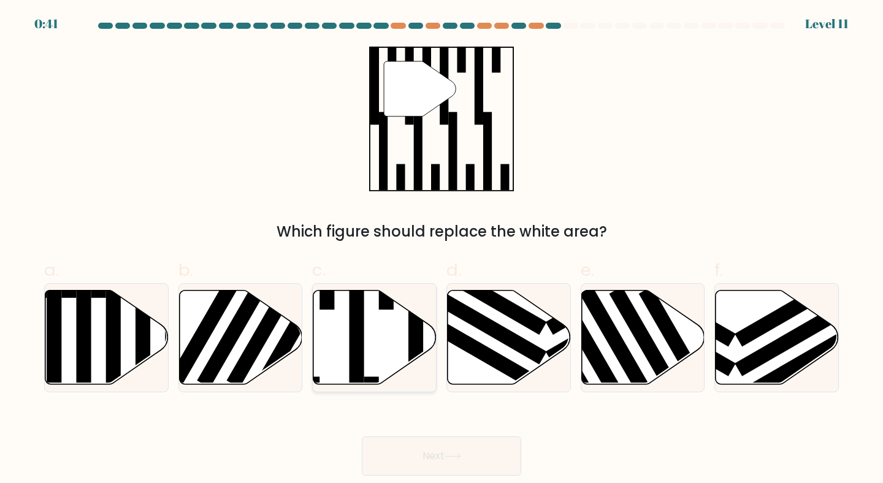
click at [378, 339] on icon at bounding box center [374, 337] width 123 height 94
click at [441, 249] on input "c." at bounding box center [441, 246] width 1 height 8
radio input "true"
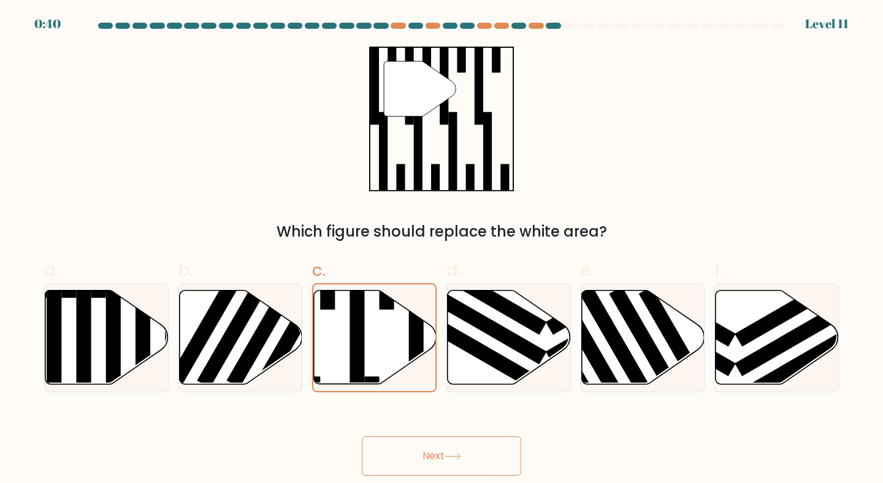
click at [420, 451] on button "Next" at bounding box center [441, 455] width 159 height 39
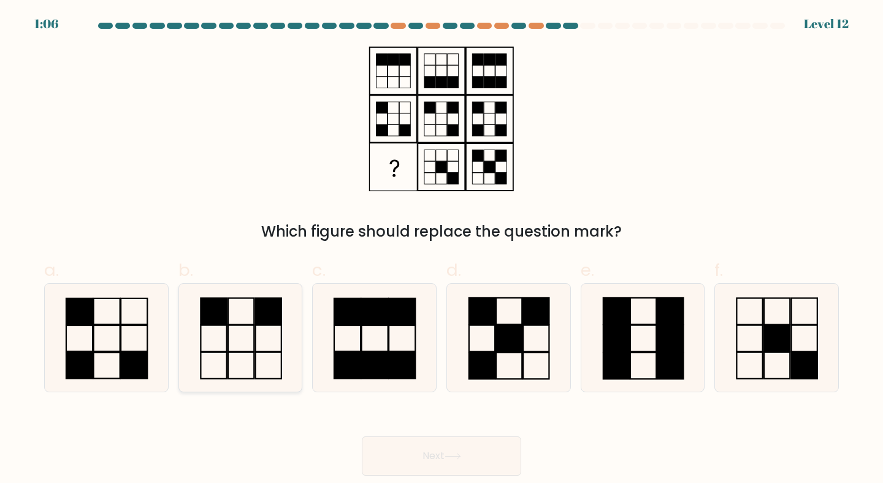
click at [246, 348] on icon at bounding box center [240, 338] width 109 height 109
click at [441, 249] on input "b." at bounding box center [441, 246] width 1 height 8
radio input "true"
click at [438, 451] on button "Next" at bounding box center [441, 455] width 159 height 39
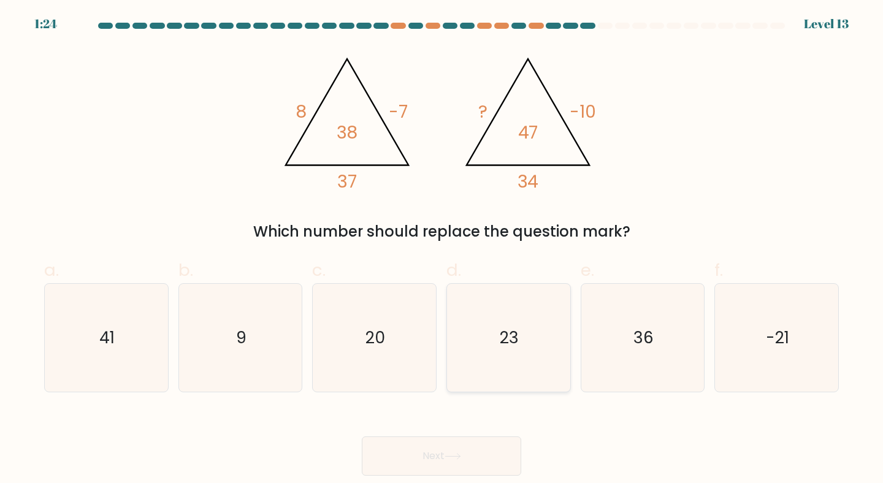
click at [531, 333] on icon "23" at bounding box center [508, 338] width 109 height 109
click at [442, 249] on input "d. 23" at bounding box center [441, 246] width 1 height 8
radio input "true"
click at [435, 453] on button "Next" at bounding box center [441, 455] width 159 height 39
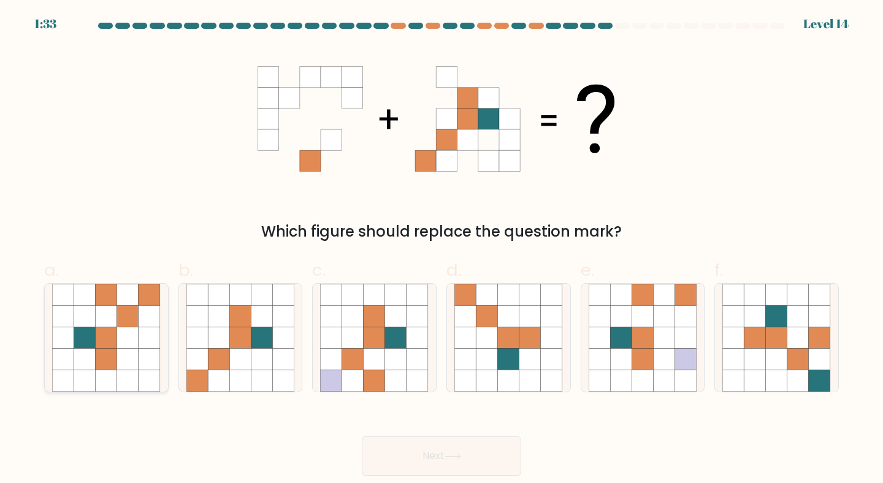
click at [92, 333] on icon at bounding box center [84, 337] width 21 height 21
click at [441, 249] on input "a." at bounding box center [441, 246] width 1 height 8
radio input "true"
click at [428, 454] on button "Next" at bounding box center [441, 455] width 159 height 39
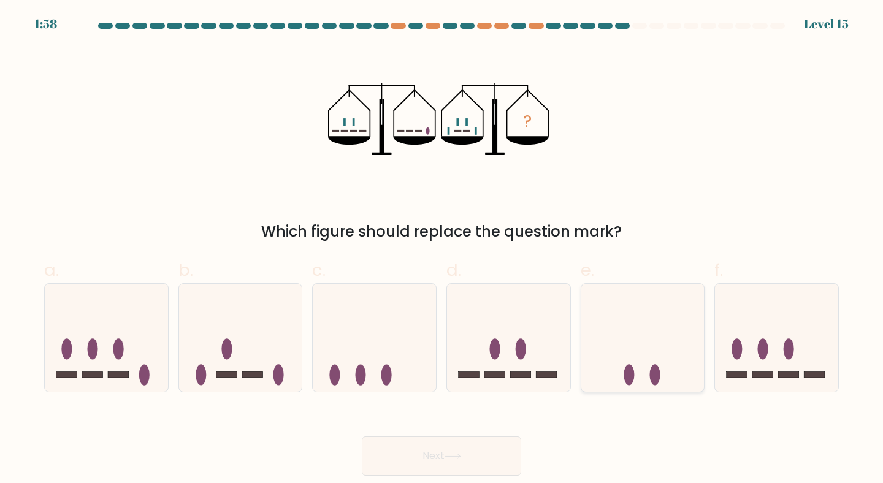
click at [586, 313] on icon at bounding box center [642, 338] width 123 height 102
click at [442, 249] on input "e." at bounding box center [441, 246] width 1 height 8
radio input "true"
click at [441, 448] on button "Next" at bounding box center [441, 455] width 159 height 39
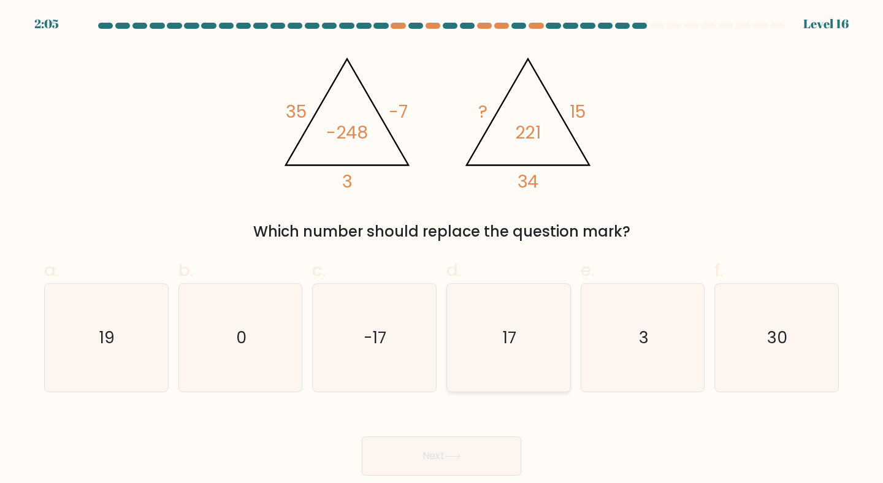
click at [470, 349] on icon "17" at bounding box center [508, 338] width 109 height 109
click at [442, 249] on input "d. 17" at bounding box center [441, 246] width 1 height 8
radio input "true"
click at [440, 446] on button "Next" at bounding box center [441, 455] width 159 height 39
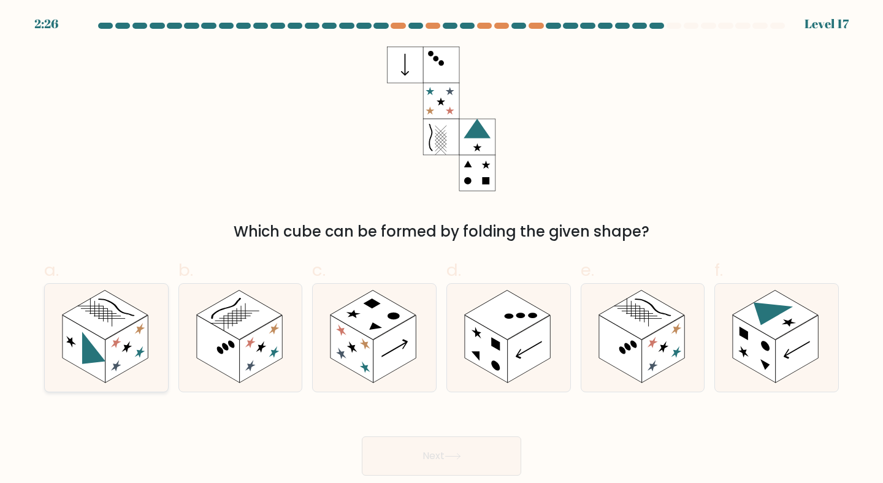
click at [136, 367] on icon at bounding box center [106, 338] width 123 height 109
click at [441, 249] on input "a." at bounding box center [441, 246] width 1 height 8
radio input "true"
click at [444, 449] on button "Next" at bounding box center [441, 455] width 159 height 39
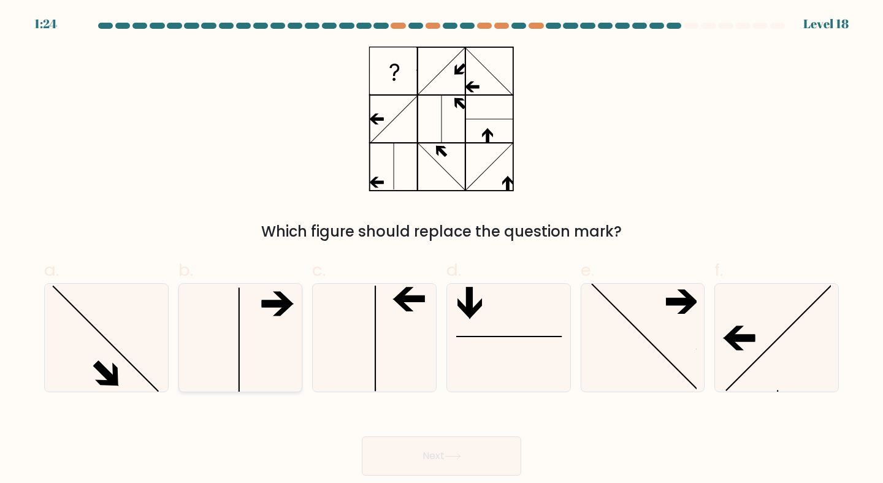
click at [276, 367] on icon at bounding box center [240, 338] width 109 height 109
click at [441, 249] on input "b." at bounding box center [441, 246] width 1 height 8
radio input "true"
click at [428, 460] on button "Next" at bounding box center [441, 455] width 159 height 39
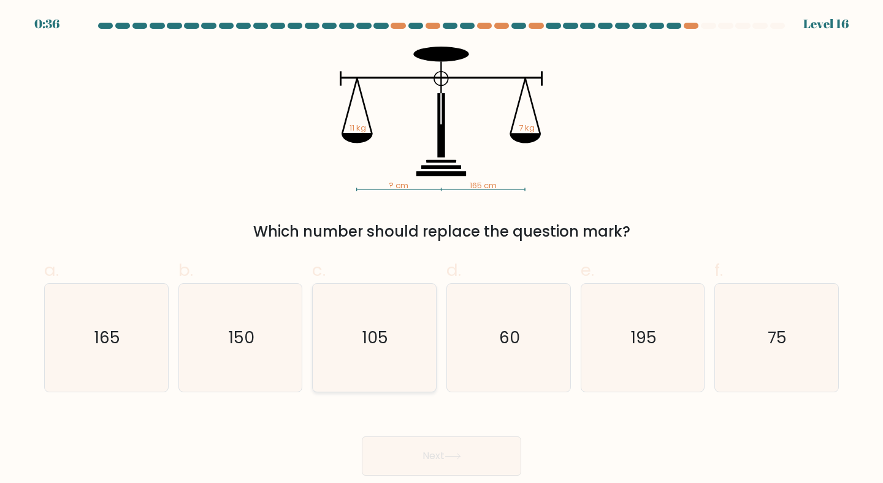
click at [410, 360] on icon "105" at bounding box center [374, 338] width 109 height 109
click at [441, 249] on input "c. 105" at bounding box center [441, 246] width 1 height 8
radio input "true"
click at [435, 454] on button "Next" at bounding box center [441, 455] width 159 height 39
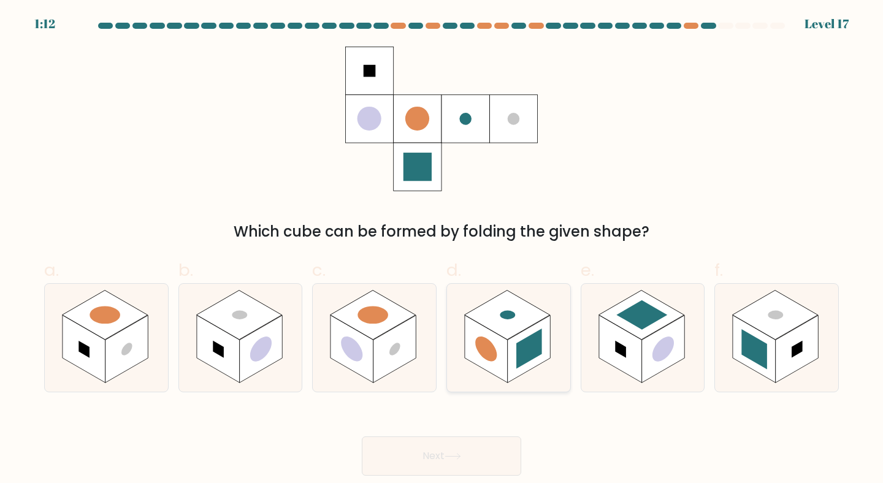
click at [503, 331] on rect at bounding box center [508, 315] width 86 height 50
click at [442, 249] on input "d." at bounding box center [441, 246] width 1 height 8
radio input "true"
click at [413, 457] on button "Next" at bounding box center [441, 455] width 159 height 39
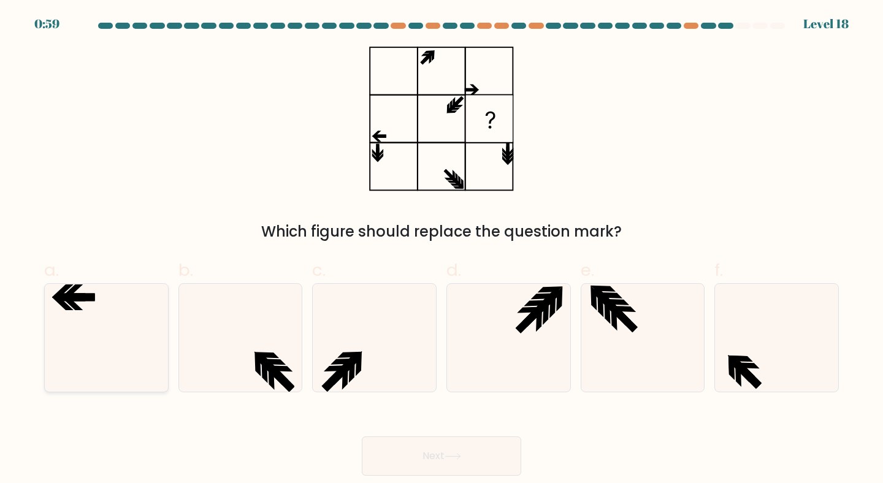
click at [107, 338] on icon at bounding box center [106, 338] width 109 height 109
click at [441, 249] on input "a." at bounding box center [441, 246] width 1 height 8
radio input "true"
click at [448, 453] on icon at bounding box center [452, 456] width 17 height 7
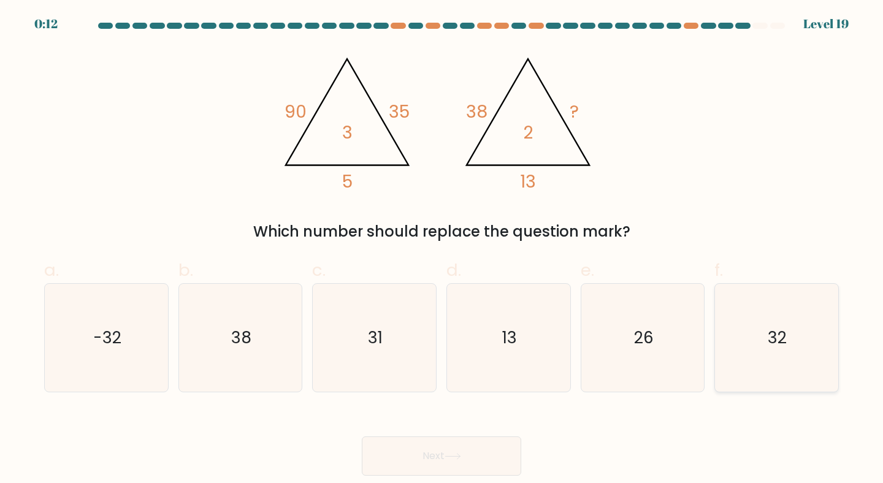
click at [832, 321] on div "32" at bounding box center [776, 338] width 124 height 110
click at [442, 249] on input "f. 32" at bounding box center [441, 246] width 1 height 8
radio input "true"
click at [413, 465] on button "Next" at bounding box center [441, 455] width 159 height 39
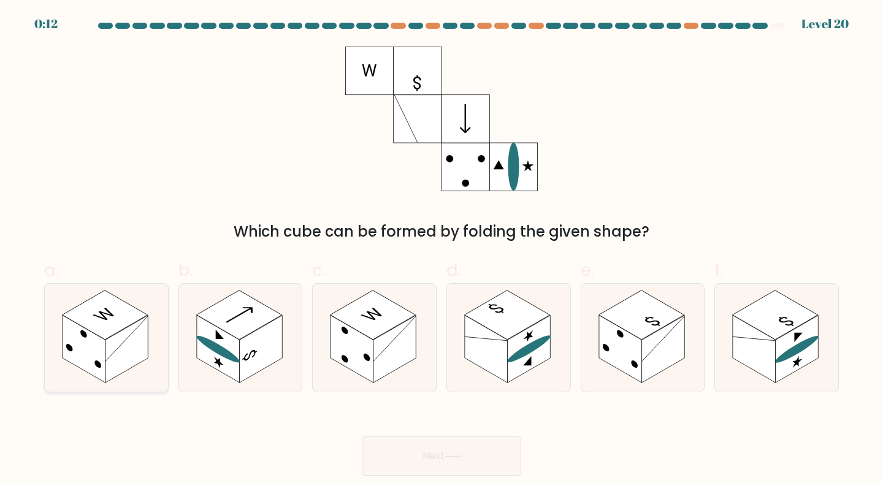
click at [136, 367] on icon at bounding box center [106, 338] width 123 height 109
click at [441, 249] on input "a." at bounding box center [441, 246] width 1 height 8
radio input "true"
click at [414, 454] on button "Next" at bounding box center [441, 455] width 159 height 39
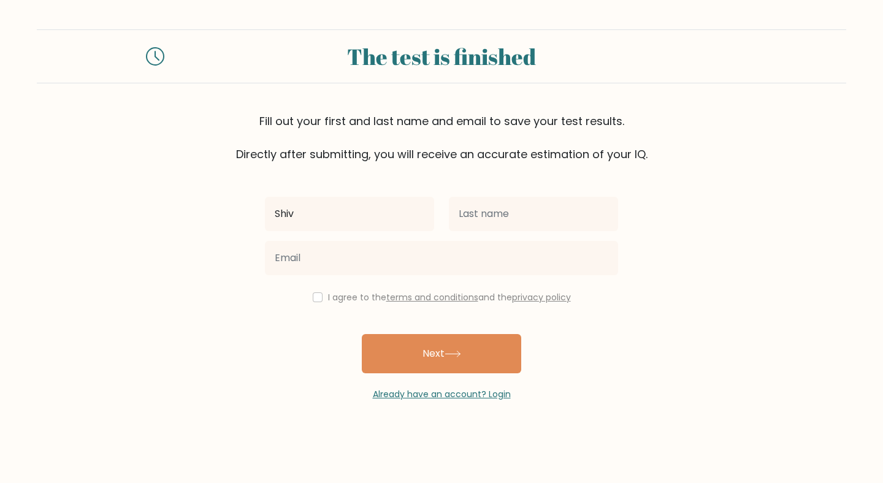
type input "Shiv"
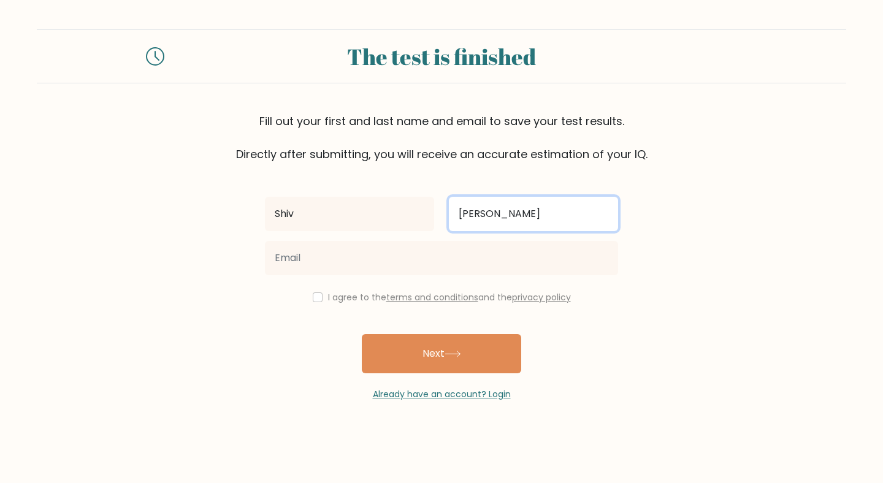
type input "[PERSON_NAME]"
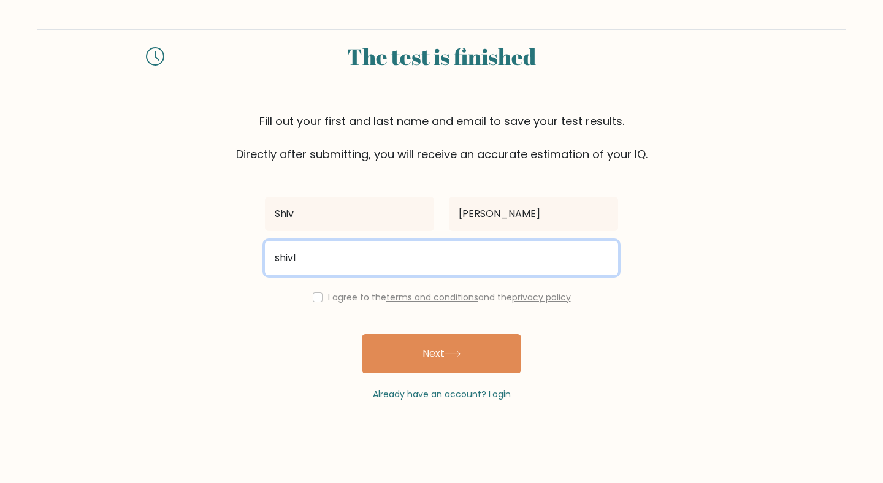
type input "[EMAIL_ADDRESS][DOMAIN_NAME]"
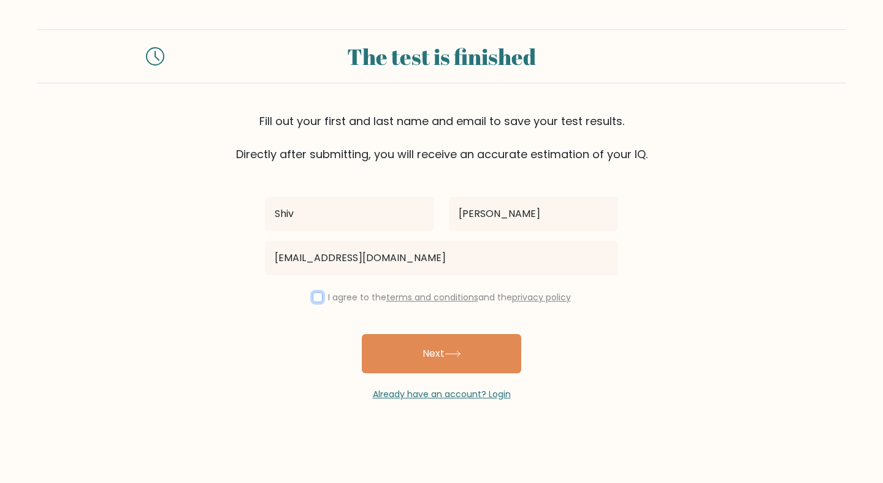
click at [318, 297] on input "checkbox" at bounding box center [318, 297] width 10 height 10
checkbox input "true"
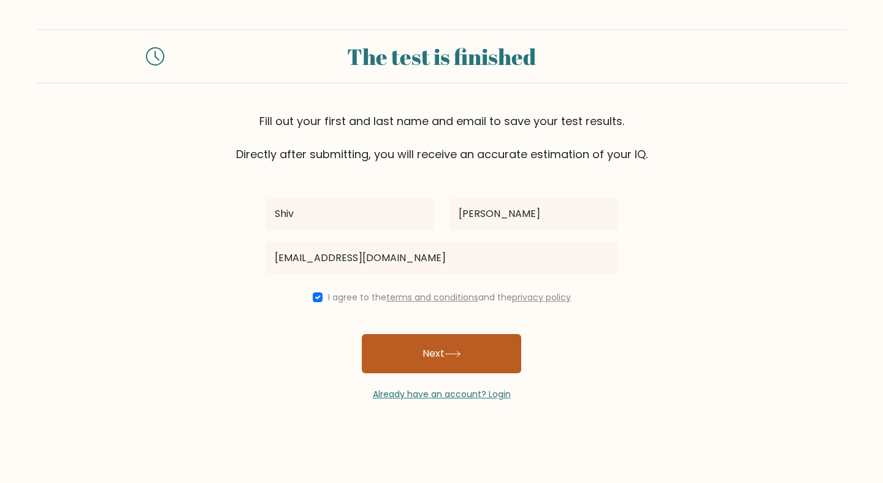
click at [432, 353] on button "Next" at bounding box center [441, 353] width 159 height 39
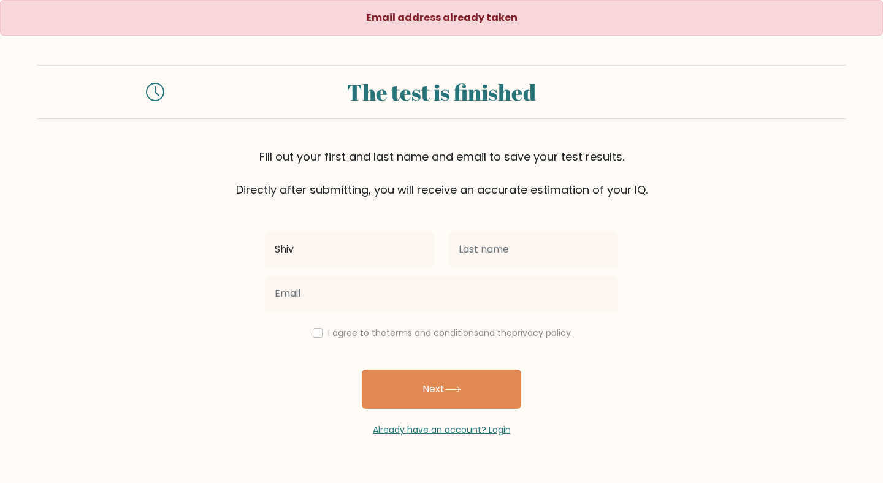
type input "Shiv"
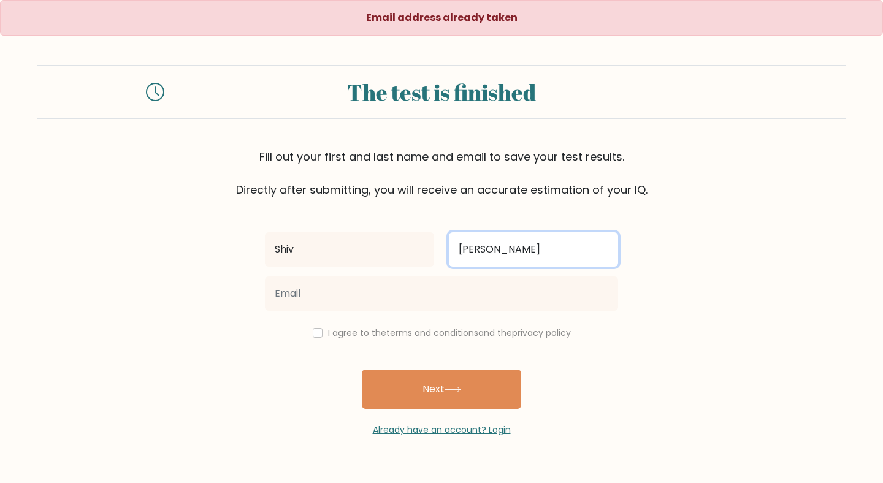
type input "Lakhani"
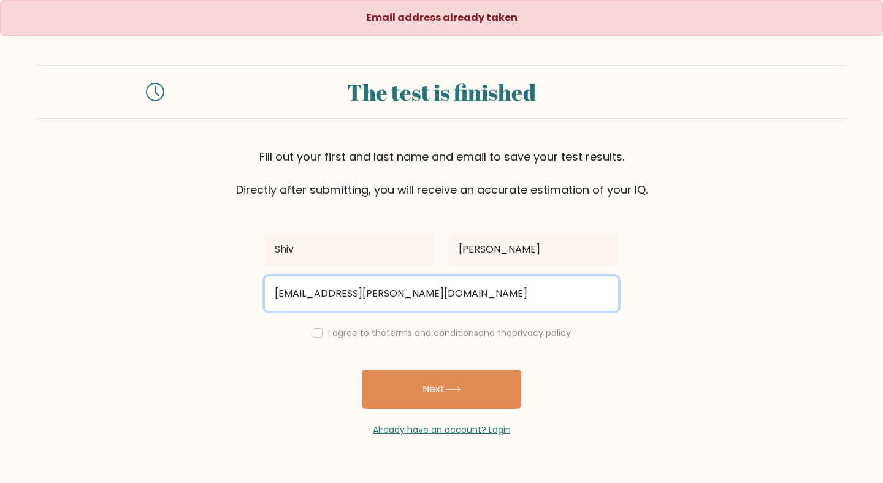
type input "shivan.p.lakhani@gmail.com"
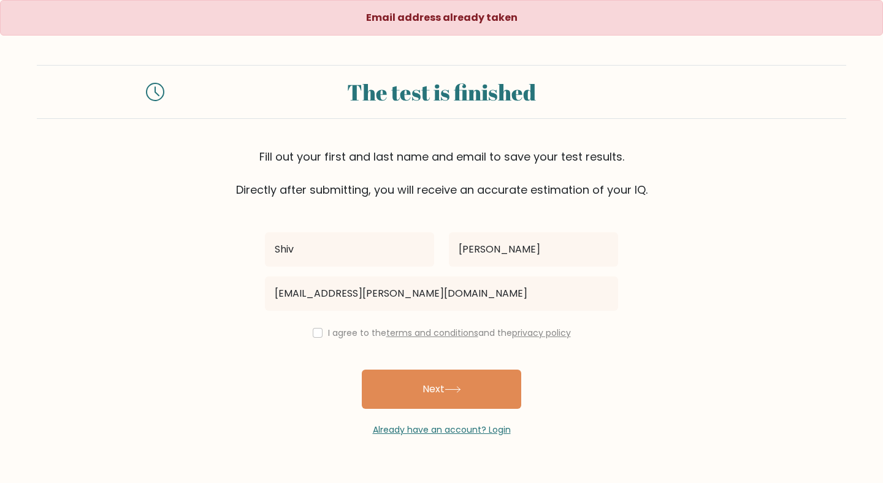
click at [319, 327] on div "I agree to the terms and conditions and the privacy policy" at bounding box center [441, 333] width 368 height 15
click at [317, 331] on input "checkbox" at bounding box center [318, 333] width 10 height 10
checkbox input "true"
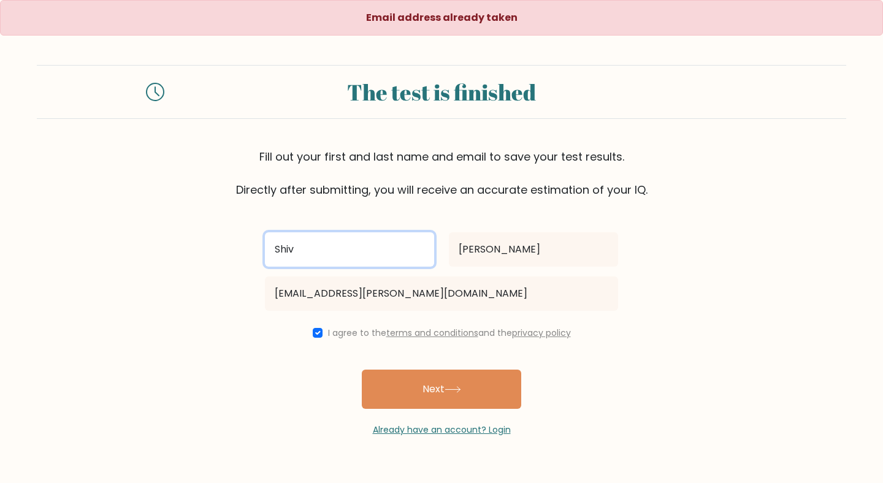
click at [376, 247] on input "Shiv" at bounding box center [349, 249] width 169 height 34
type input "S"
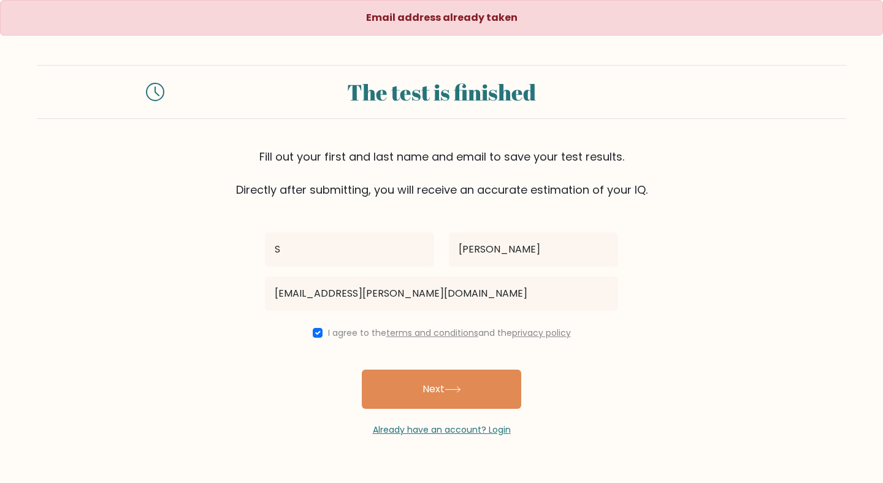
click at [307, 377] on div "S Lakhani shivan.p.lakhani@gmail.com I agree to the terms and conditions and th…" at bounding box center [441, 317] width 368 height 238
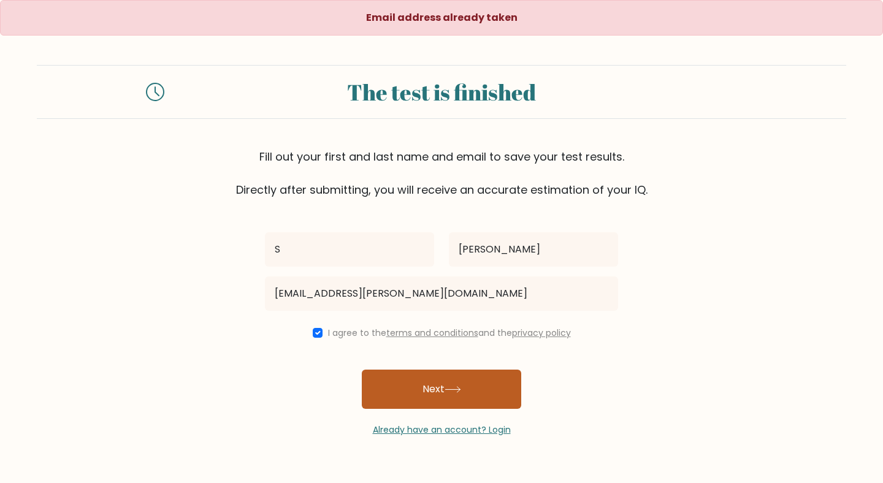
click at [412, 387] on button "Next" at bounding box center [441, 389] width 159 height 39
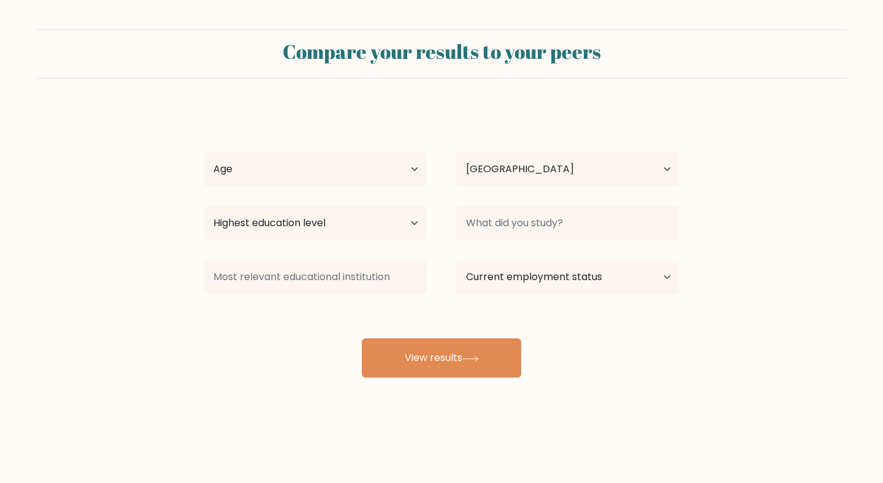
select select "US"
click at [382, 156] on select "Age Under 18 years old 18-24 years old 25-34 years old 35-44 years old 45-54 ye…" at bounding box center [315, 169] width 223 height 34
click at [204, 152] on select "Age Under 18 years old 18-24 years old 25-34 years old 35-44 years old 45-54 ye…" at bounding box center [315, 169] width 223 height 34
click at [373, 176] on select "Age Under 18 years old 18-24 years old 25-34 years old 35-44 years old 45-54 ye…" at bounding box center [315, 169] width 223 height 34
select select "25_34"
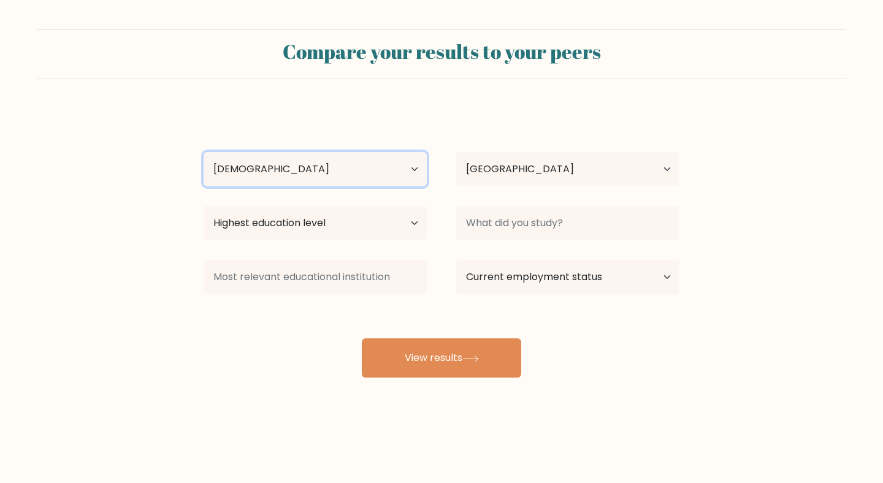
click at [204, 152] on select "Age Under 18 years old 18-24 years old 25-34 years old 35-44 years old 45-54 ye…" at bounding box center [315, 169] width 223 height 34
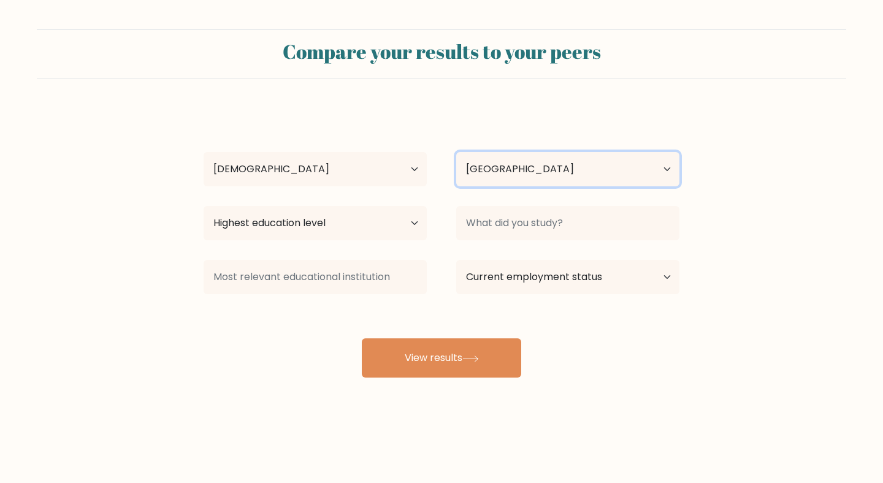
click at [467, 173] on select "Country Afghanistan Albania Algeria American Samoa Andorra Angola Anguilla Anta…" at bounding box center [567, 169] width 223 height 34
select select "GB"
click at [456, 152] on select "Country Afghanistan Albania Algeria American Samoa Andorra Angola Anguilla Anta…" at bounding box center [567, 169] width 223 height 34
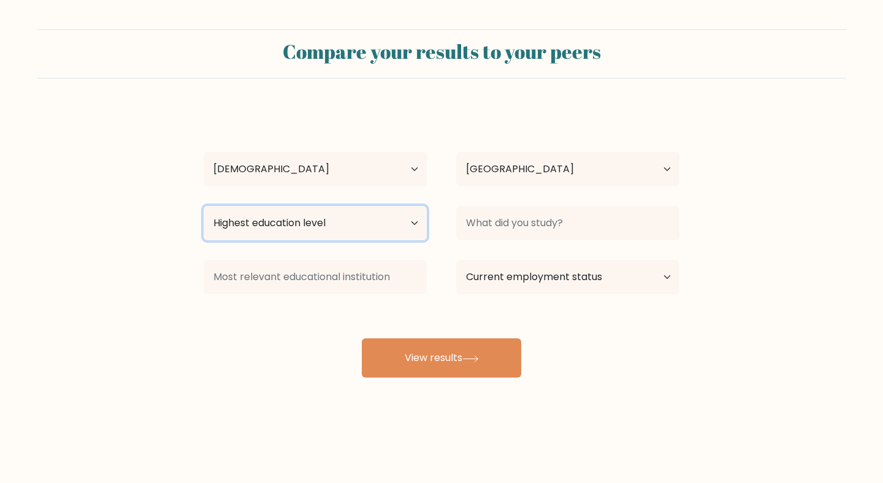
click at [387, 222] on select "Highest education level No schooling Primary Lower Secondary Upper Secondary Oc…" at bounding box center [315, 223] width 223 height 34
select select "bachelors_degree"
click at [204, 206] on select "Highest education level No schooling Primary Lower Secondary Upper Secondary Oc…" at bounding box center [315, 223] width 223 height 34
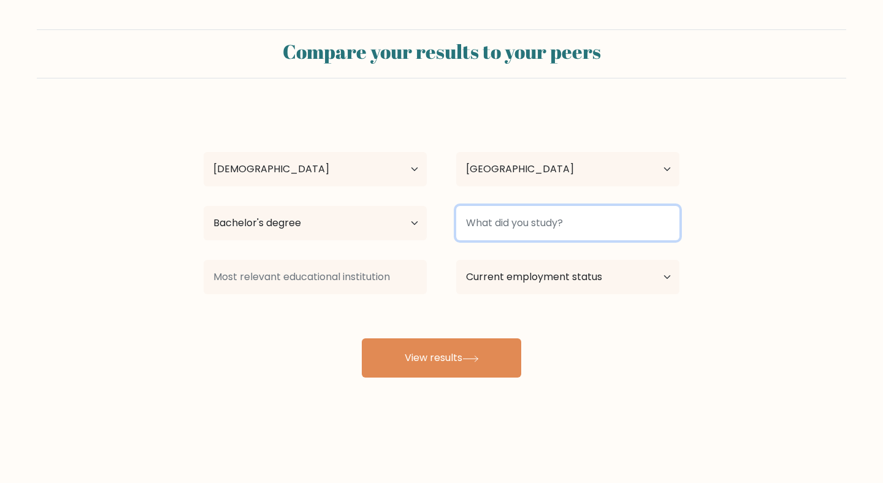
click at [500, 230] on input at bounding box center [567, 223] width 223 height 34
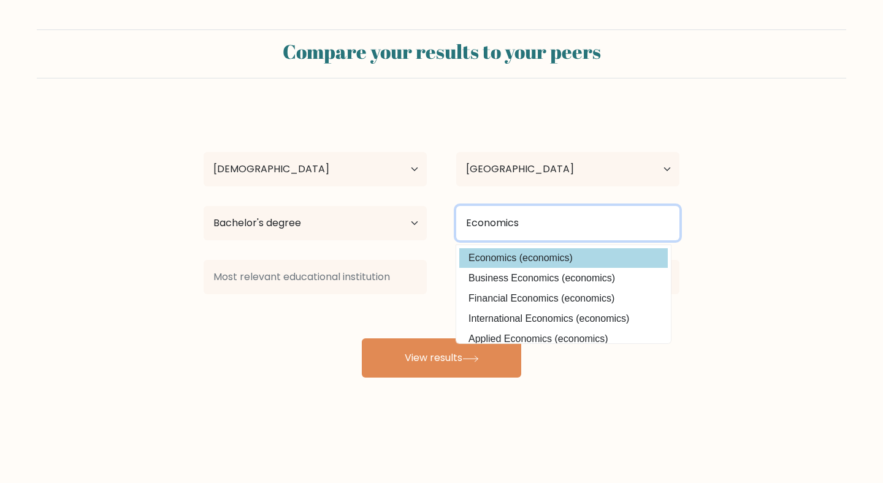
type input "Economics"
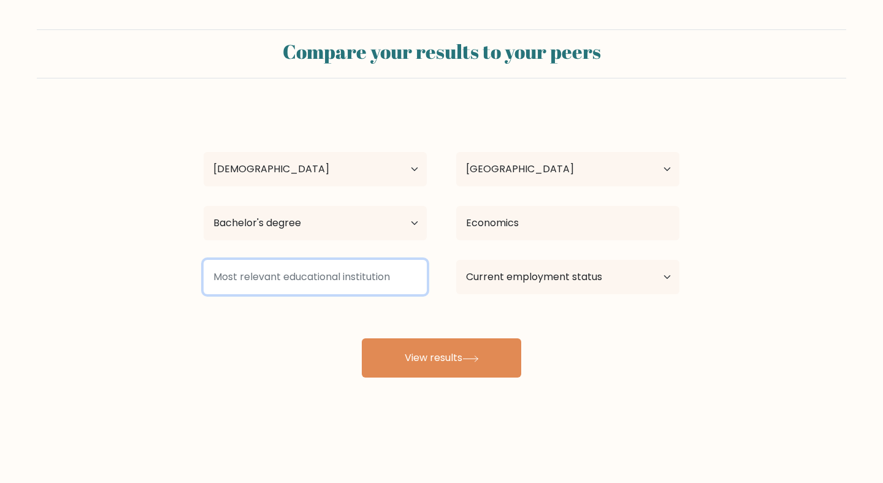
click at [360, 277] on input at bounding box center [315, 277] width 223 height 34
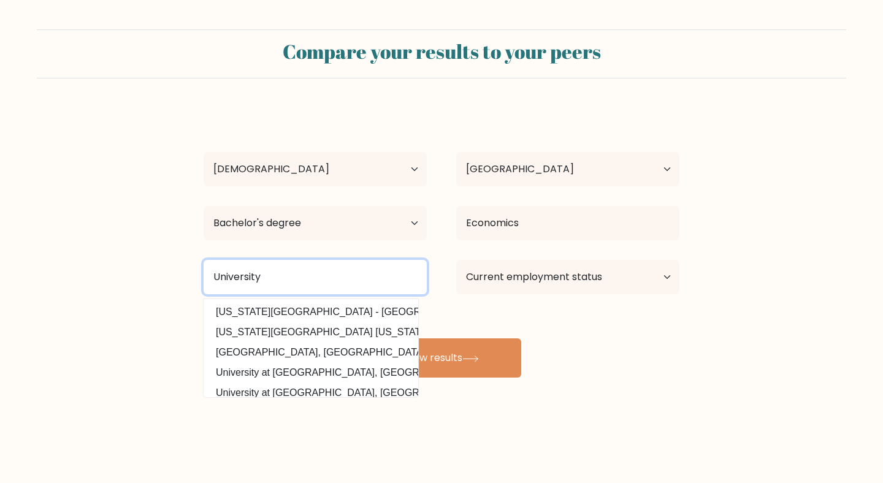
type input "University"
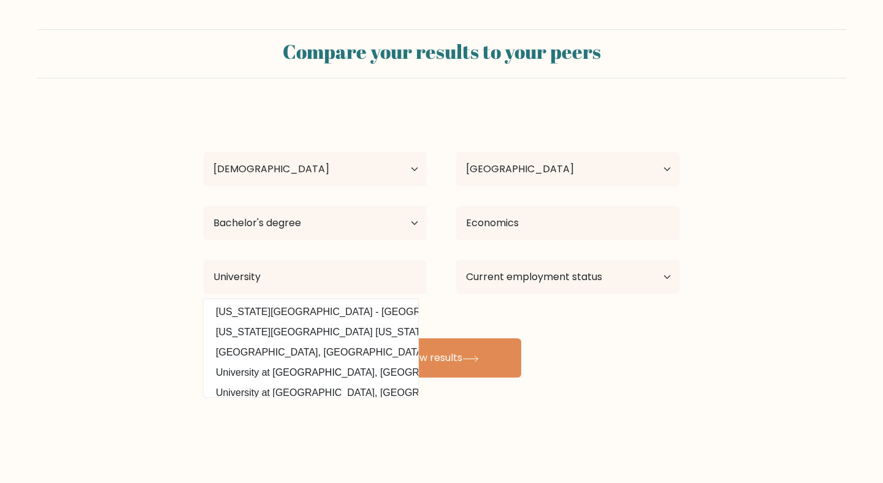
click at [614, 327] on div "S Lakhani Age Under 18 years old 18-24 years old 25-34 years old 35-44 years ol…" at bounding box center [441, 243] width 490 height 270
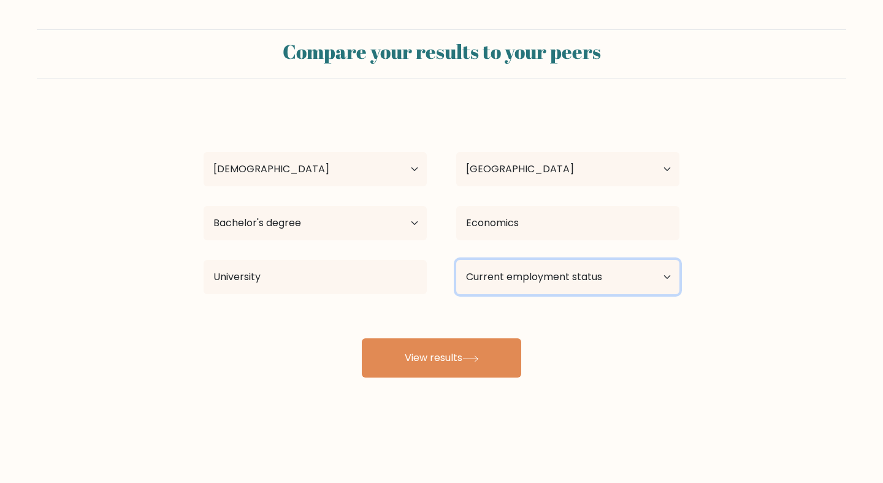
click at [547, 271] on select "Current employment status Employed Student Retired Other / prefer not to answer" at bounding box center [567, 277] width 223 height 34
select select "other"
click at [456, 260] on select "Current employment status Employed Student Retired Other / prefer not to answer" at bounding box center [567, 277] width 223 height 34
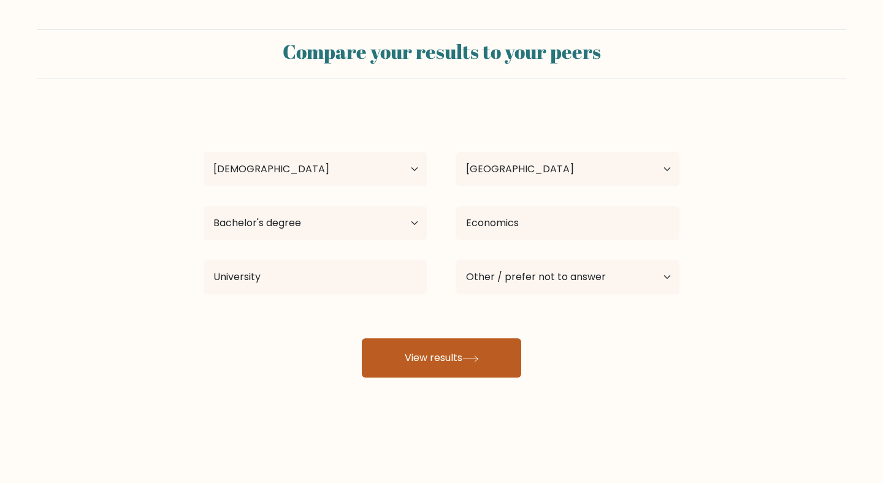
click at [424, 360] on button "View results" at bounding box center [441, 357] width 159 height 39
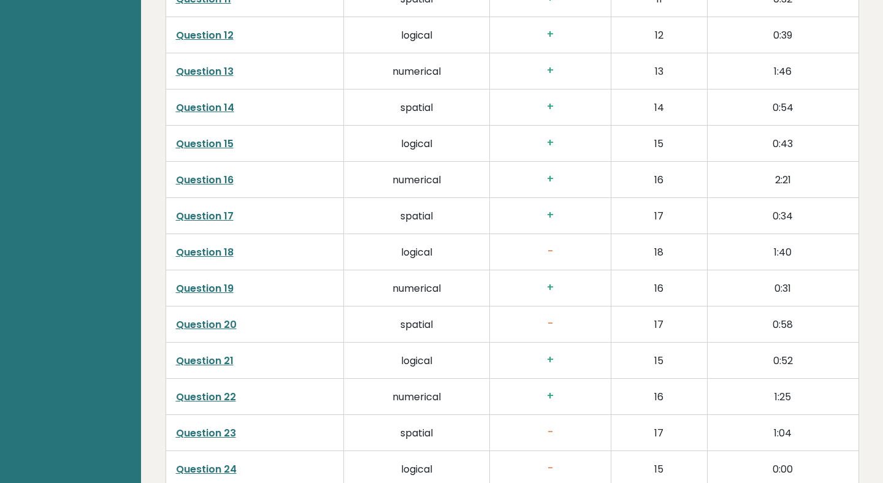
scroll to position [2355, 0]
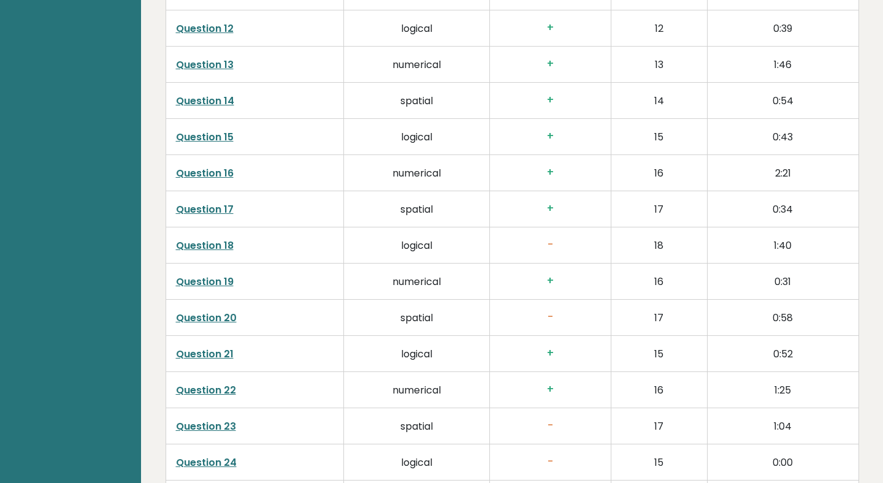
click at [221, 238] on link "Question 18" at bounding box center [205, 245] width 58 height 14
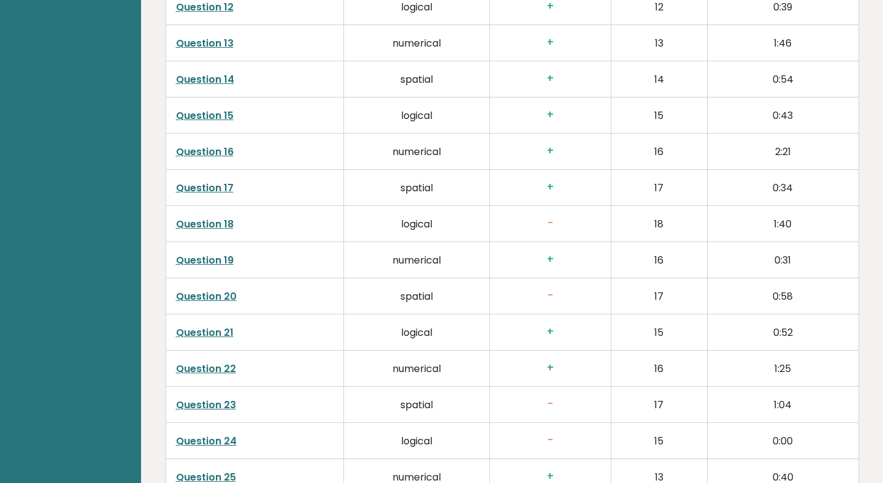
scroll to position [2399, 0]
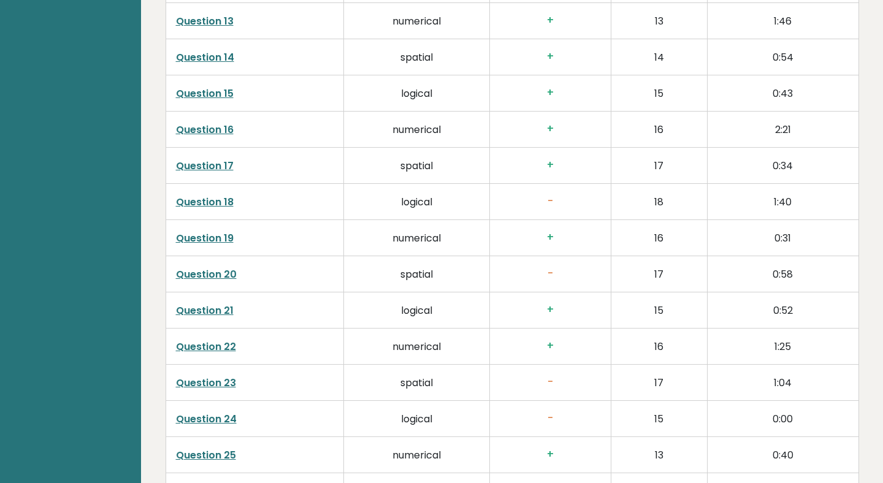
click at [225, 267] on link "Question 20" at bounding box center [206, 274] width 61 height 14
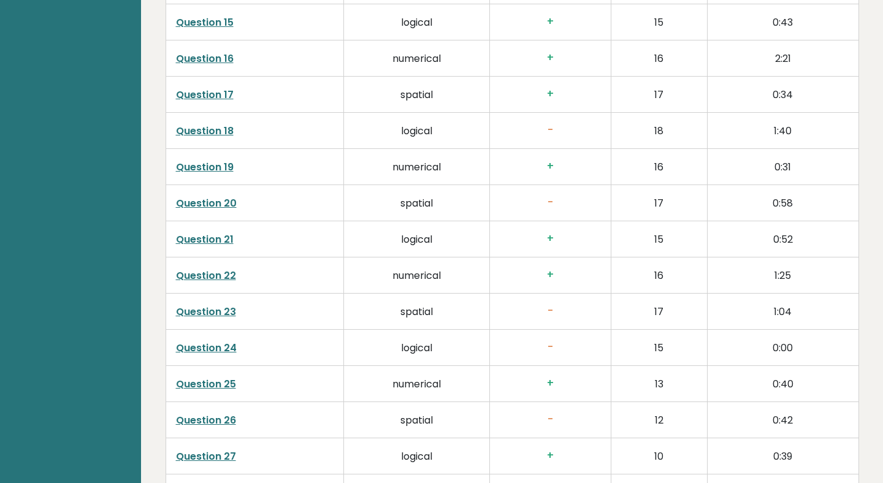
scroll to position [2480, 0]
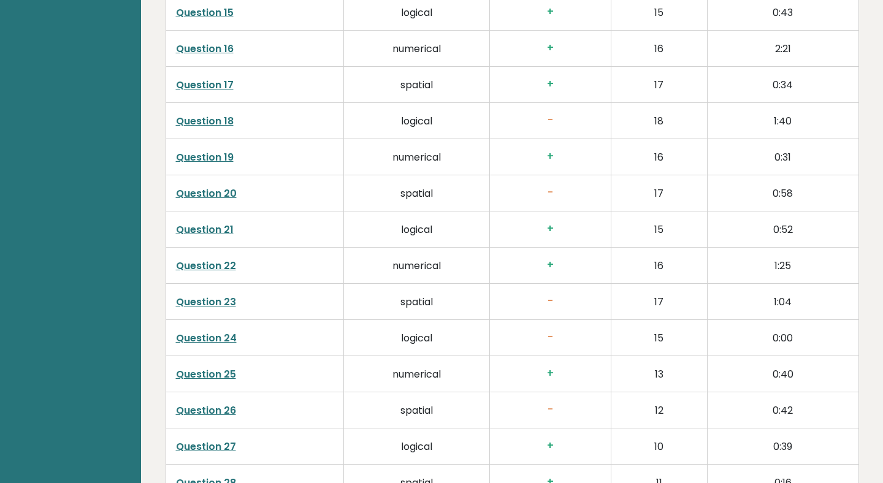
click at [206, 295] on link "Question 23" at bounding box center [206, 302] width 60 height 14
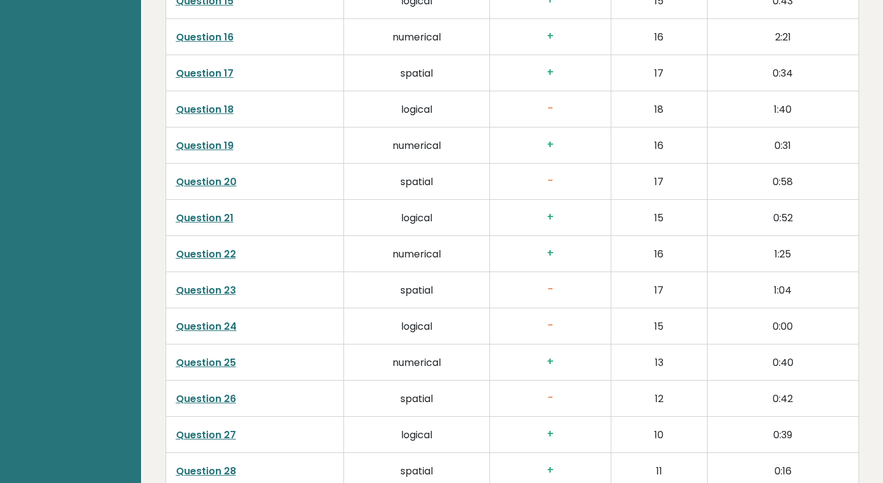
scroll to position [2502, 0]
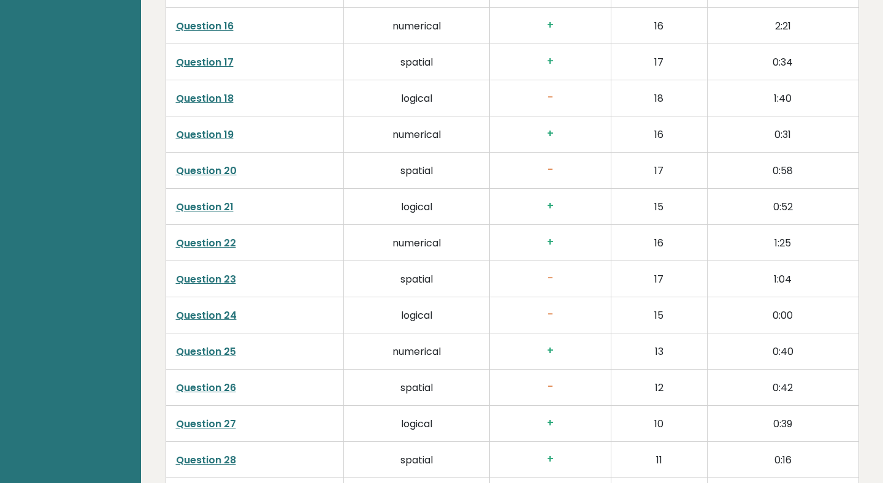
click at [220, 308] on link "Question 24" at bounding box center [206, 315] width 61 height 14
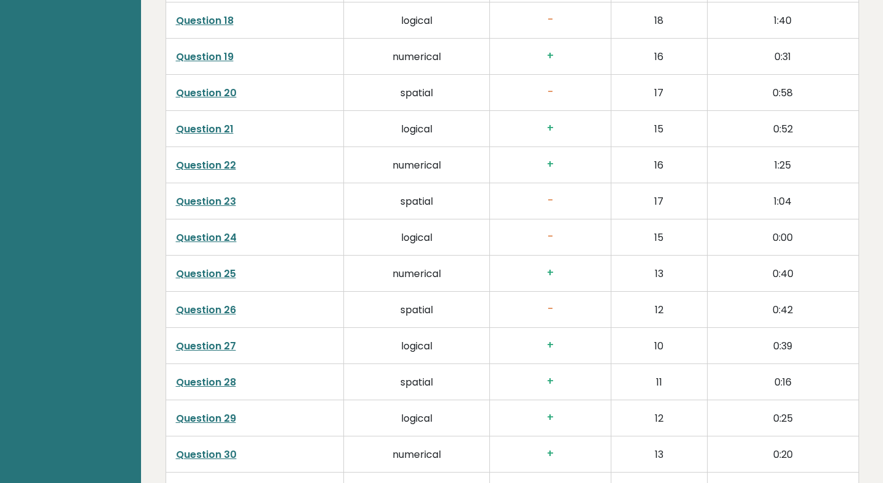
scroll to position [2593, 0]
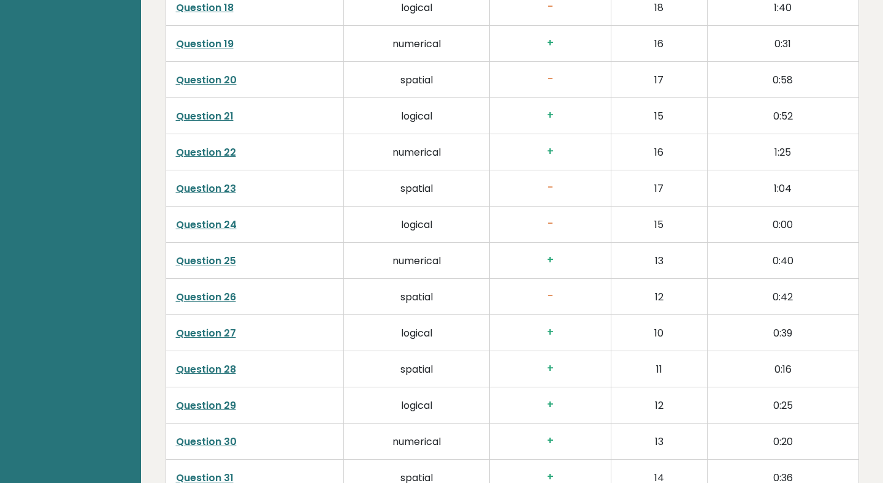
click at [210, 290] on link "Question 26" at bounding box center [206, 297] width 60 height 14
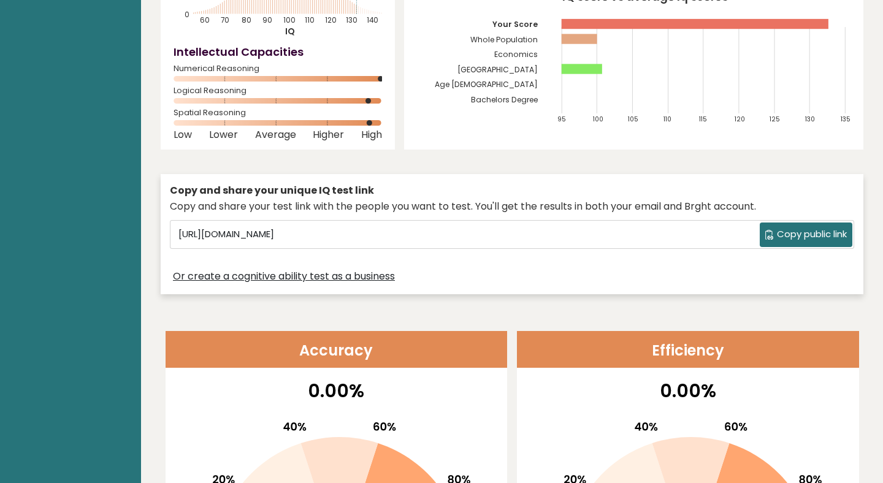
scroll to position [0, 0]
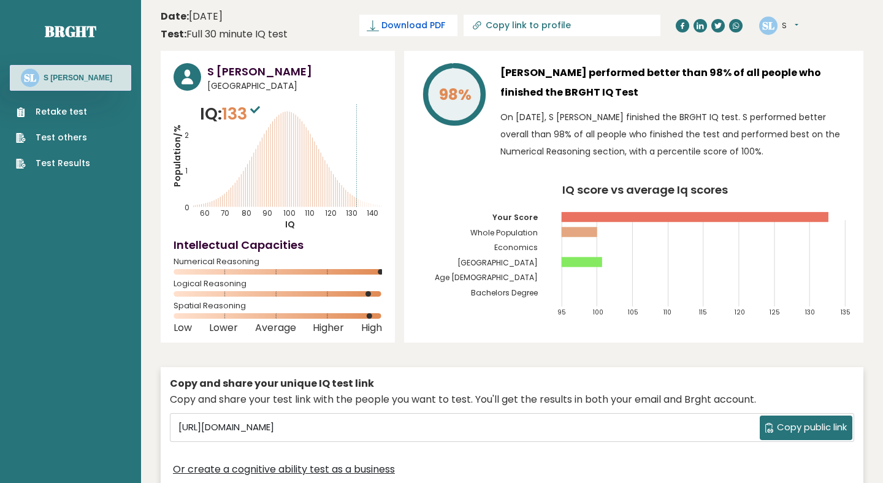
click at [445, 27] on span "Download PDF" at bounding box center [413, 25] width 64 height 13
click at [511, 43] on header "Date: [DATE] Test: Full 30 minute IQ test Download PDF Downloading... Downloadi…" at bounding box center [512, 25] width 703 height 39
click at [457, 31] on span "✓ Your PDF is downloaded..." at bounding box center [387, 25] width 139 height 21
click at [71, 157] on link "Test Results" at bounding box center [53, 163] width 74 height 13
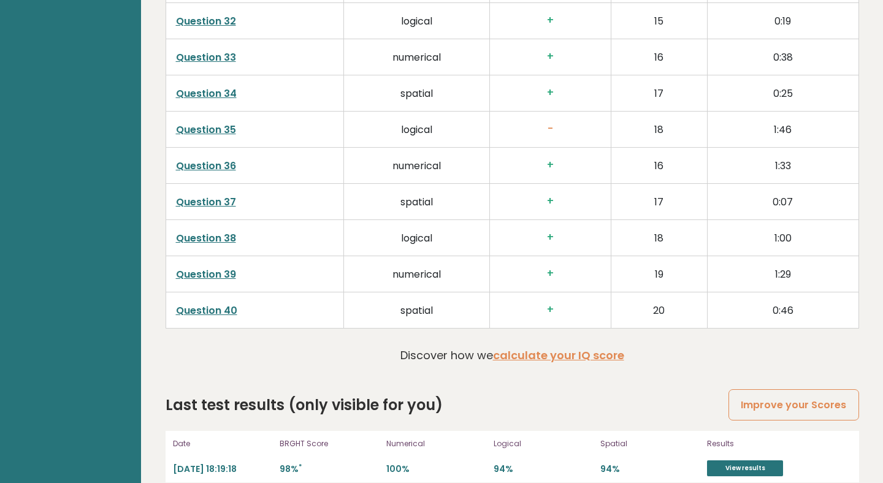
scroll to position [3086, 0]
click at [747, 460] on link "View results" at bounding box center [745, 468] width 76 height 16
click at [775, 394] on link "Improve your Scores" at bounding box center [793, 404] width 130 height 31
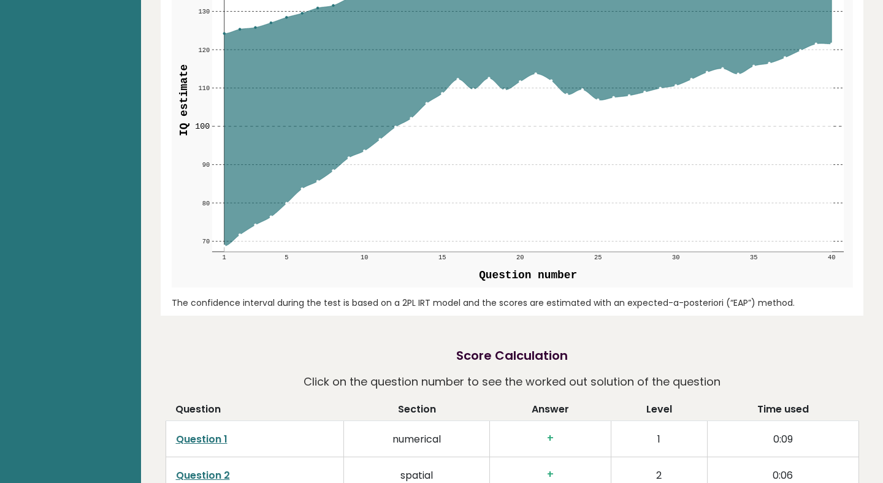
scroll to position [1550, 0]
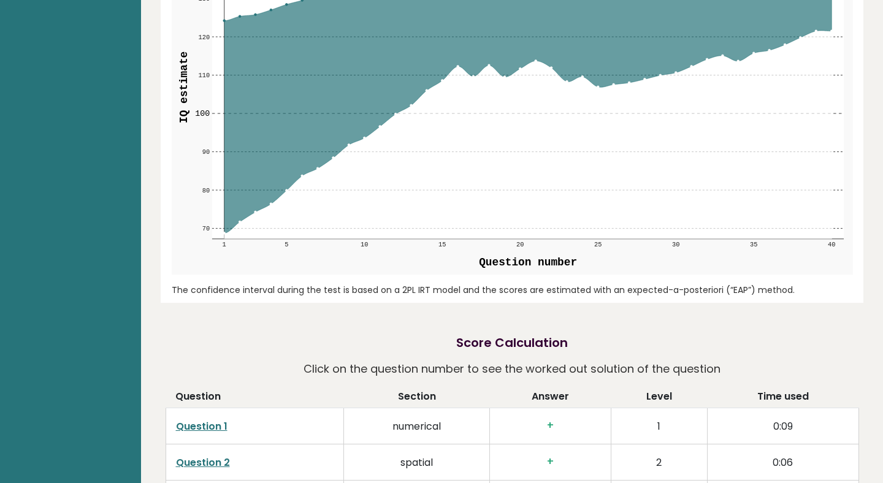
click at [495, 309] on div "S [PERSON_NAME] [GEOGRAPHIC_DATA] IQ: 133 Population/% IQ 0 1 2 60 70 80 90 100…" at bounding box center [512, 249] width 703 height 3517
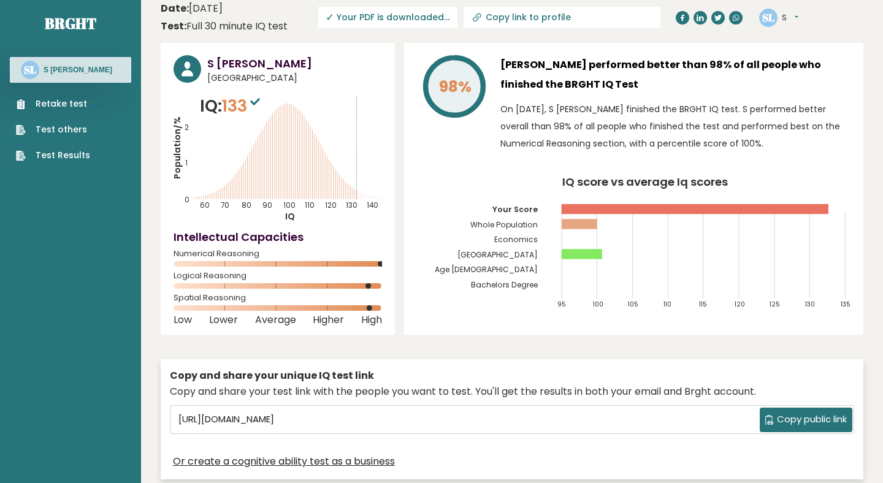
scroll to position [0, 0]
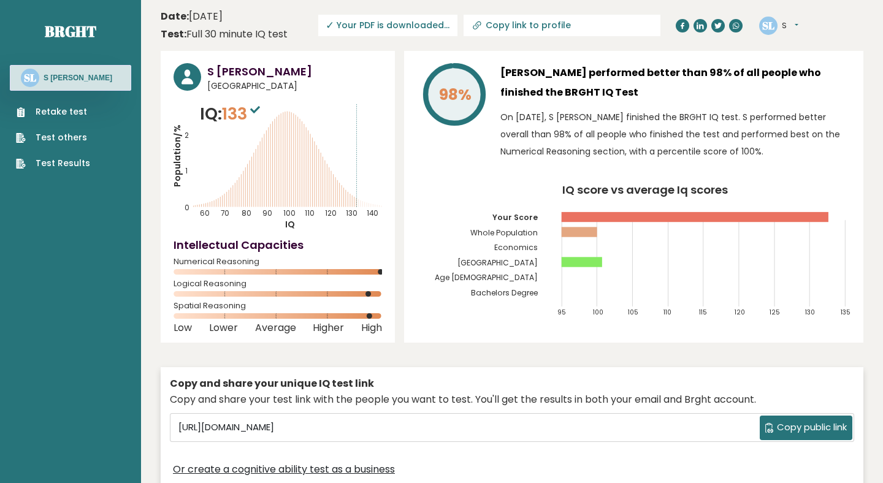
click at [497, 140] on div "98% [PERSON_NAME] performed better than 98% of all people who finished the BRGH…" at bounding box center [633, 114] width 433 height 103
click at [457, 25] on span "✓ Your PDF is downloaded..." at bounding box center [387, 25] width 139 height 21
click at [522, 58] on div "98% [PERSON_NAME] performed better than 98% of all people who finished the BRGH…" at bounding box center [633, 197] width 459 height 292
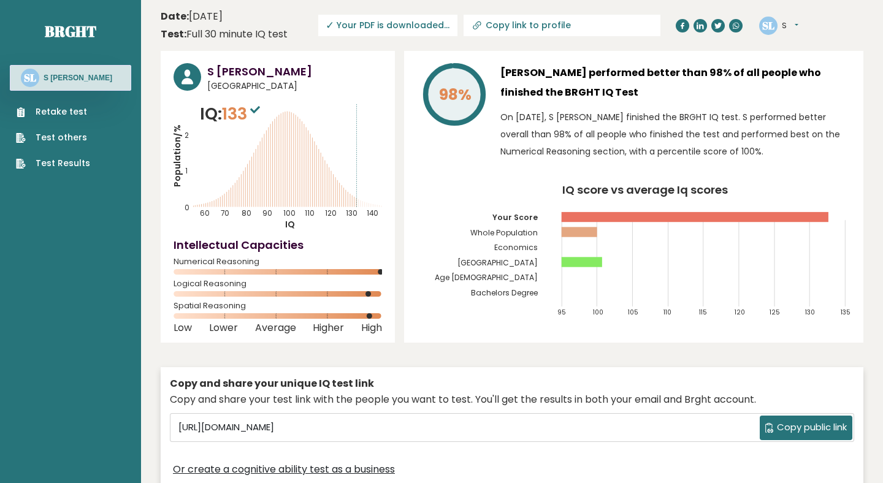
click at [789, 28] on button "S" at bounding box center [790, 26] width 17 height 12
click at [823, 82] on link "Settings" at bounding box center [813, 78] width 63 height 17
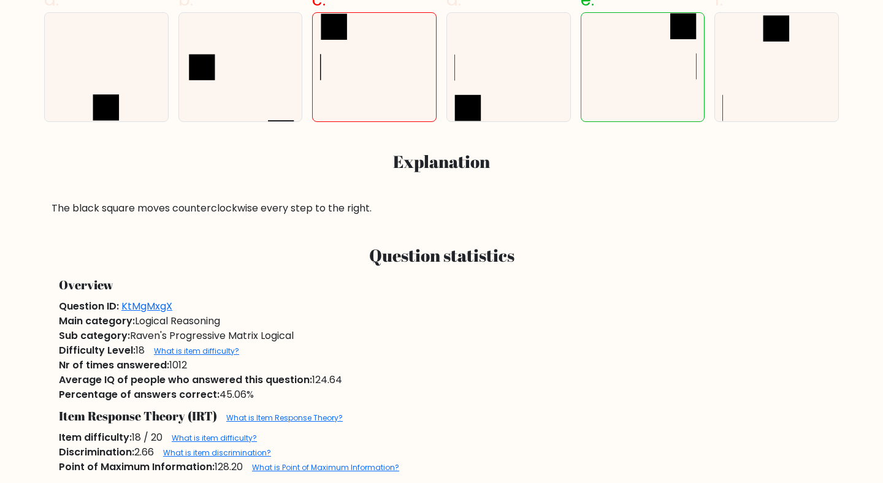
scroll to position [473, 0]
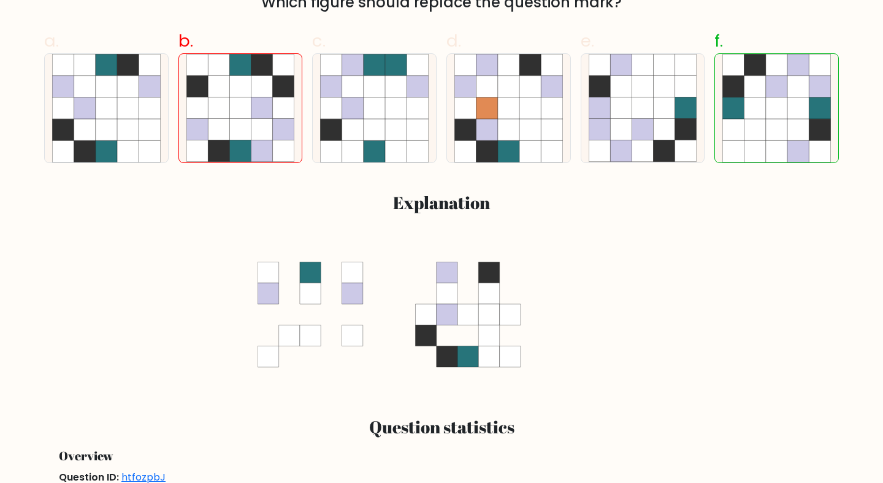
scroll to position [431, 0]
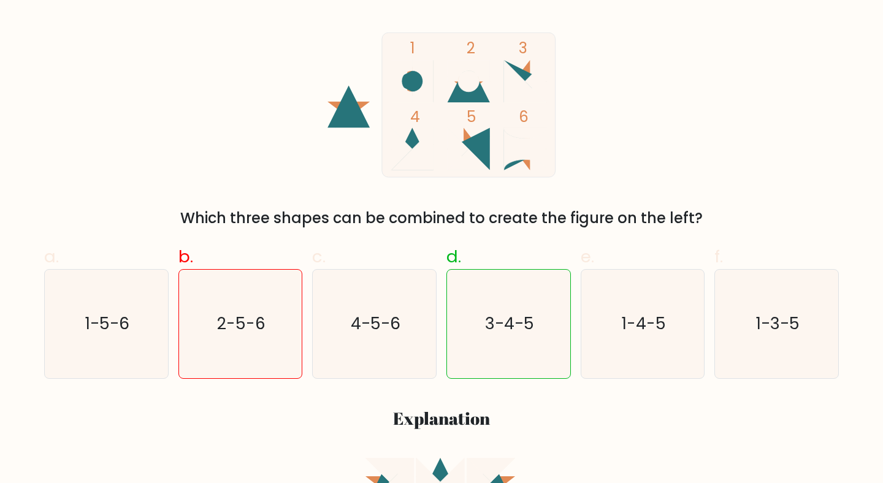
scroll to position [210, 0]
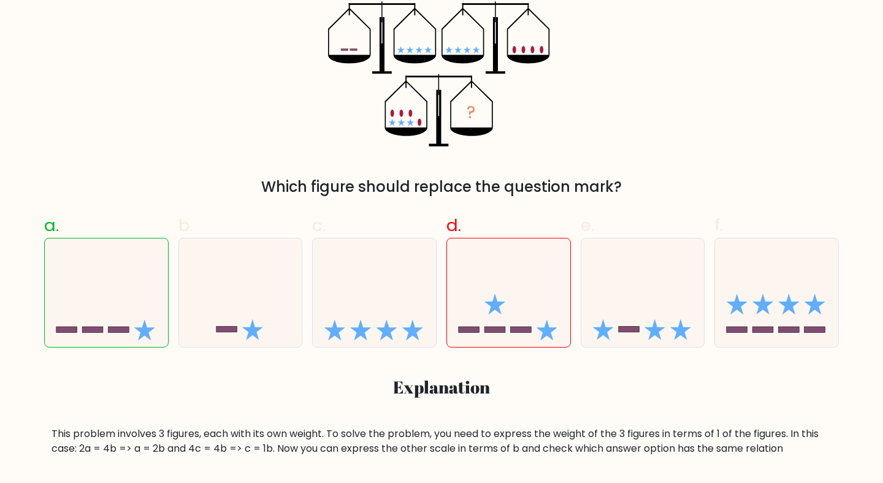
scroll to position [246, 0]
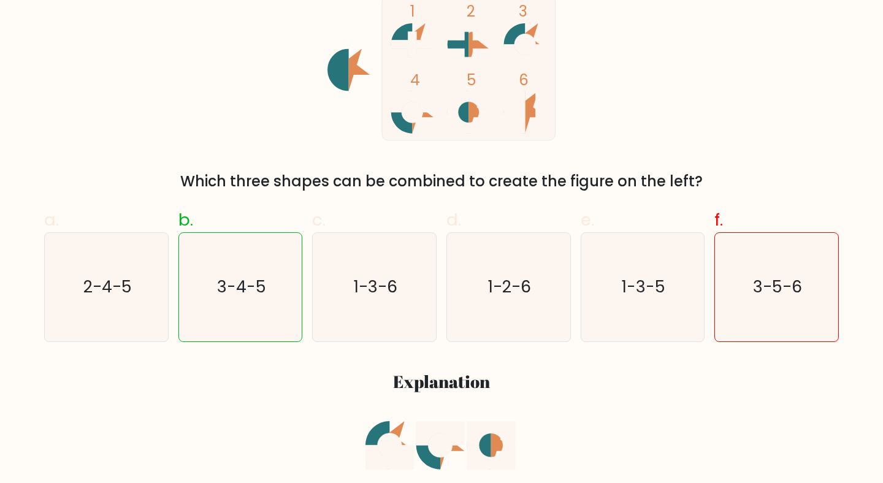
scroll to position [255, 0]
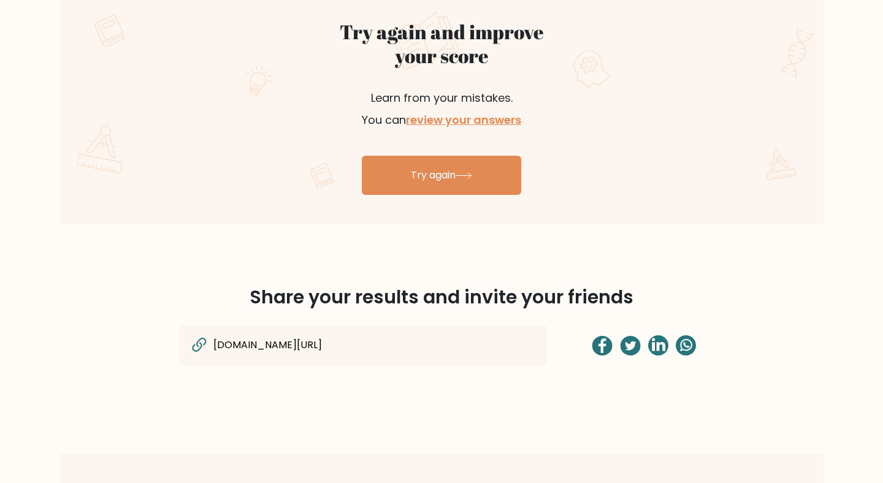
scroll to position [725, 0]
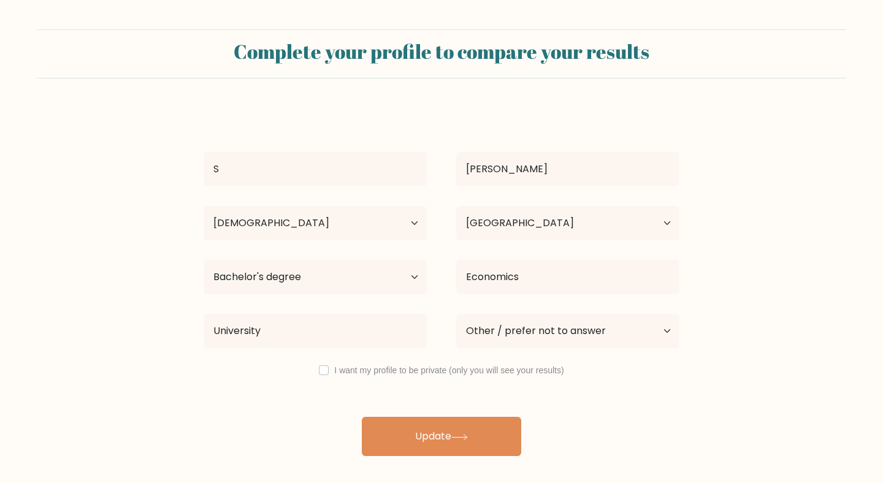
select select "25_34"
select select "US"
select select "bachelors_degree"
select select "other"
click at [504, 229] on select "Country Afghanistan Albania Algeria American Samoa Andorra Angola Anguilla Anta…" at bounding box center [567, 223] width 223 height 34
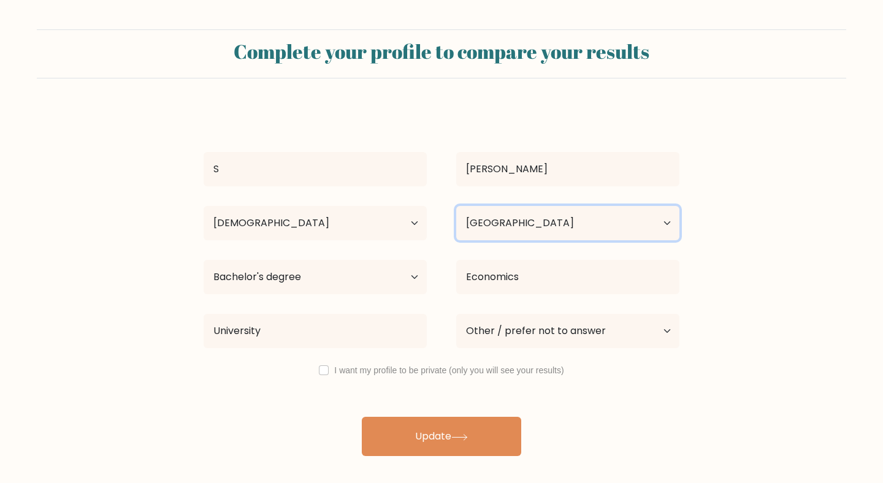
select select "GB"
click at [456, 206] on select "Country Afghanistan Albania Algeria American Samoa Andorra Angola Anguilla Anta…" at bounding box center [567, 223] width 223 height 34
click at [445, 292] on div "346 Economics" at bounding box center [567, 277] width 253 height 44
click at [419, 373] on label "I want my profile to be private (only you will see your results)" at bounding box center [448, 370] width 229 height 10
click at [321, 373] on input "checkbox" at bounding box center [324, 370] width 10 height 10
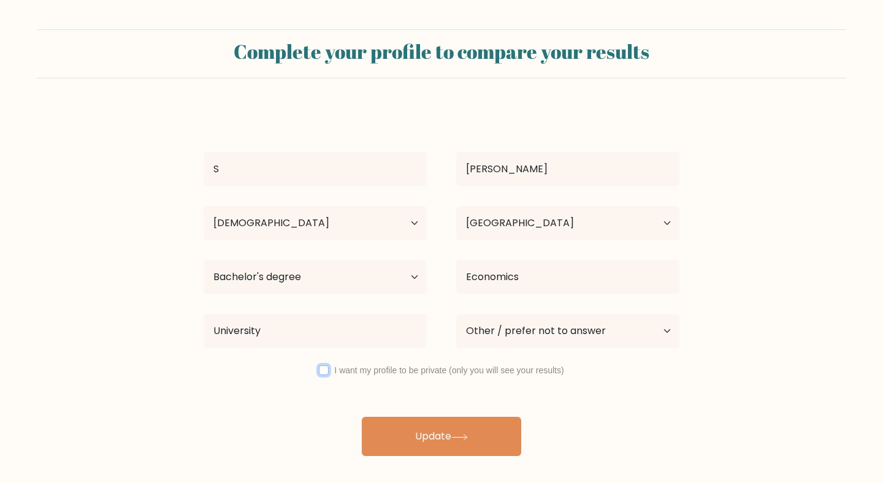
checkbox input "true"
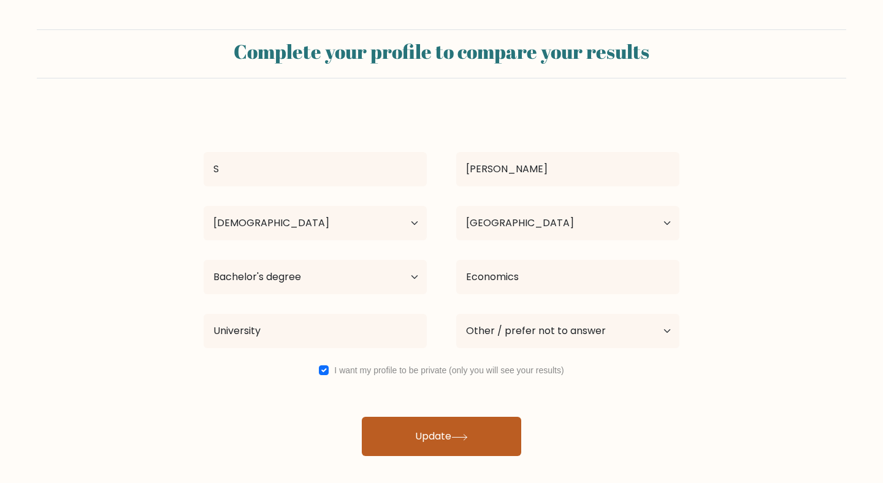
click at [427, 435] on button "Update" at bounding box center [441, 436] width 159 height 39
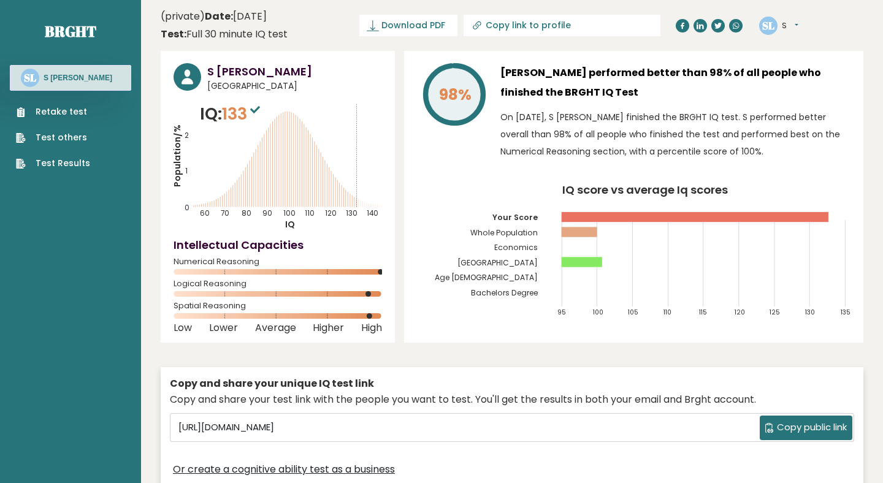
click at [787, 26] on button "S" at bounding box center [790, 26] width 17 height 12
click at [820, 47] on link "Dashboard" at bounding box center [813, 45] width 63 height 17
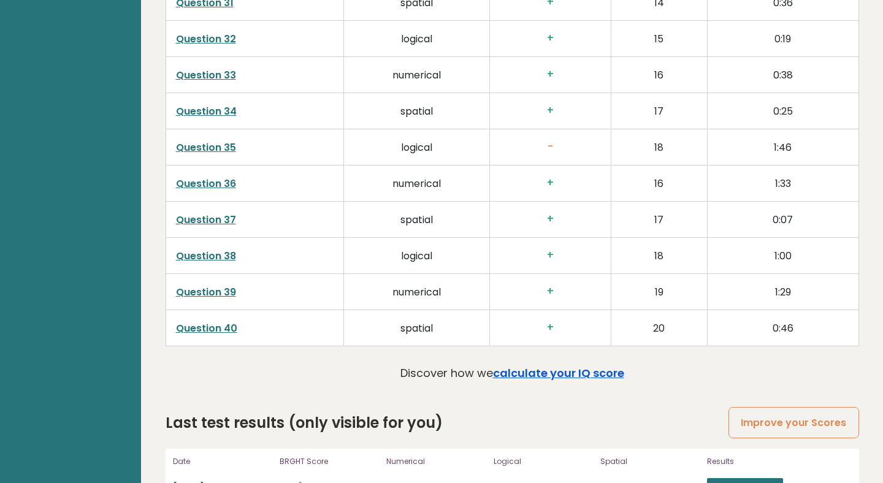
scroll to position [3067, 0]
click at [588, 367] on link "calculate your IQ score" at bounding box center [558, 374] width 131 height 15
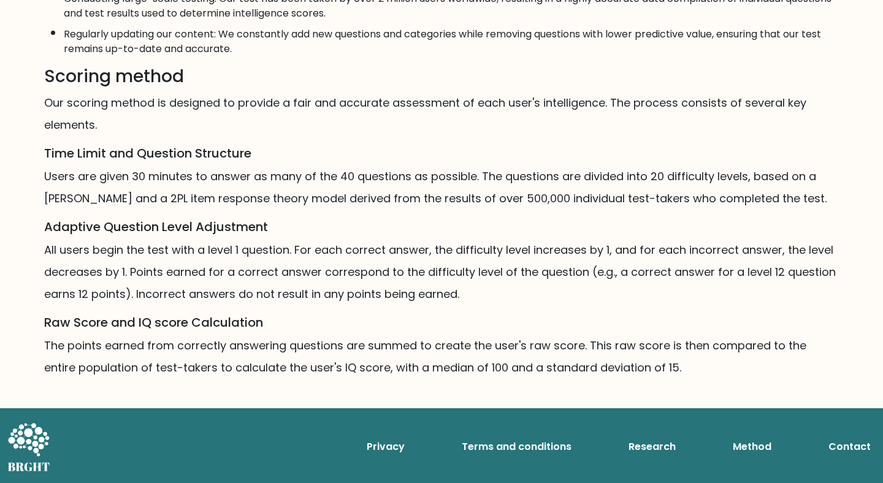
scroll to position [694, 0]
